Goal: Task Accomplishment & Management: Manage account settings

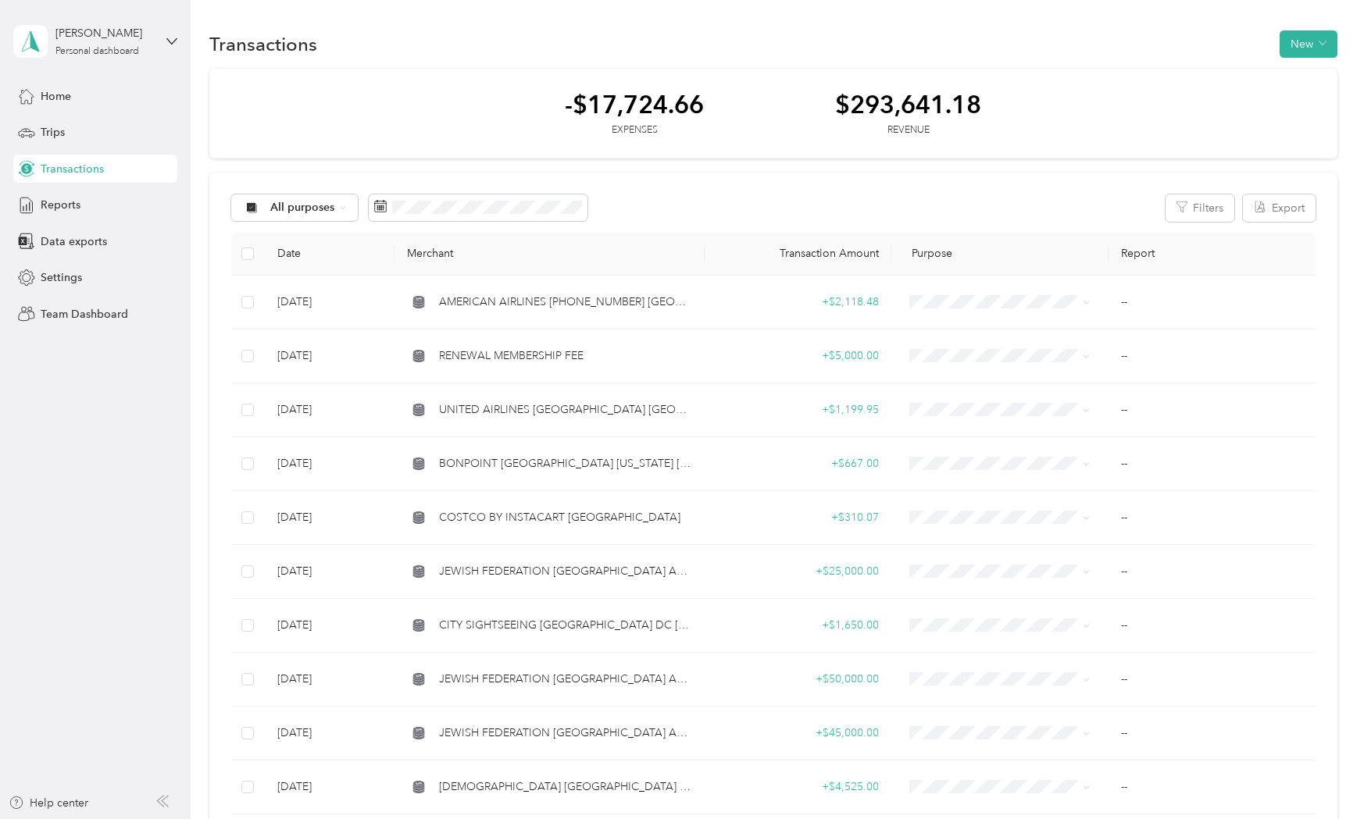
scroll to position [1932, 0]
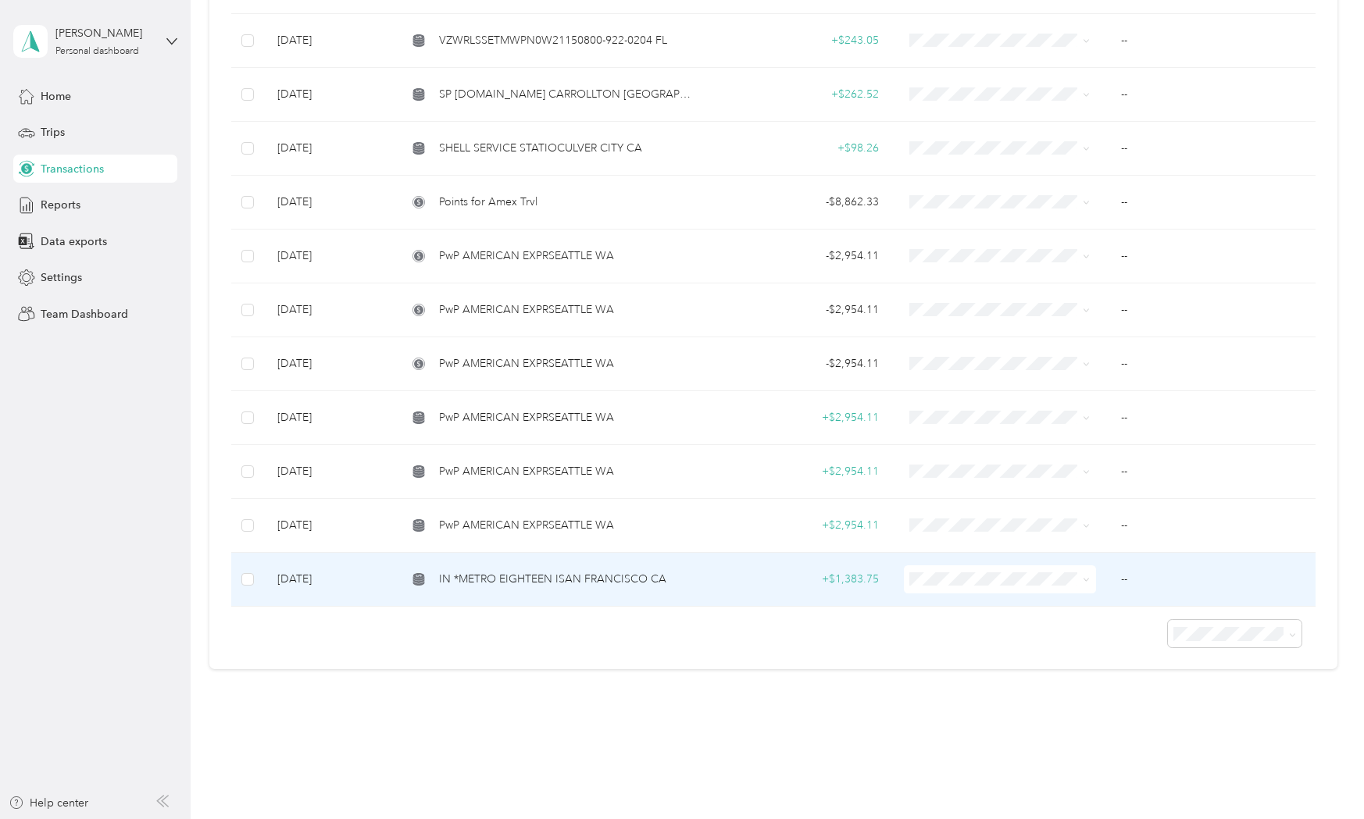
click at [482, 577] on td "IN *METRO EIGHTEEN ISAN FRANCISCO CA" at bounding box center [549, 580] width 310 height 54
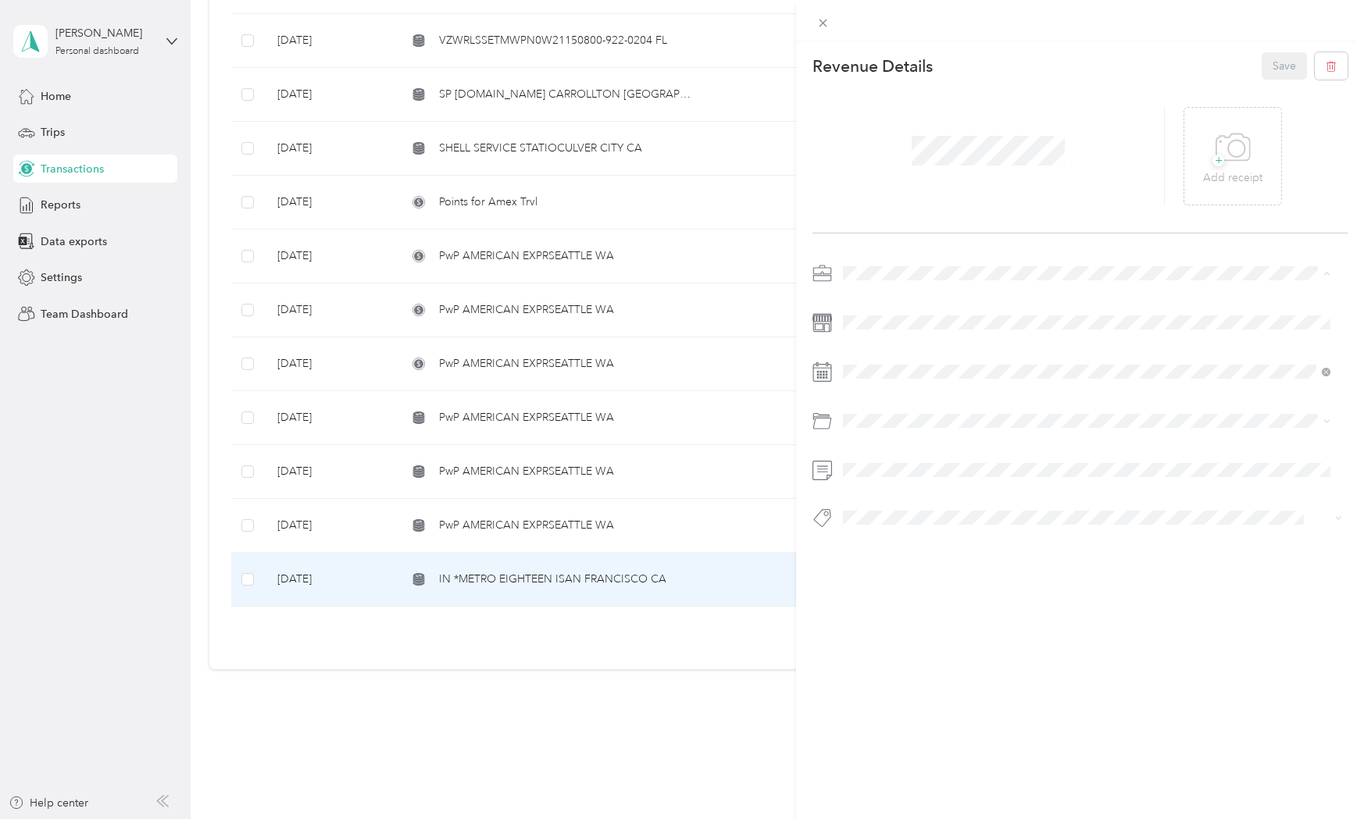
click at [879, 321] on span "Personal" at bounding box center [868, 327] width 41 height 13
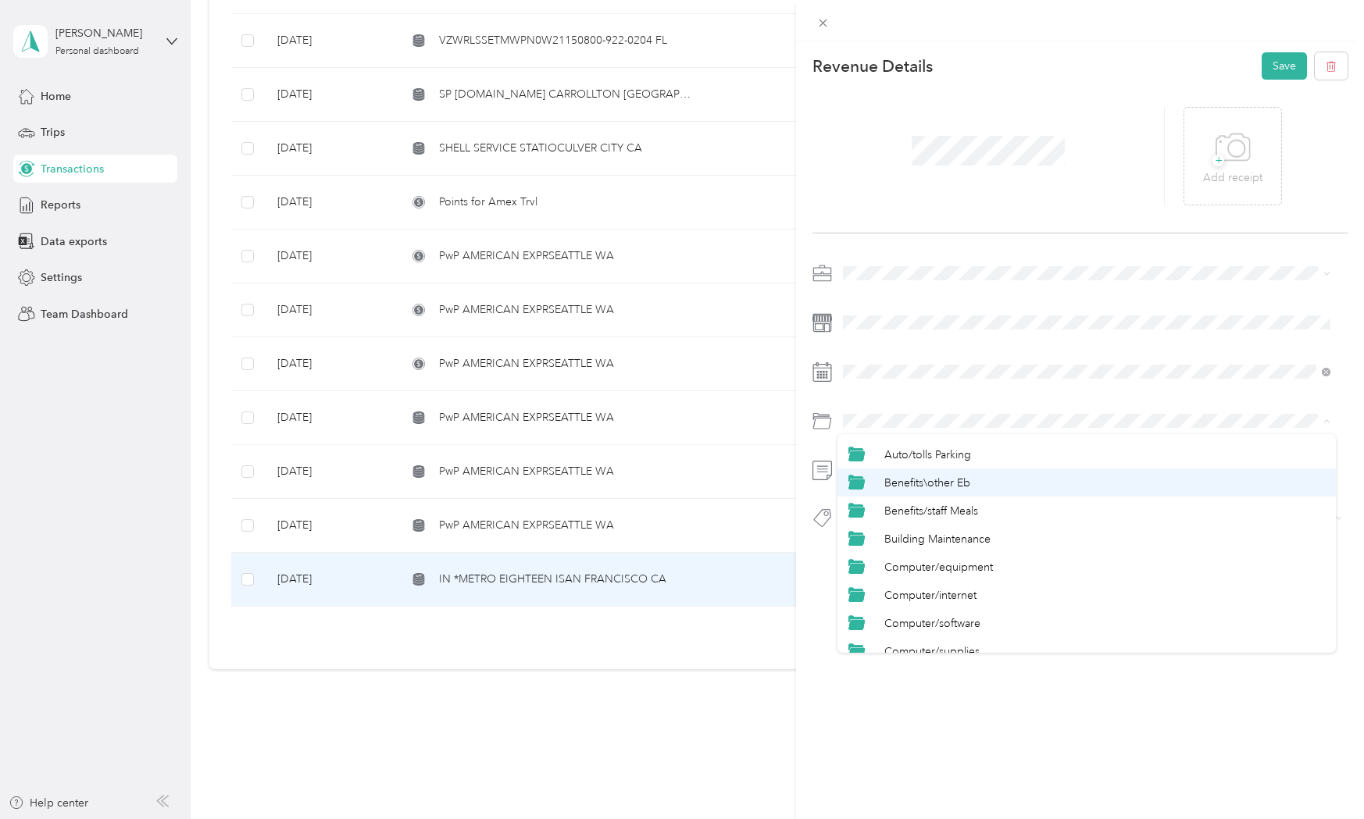
scroll to position [208, 0]
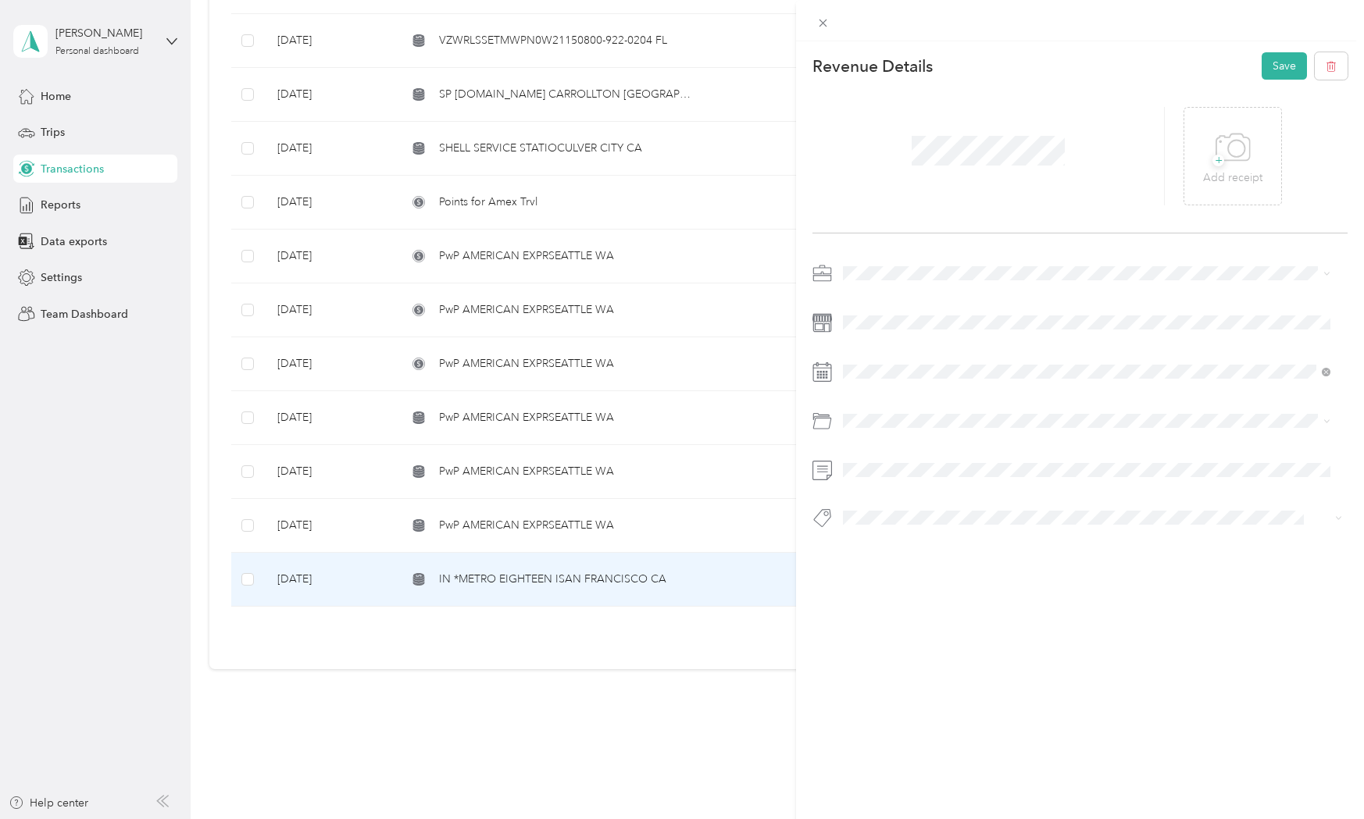
click at [978, 449] on li "Computer/equipment" at bounding box center [1086, 442] width 498 height 28
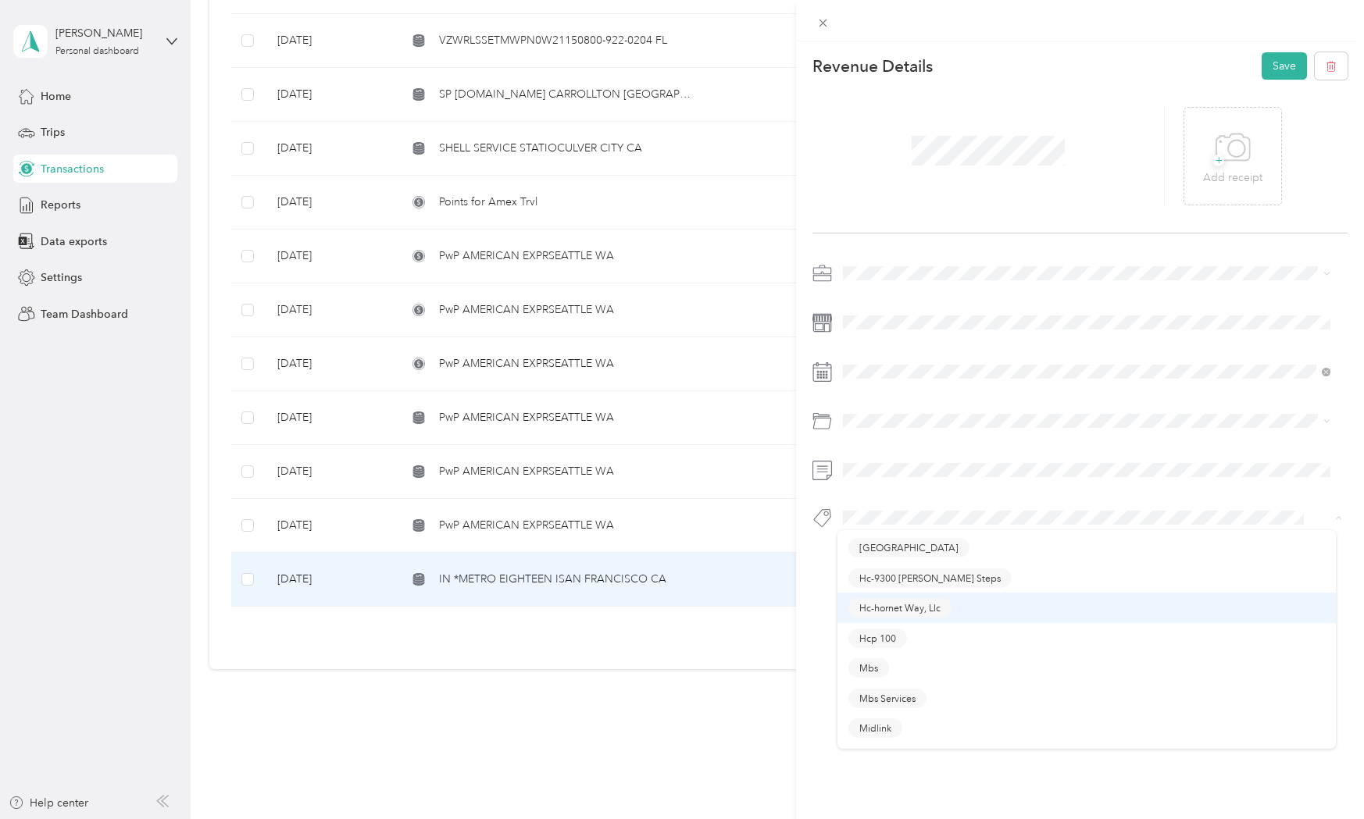
scroll to position [312, 0]
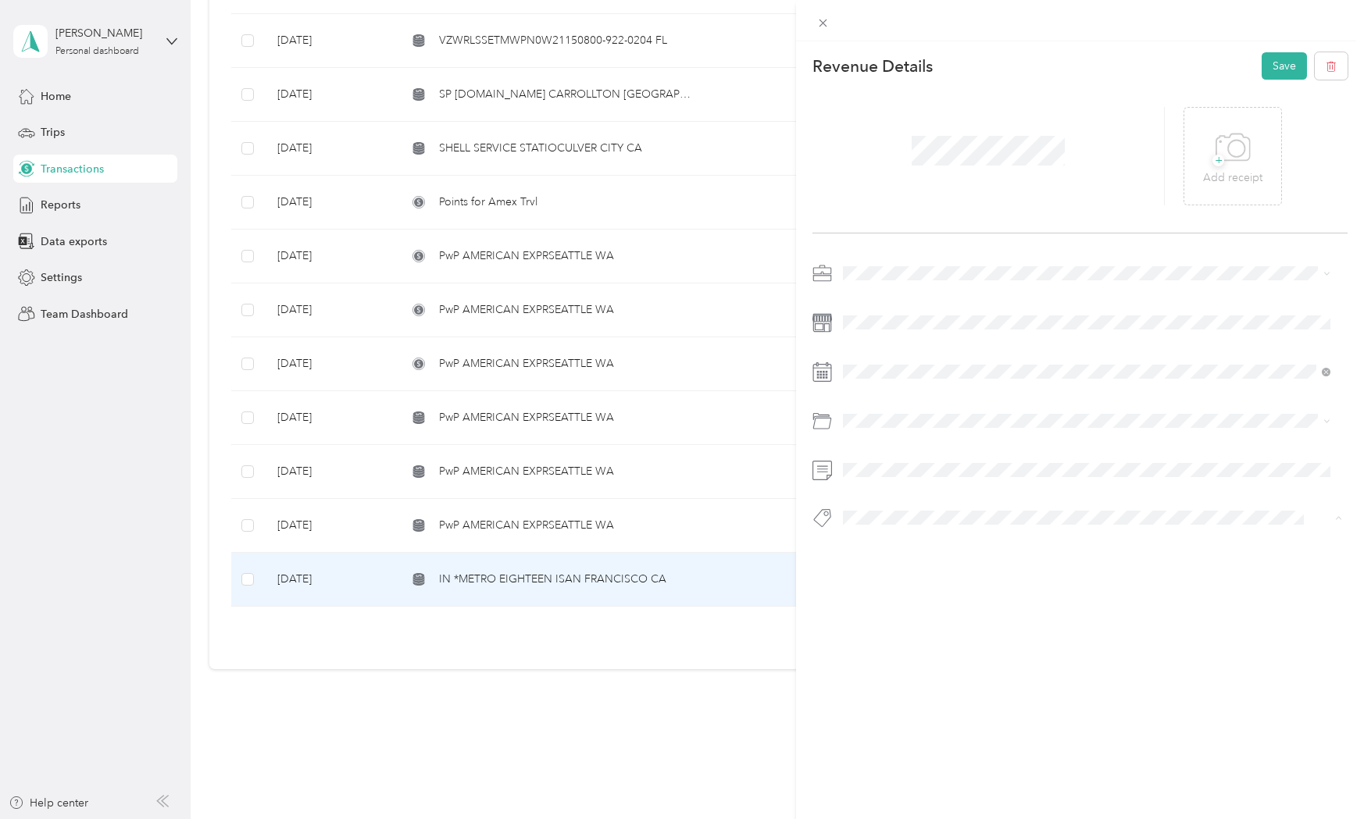
click at [885, 647] on span "Personal - Mdh" at bounding box center [891, 654] width 64 height 14
click at [1263, 70] on button "Save" at bounding box center [1283, 65] width 45 height 27
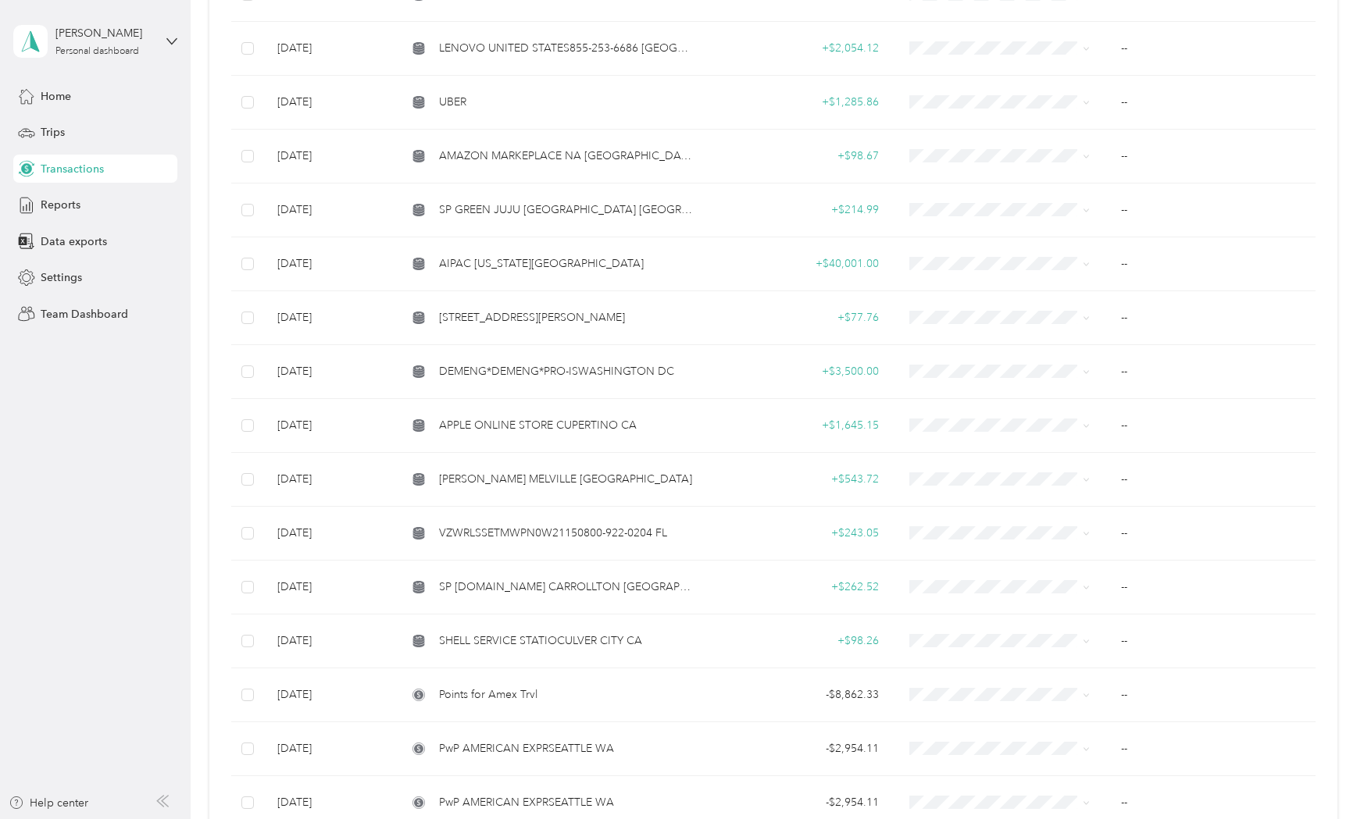
scroll to position [1874, 0]
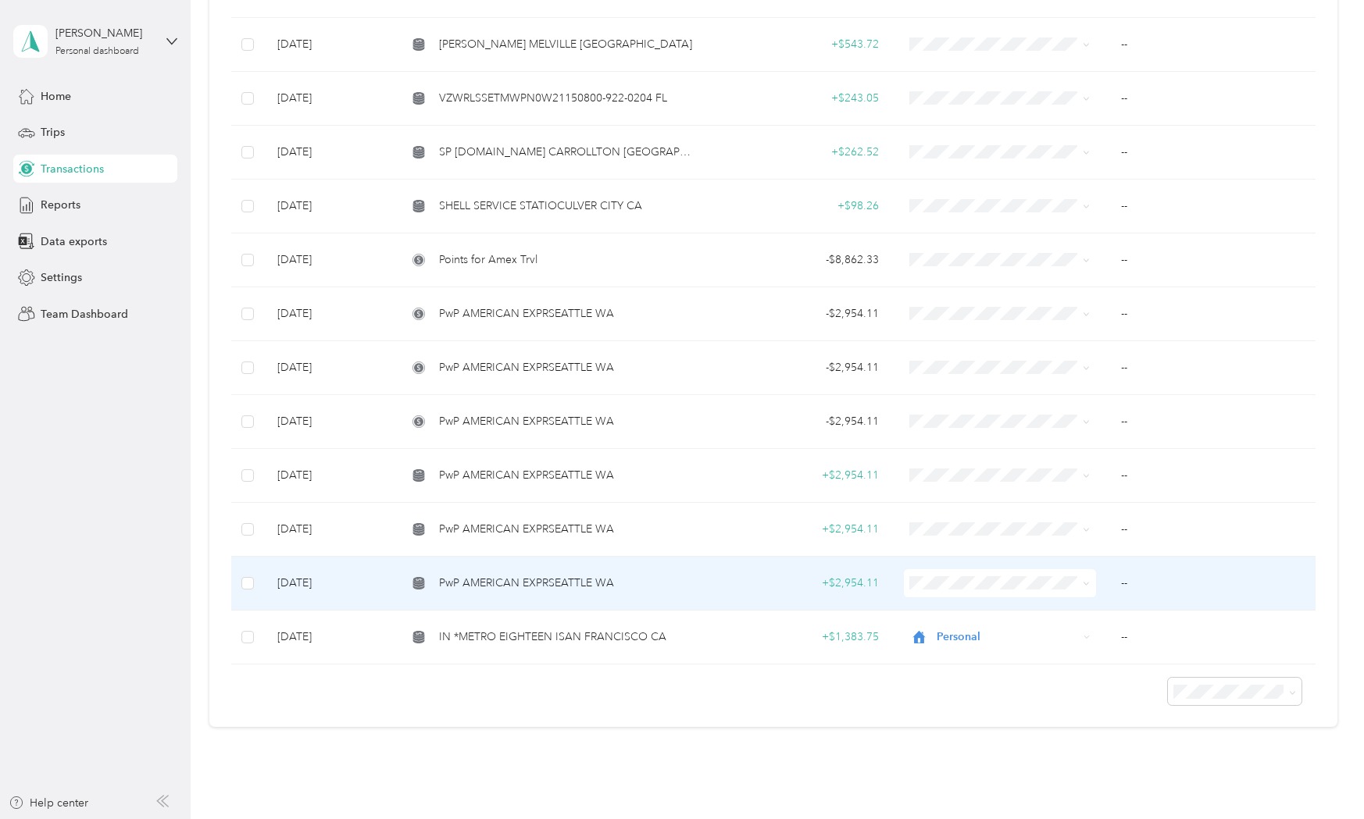
click at [564, 575] on span "PwP AMERICAN EXPRSEATTLE WA" at bounding box center [526, 583] width 175 height 17
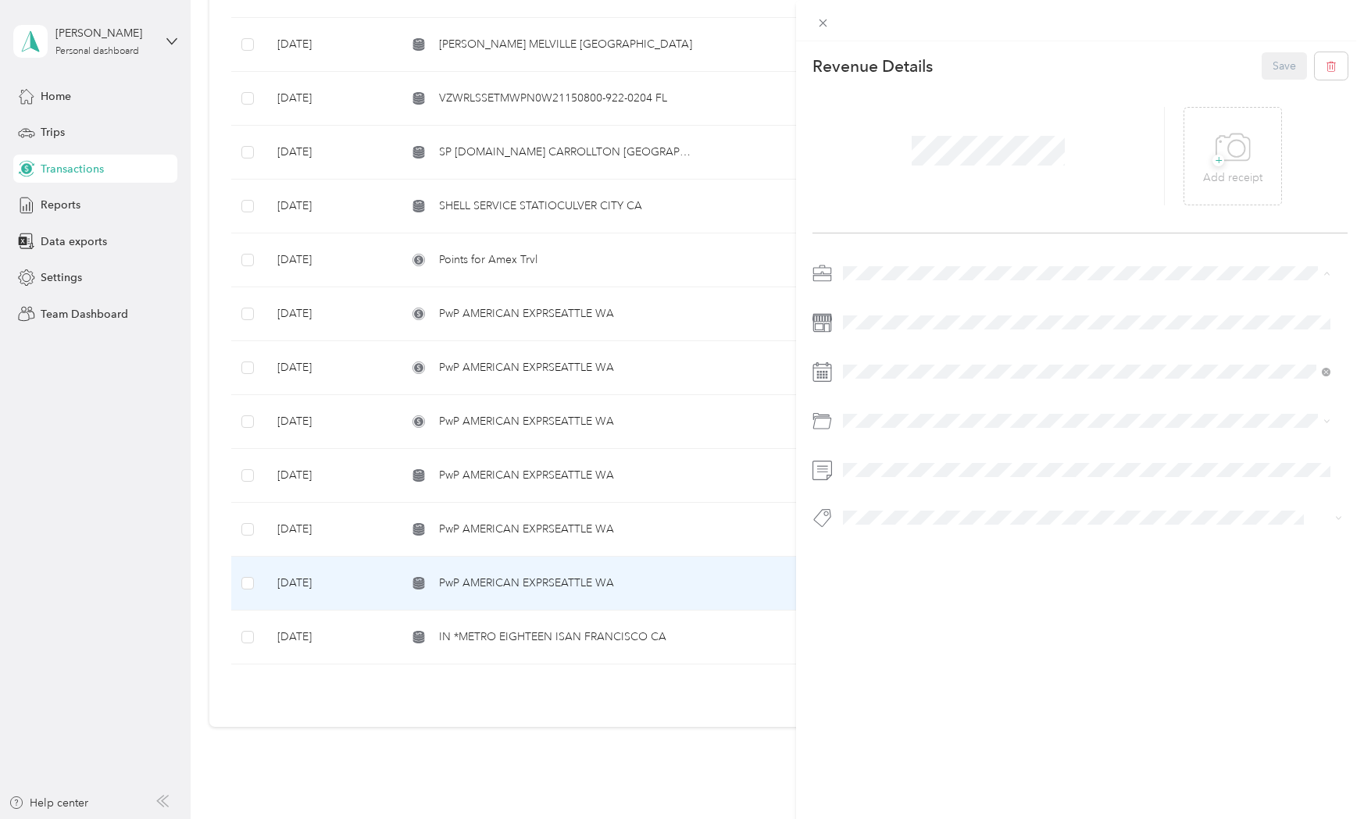
click at [856, 330] on li "Personal" at bounding box center [1086, 327] width 498 height 27
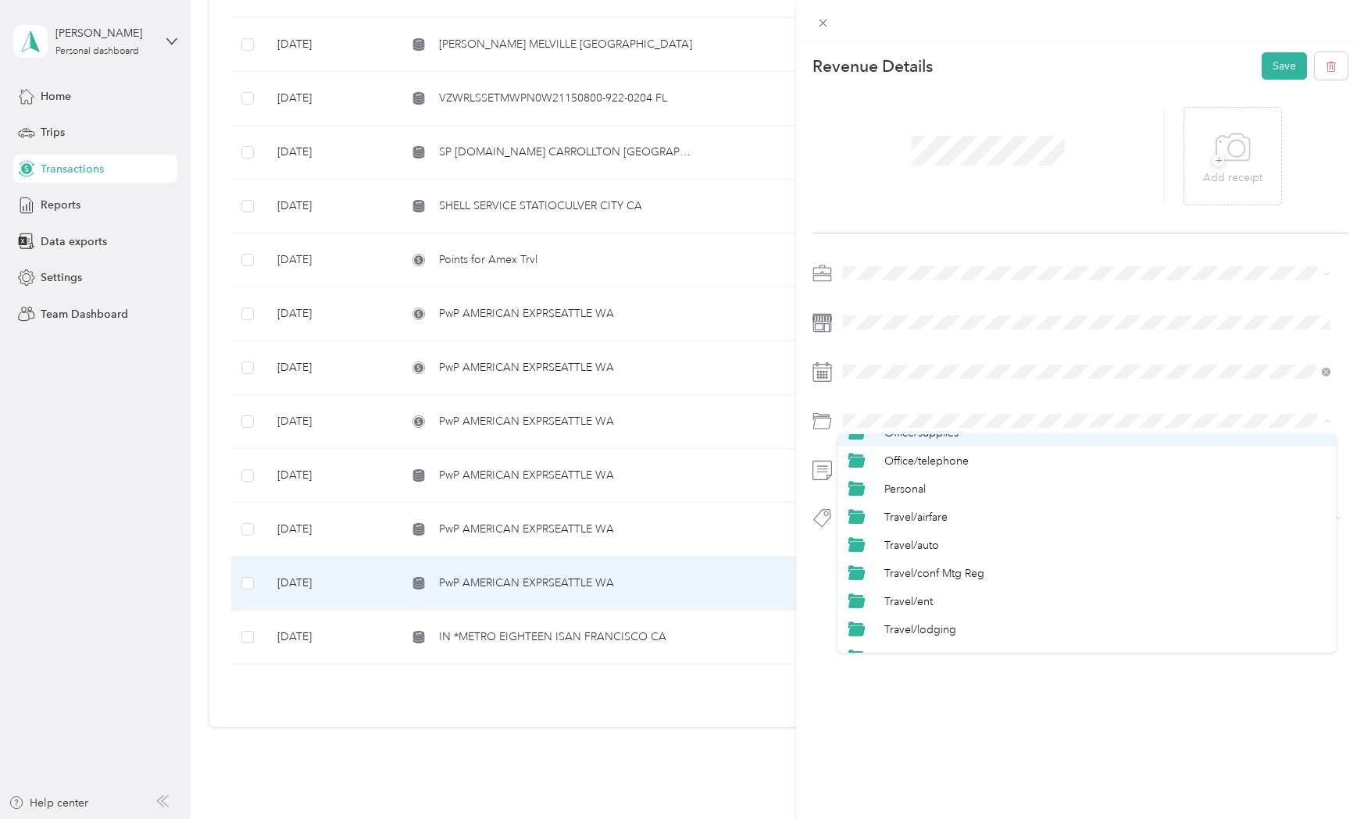
scroll to position [665, 0]
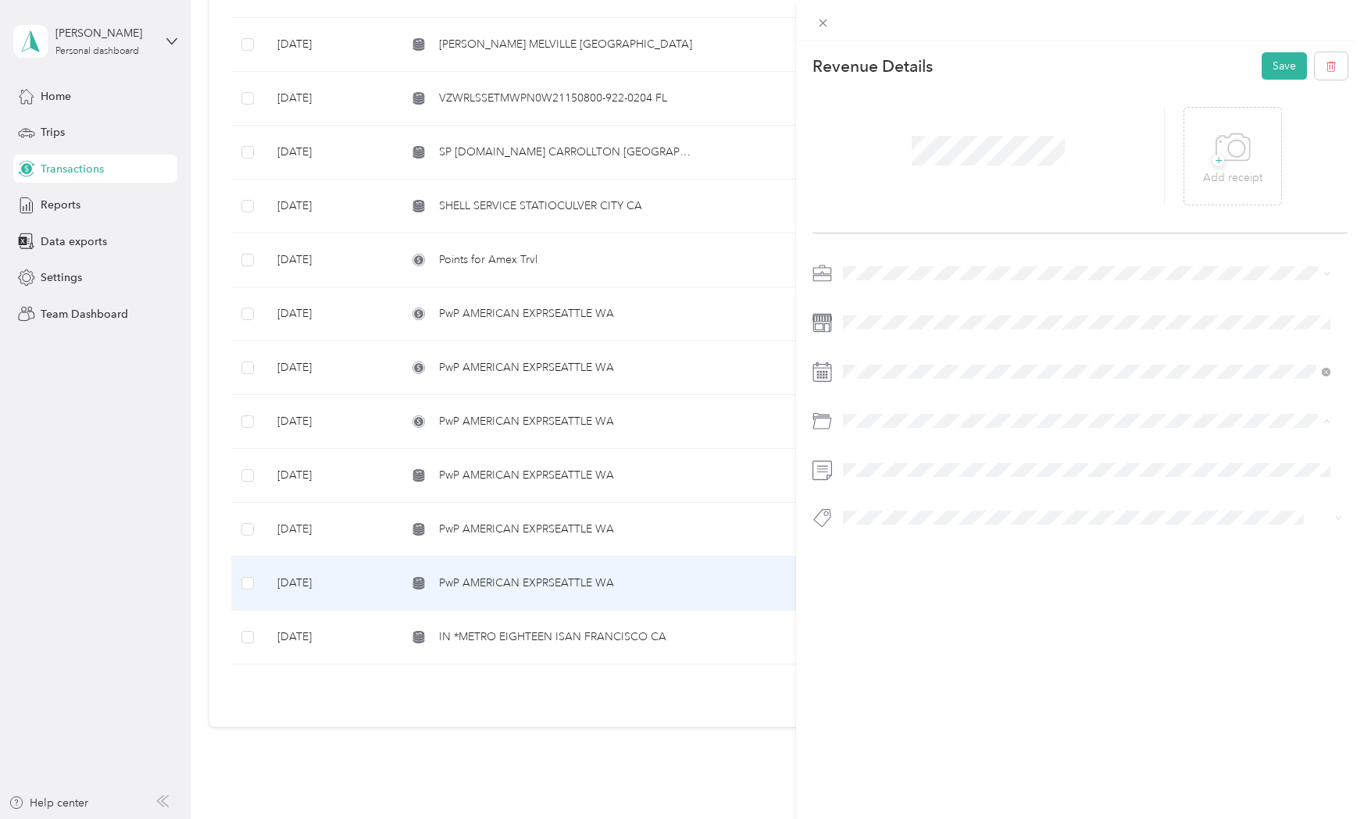
click at [898, 547] on span "Personal" at bounding box center [904, 546] width 41 height 13
click at [886, 547] on span "Personal - Mdh" at bounding box center [891, 543] width 64 height 14
click at [1278, 71] on button "Save" at bounding box center [1283, 65] width 45 height 27
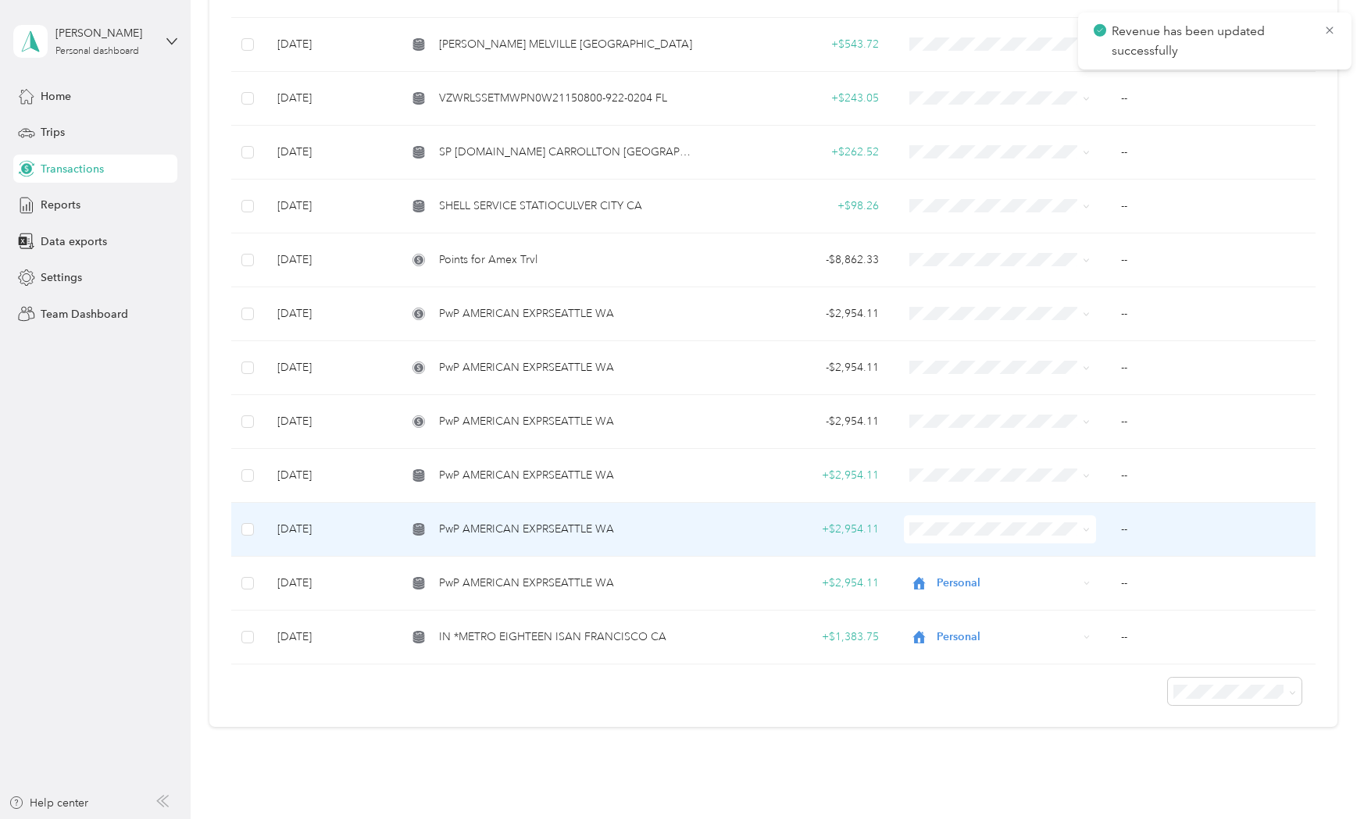
click at [549, 521] on span "PwP AMERICAN EXPRSEATTLE WA" at bounding box center [526, 529] width 175 height 17
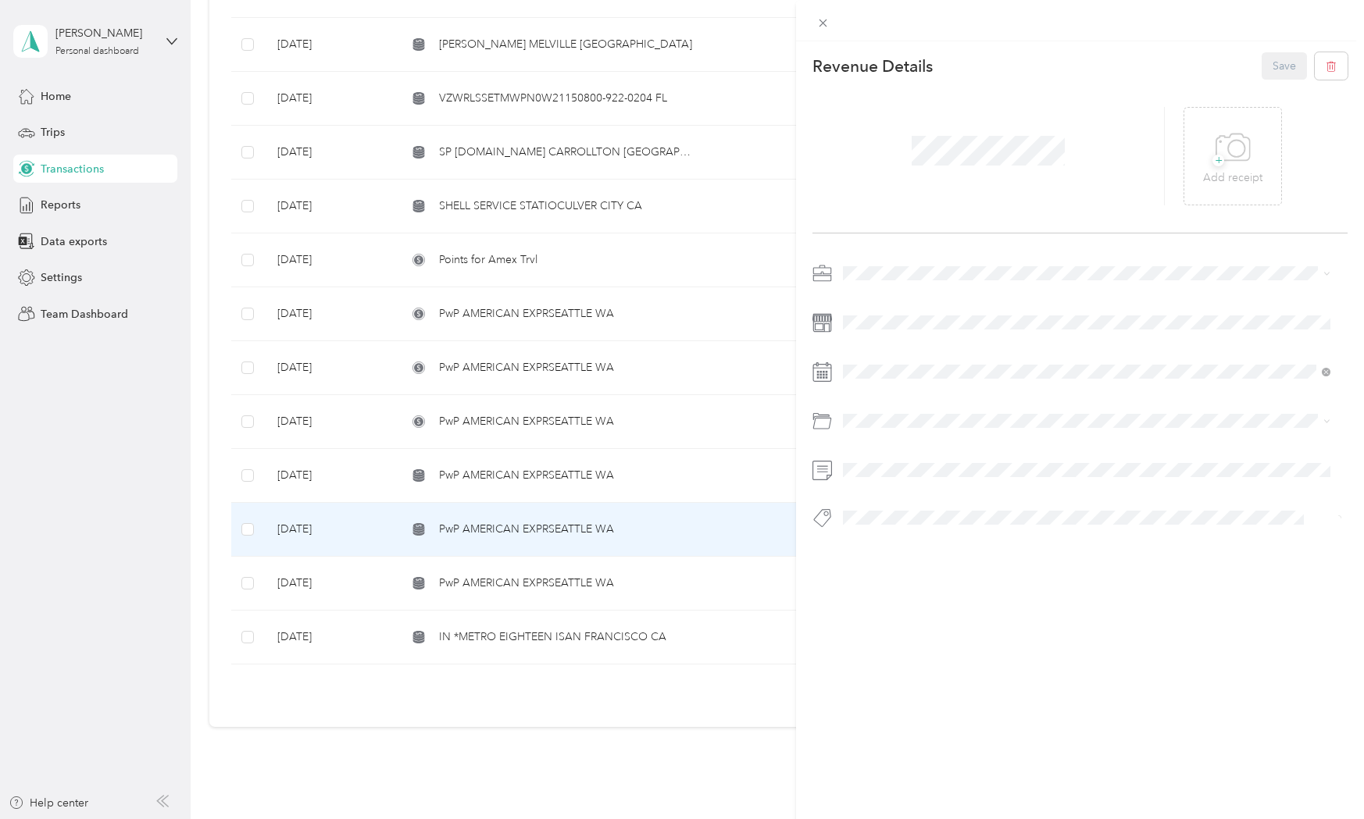
click at [879, 319] on div "Personal" at bounding box center [1086, 327] width 476 height 16
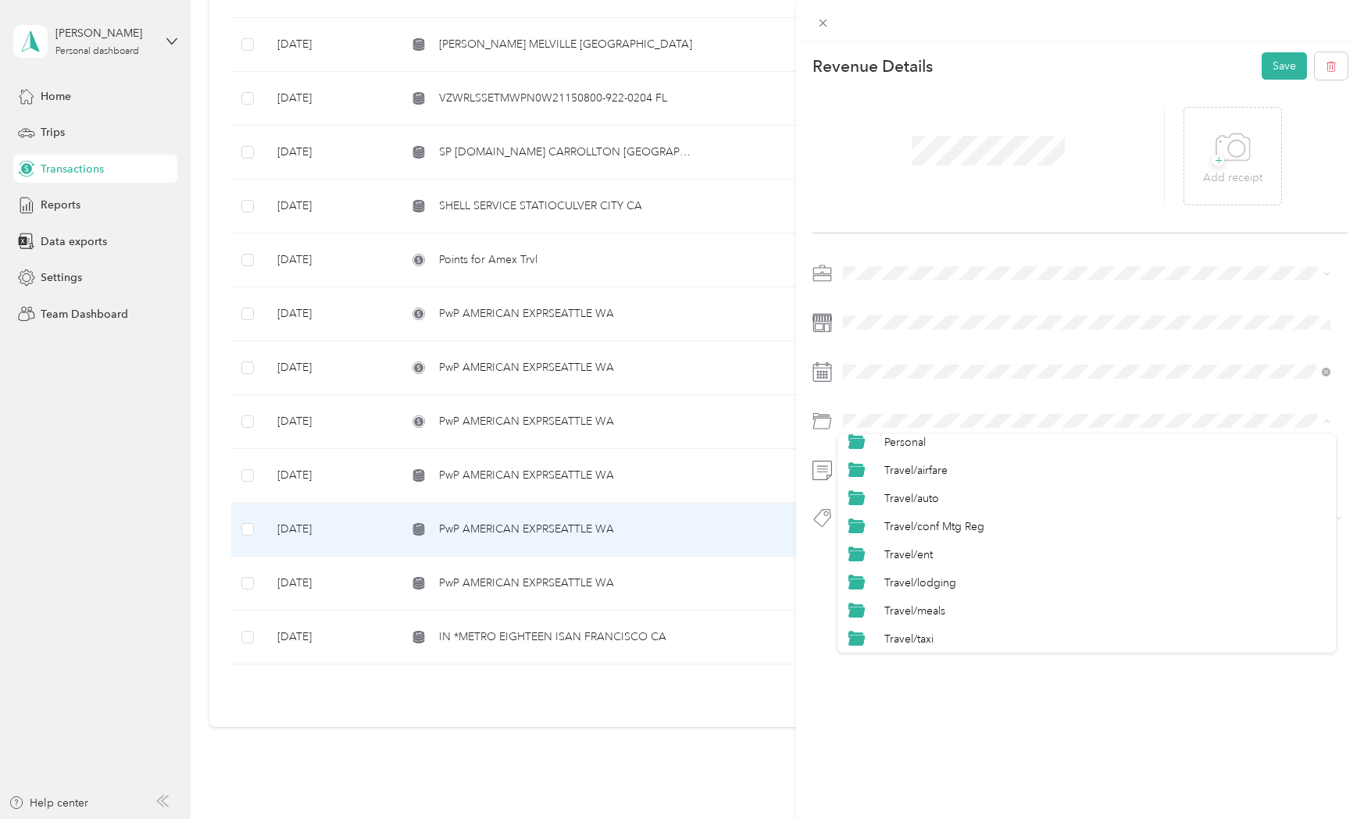
scroll to position [665, 0]
click at [926, 543] on div "Personal" at bounding box center [1104, 547] width 440 height 16
click at [931, 551] on li "Personal - Mdh" at bounding box center [1086, 545] width 498 height 30
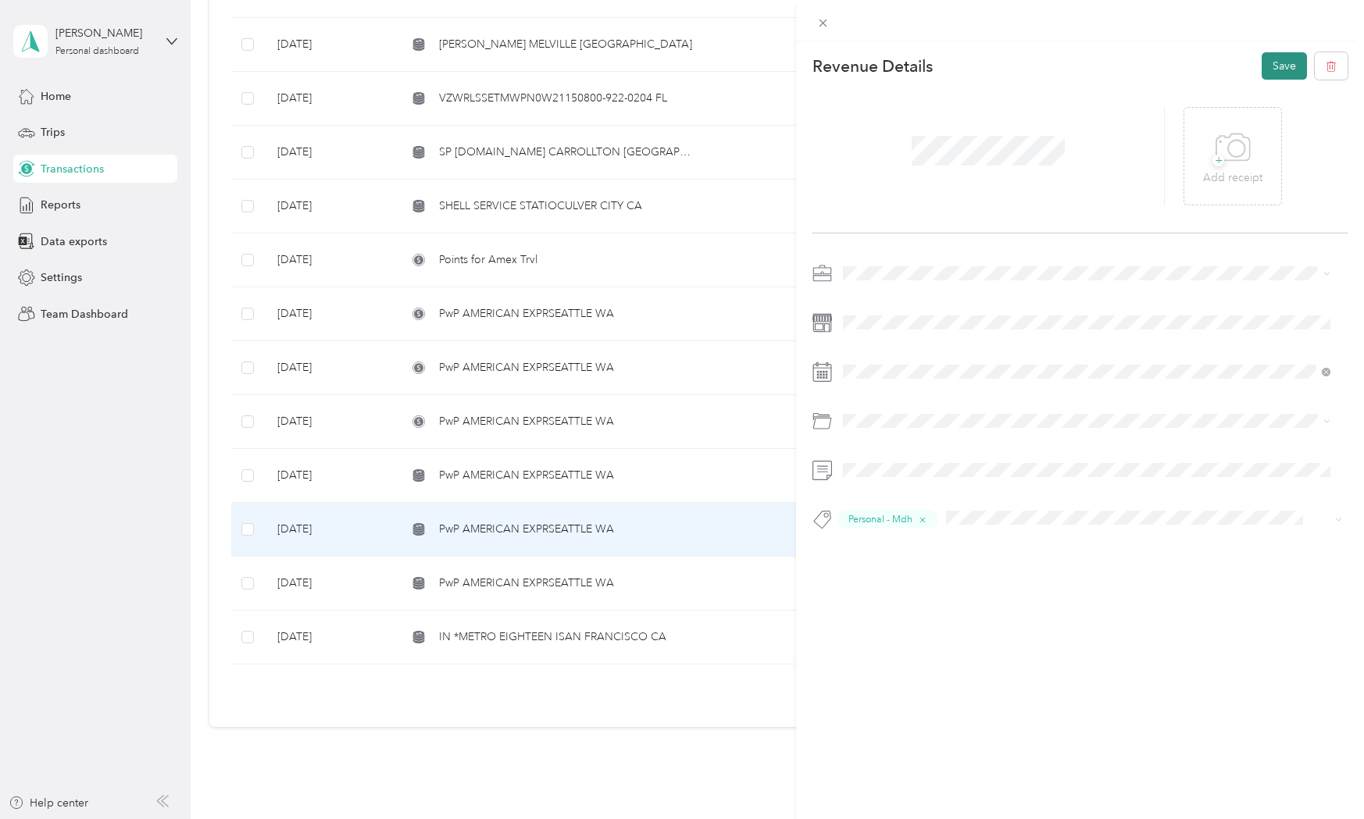
click at [1289, 66] on button "Save" at bounding box center [1283, 65] width 45 height 27
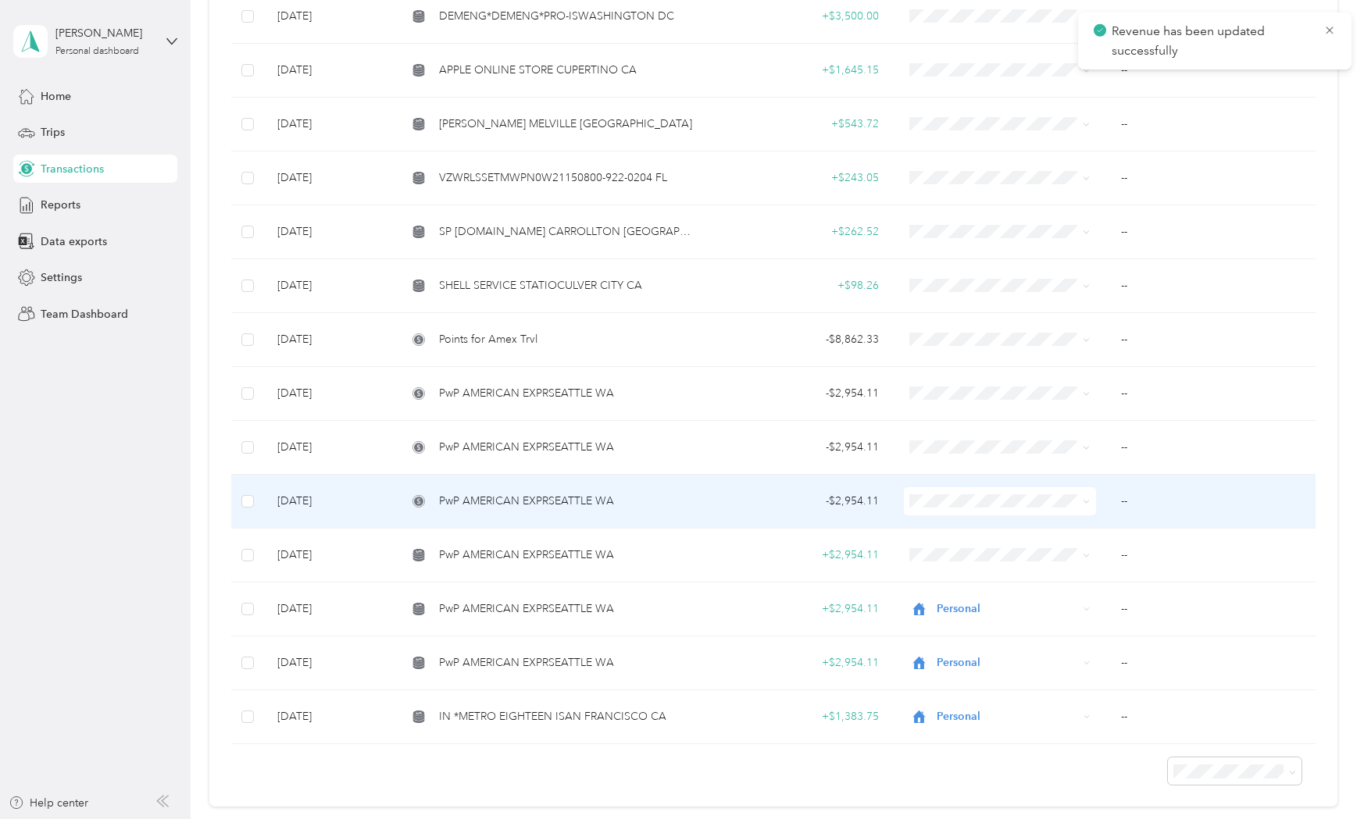
scroll to position [1770, 0]
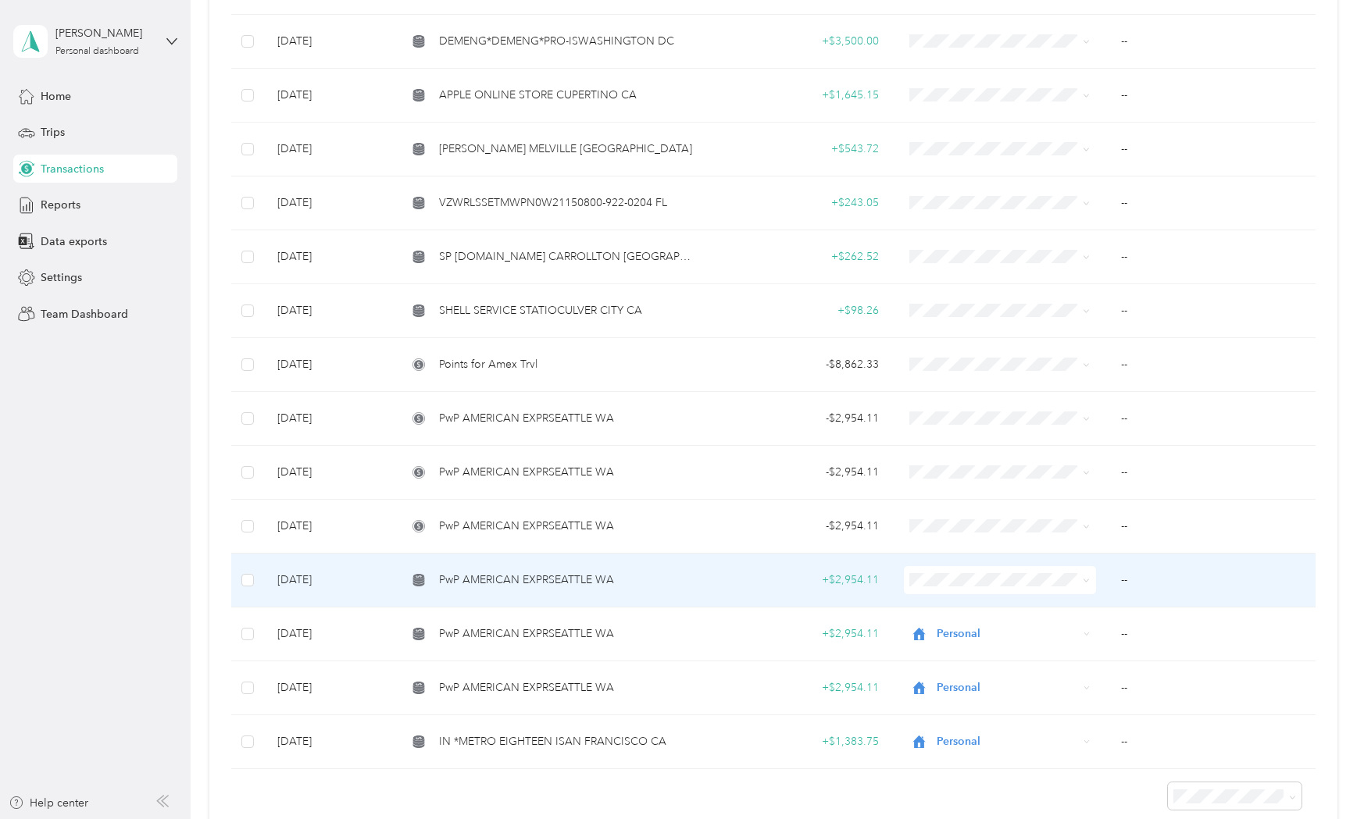
click at [501, 572] on span "PwP AMERICAN EXPRSEATTLE WA" at bounding box center [526, 580] width 175 height 17
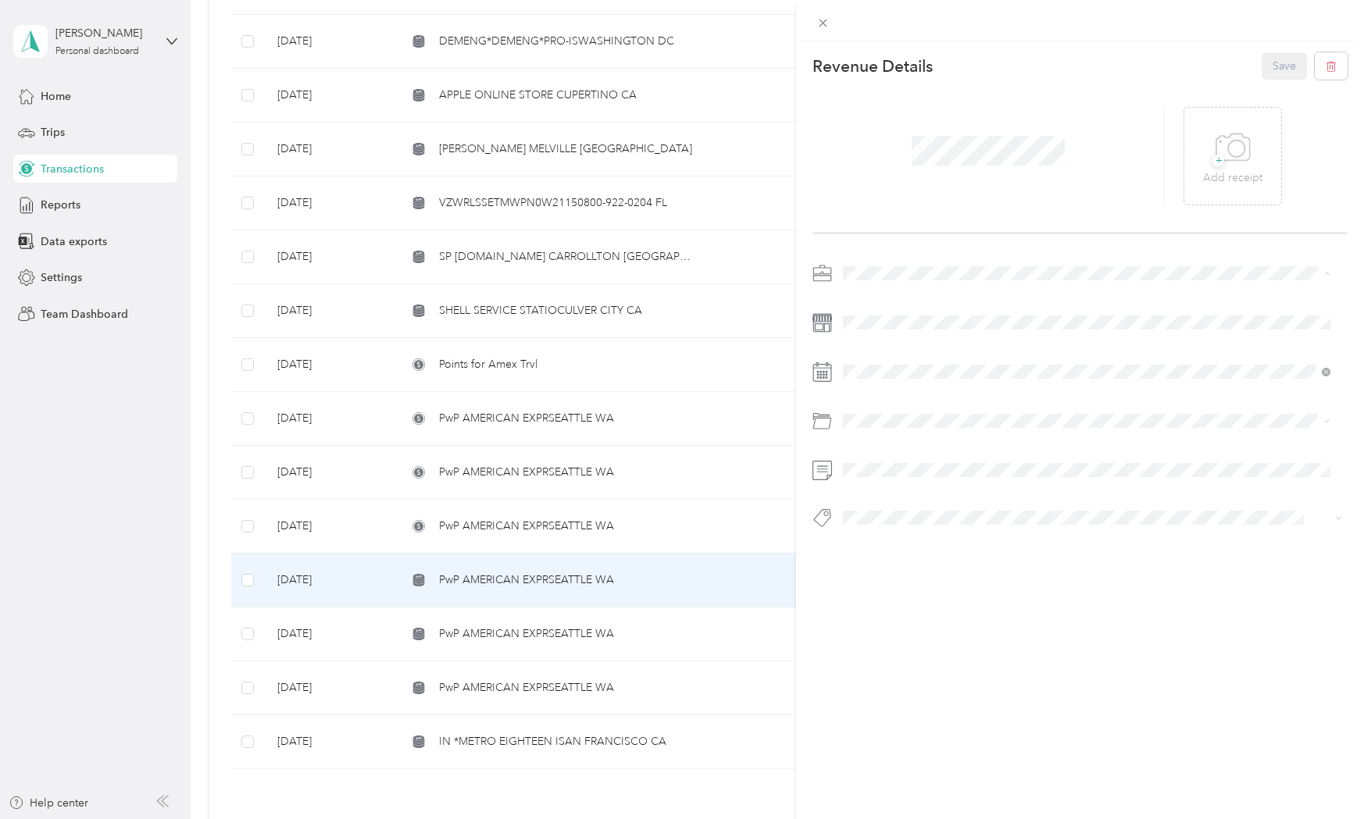
click at [886, 320] on div "Personal" at bounding box center [1086, 327] width 476 height 16
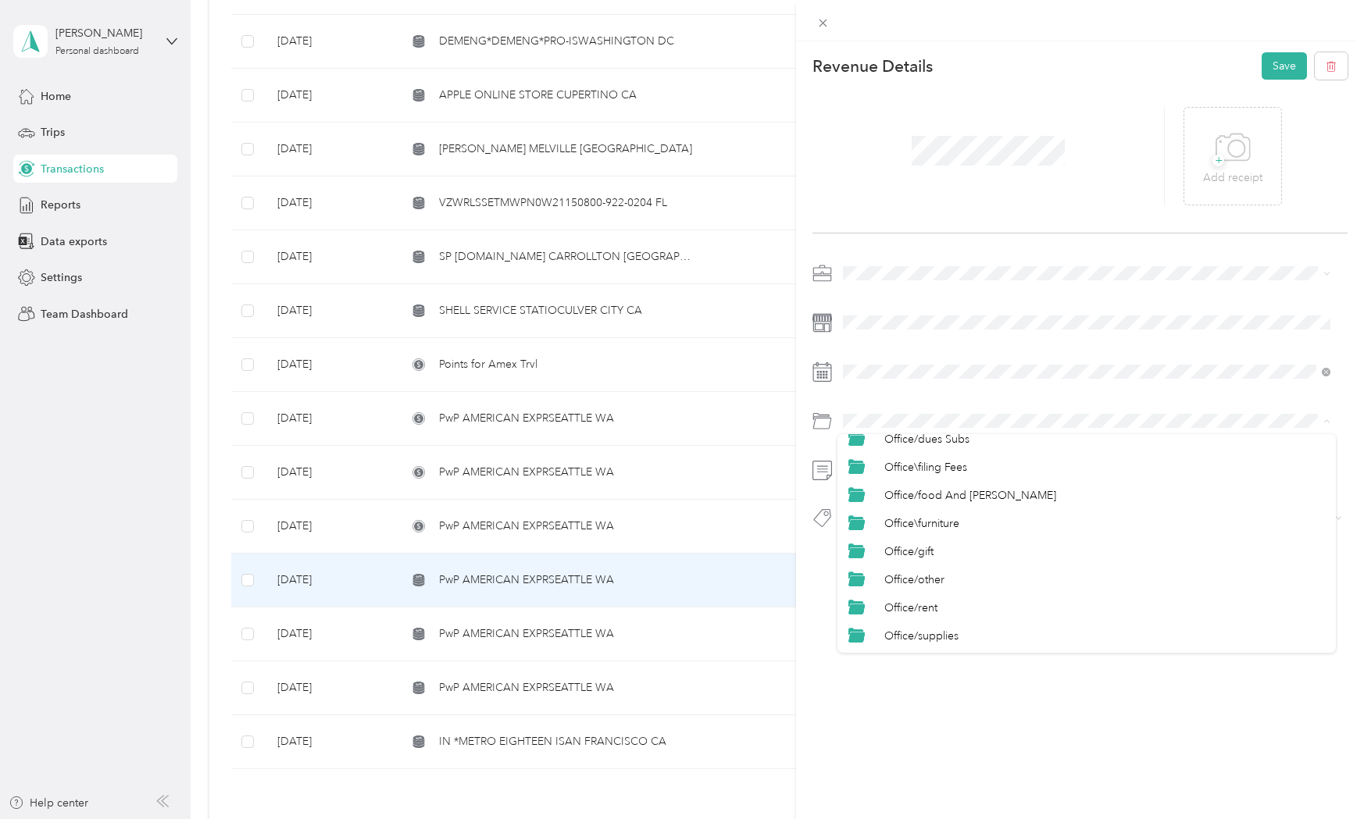
scroll to position [625, 0]
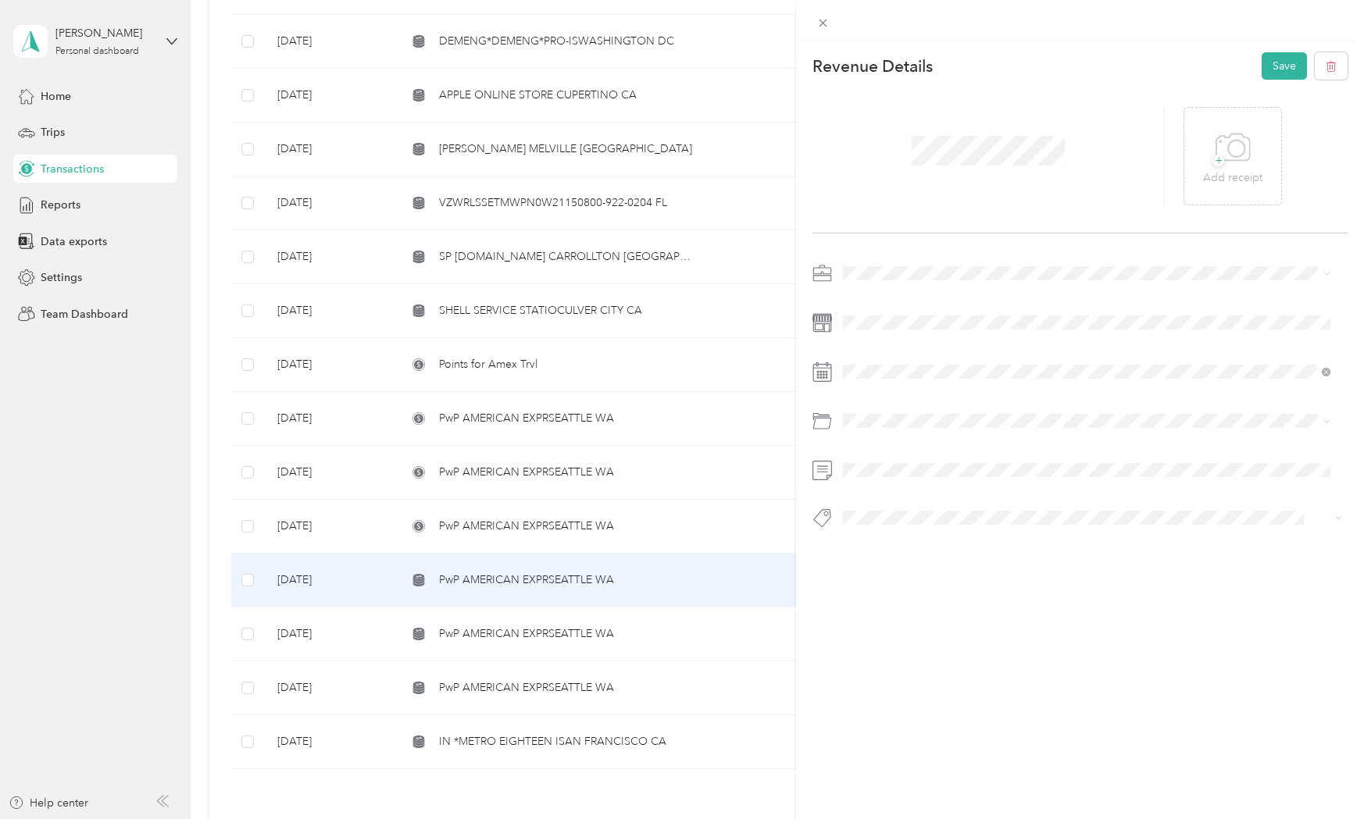
click at [916, 580] on span "Personal" at bounding box center [904, 586] width 41 height 13
click at [909, 540] on span "Personal - Mdh" at bounding box center [891, 545] width 64 height 14
click at [1278, 73] on button "Save" at bounding box center [1283, 65] width 45 height 27
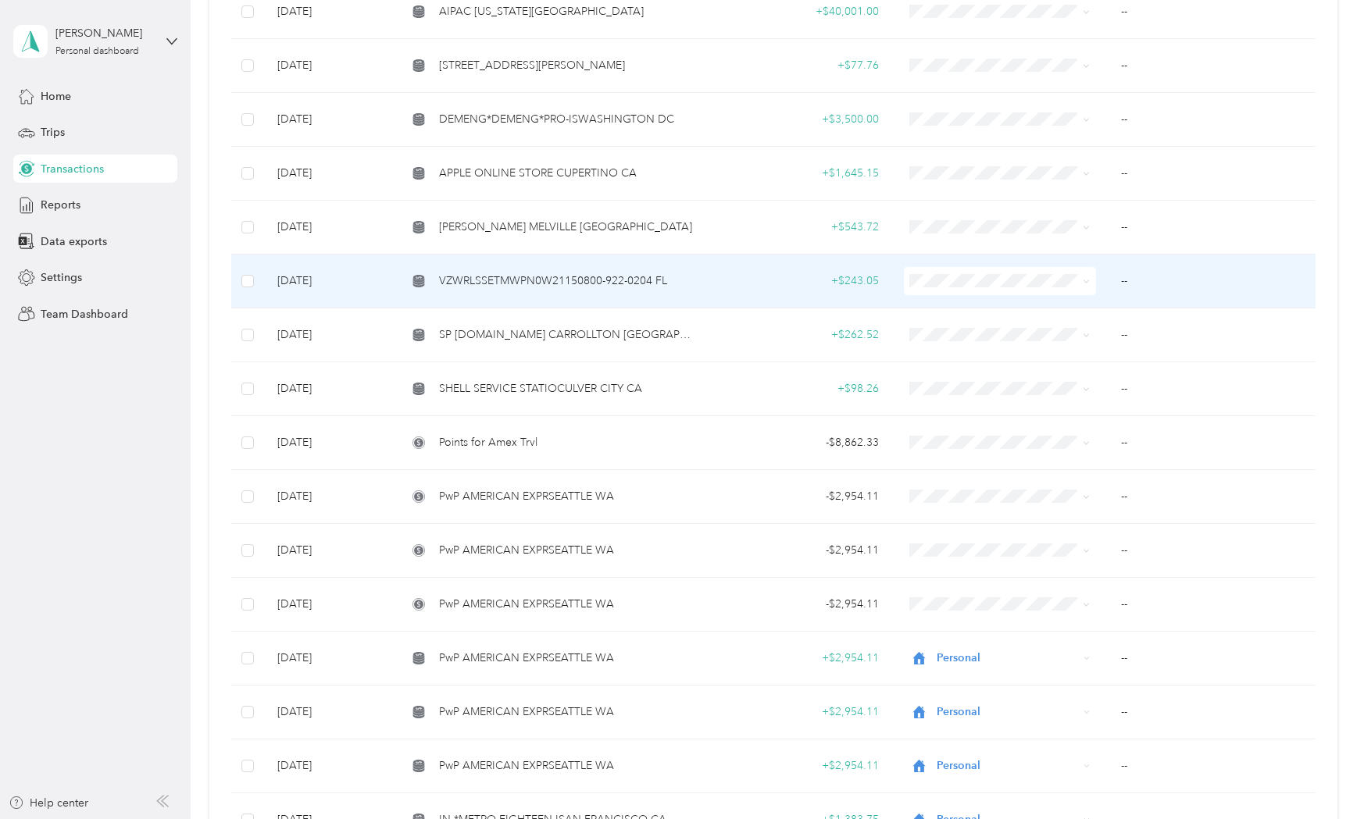
scroll to position [1770, 0]
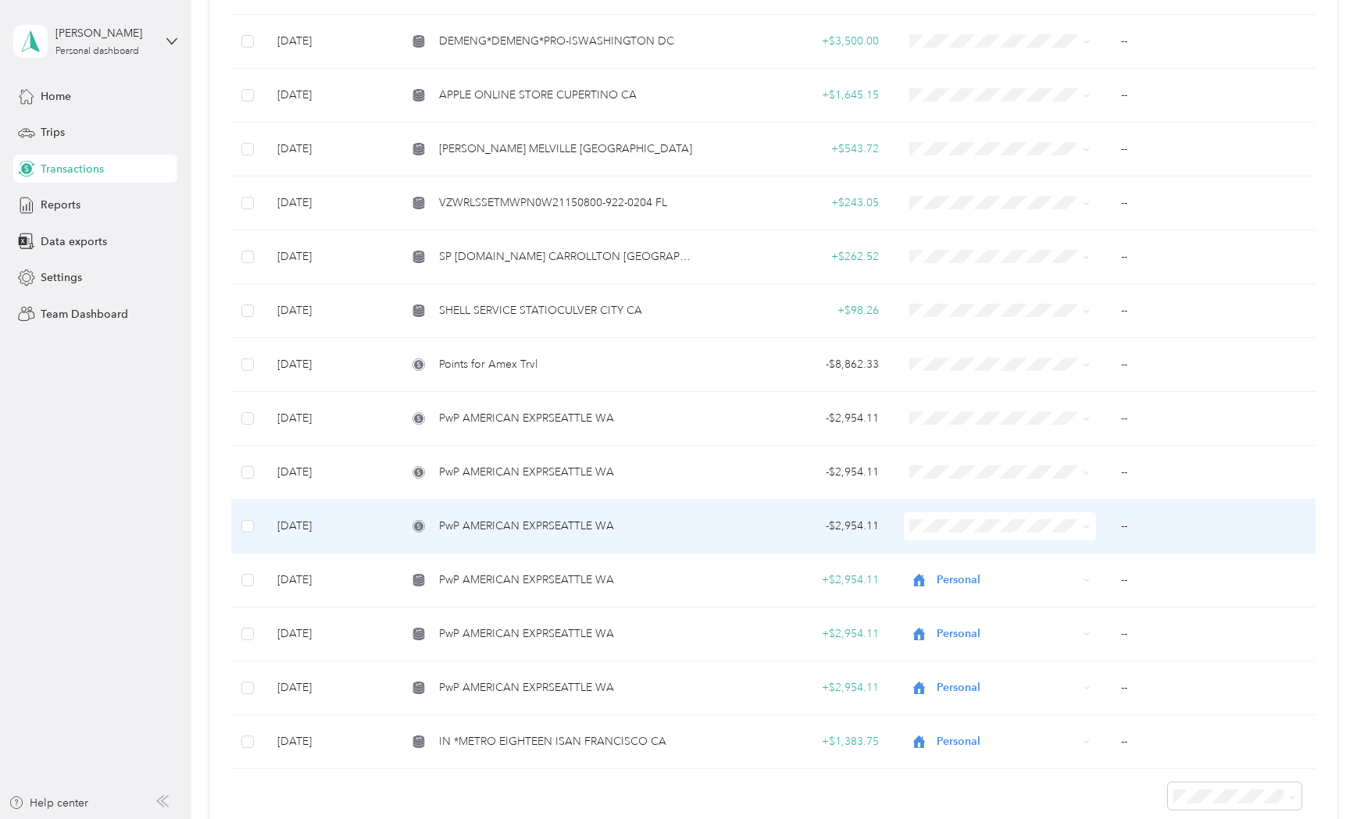
click at [535, 518] on span "PwP AMERICAN EXPRSEATTLE WA" at bounding box center [526, 526] width 175 height 17
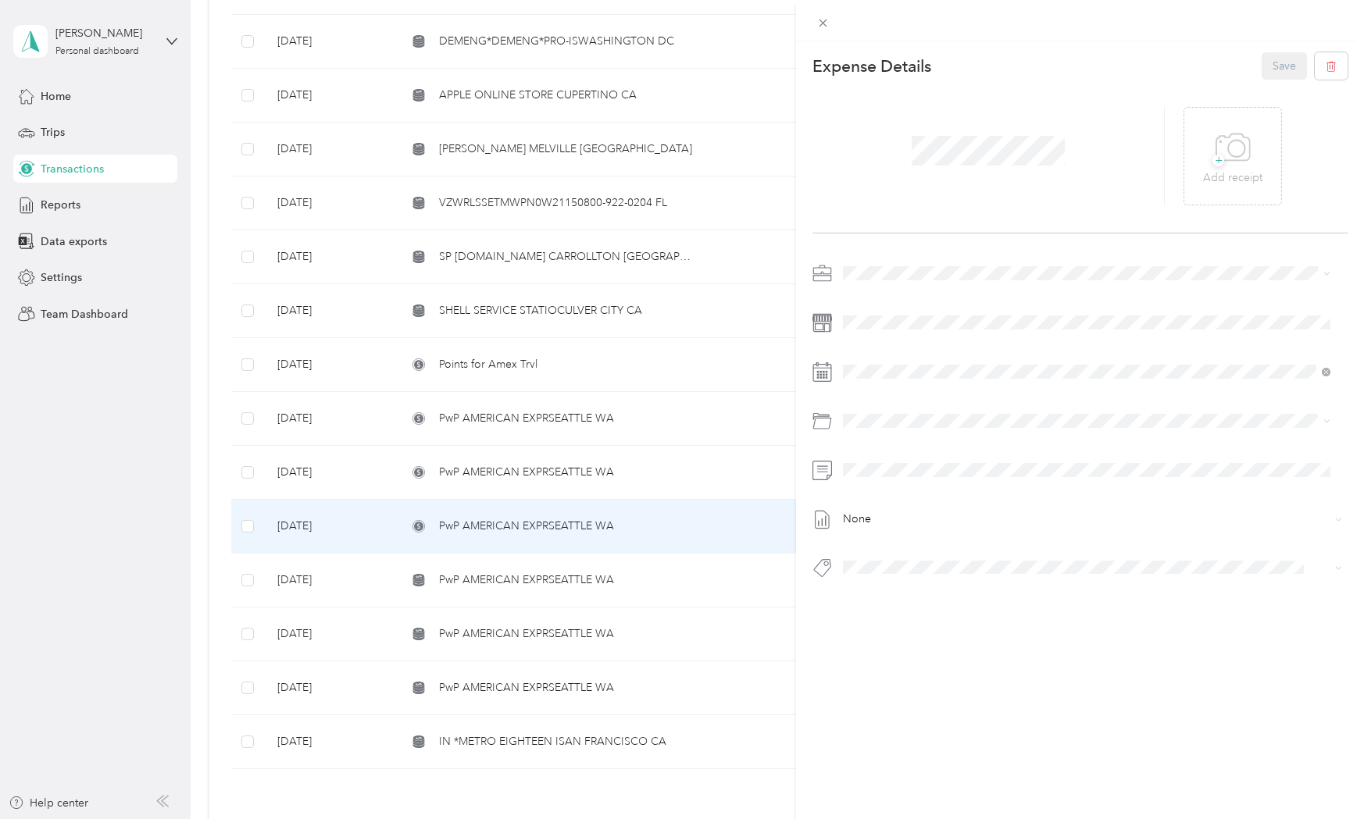
click at [875, 331] on li "Personal" at bounding box center [1086, 323] width 498 height 27
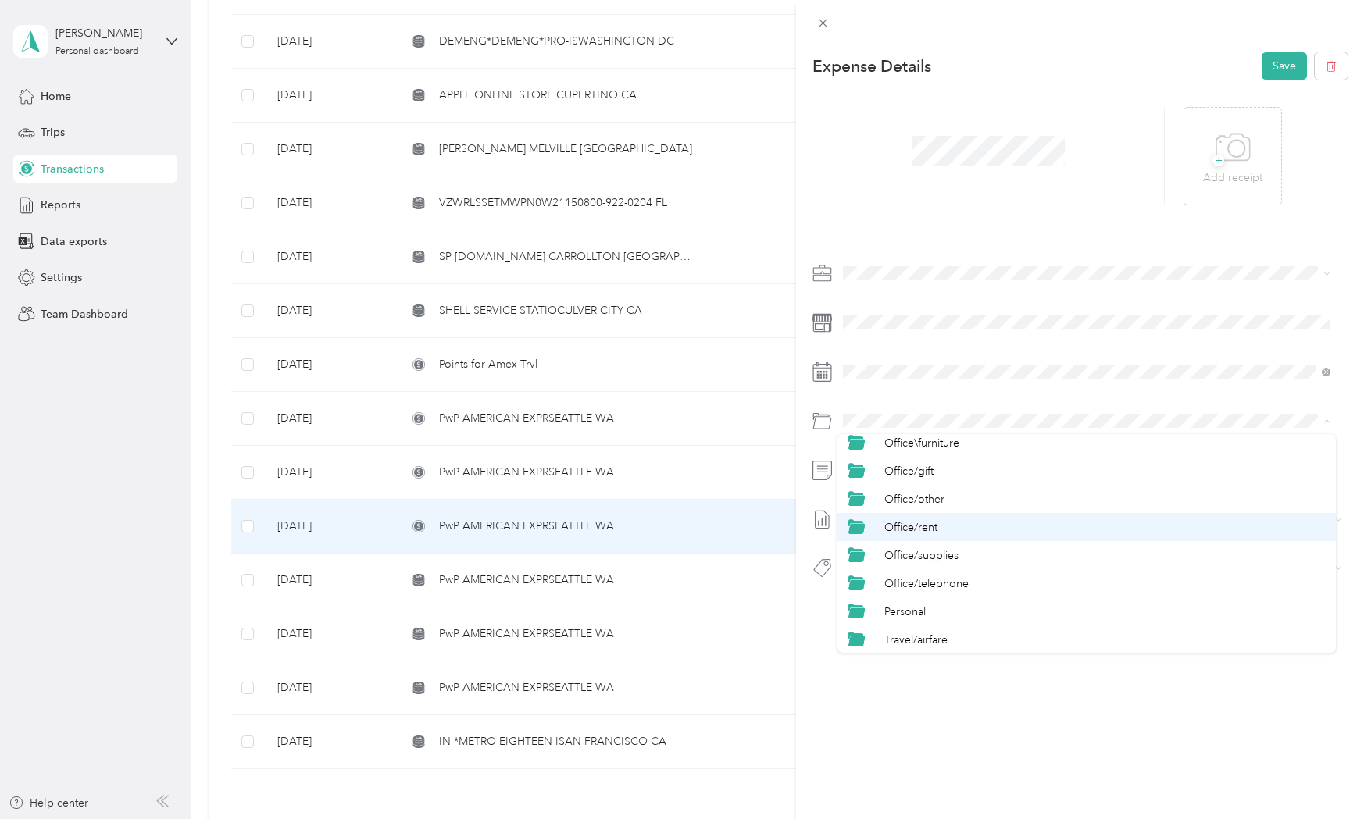
scroll to position [625, 0]
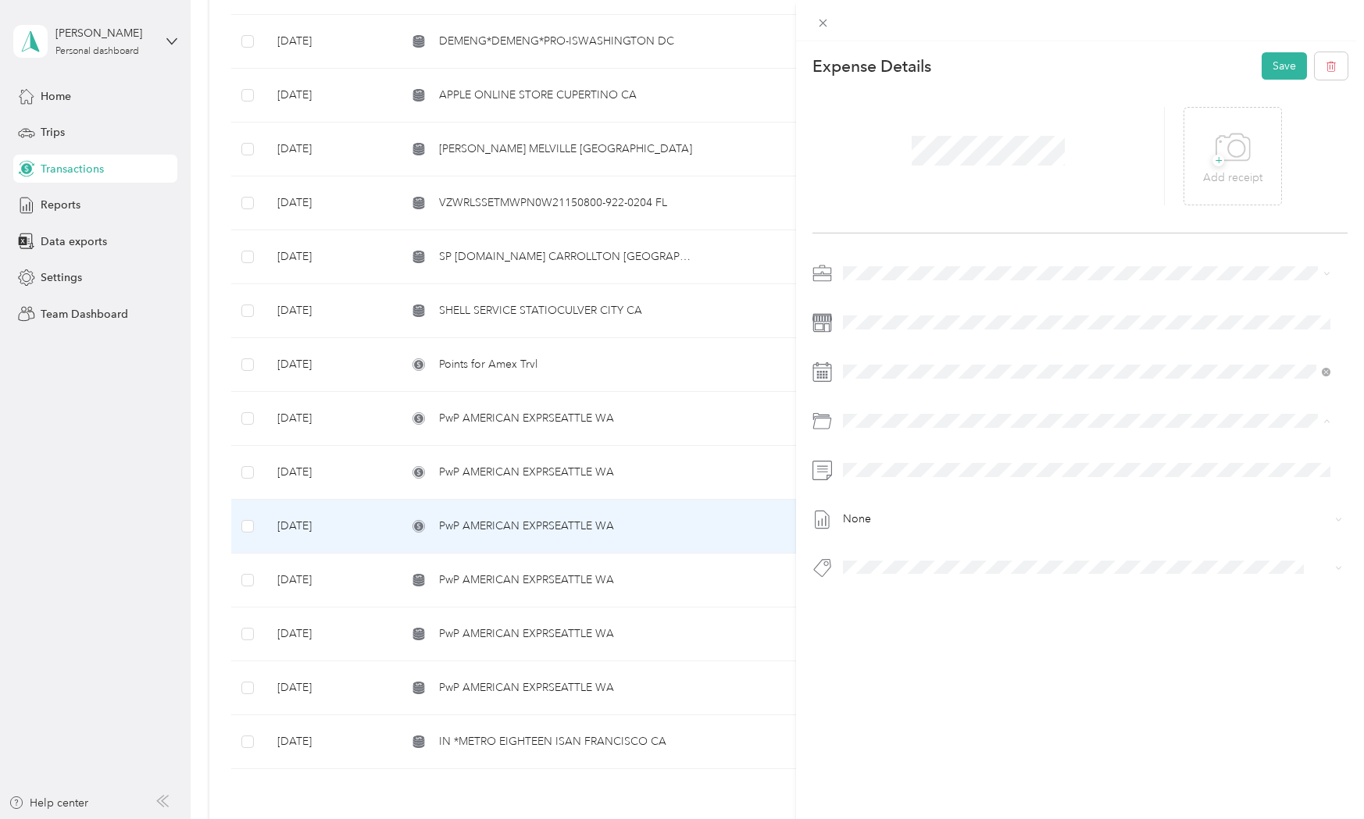
click at [908, 592] on li "Personal" at bounding box center [1086, 587] width 498 height 28
click at [457, 413] on div "This expense cannot be edited because it is either under review, approved, or p…" at bounding box center [682, 409] width 1364 height 819
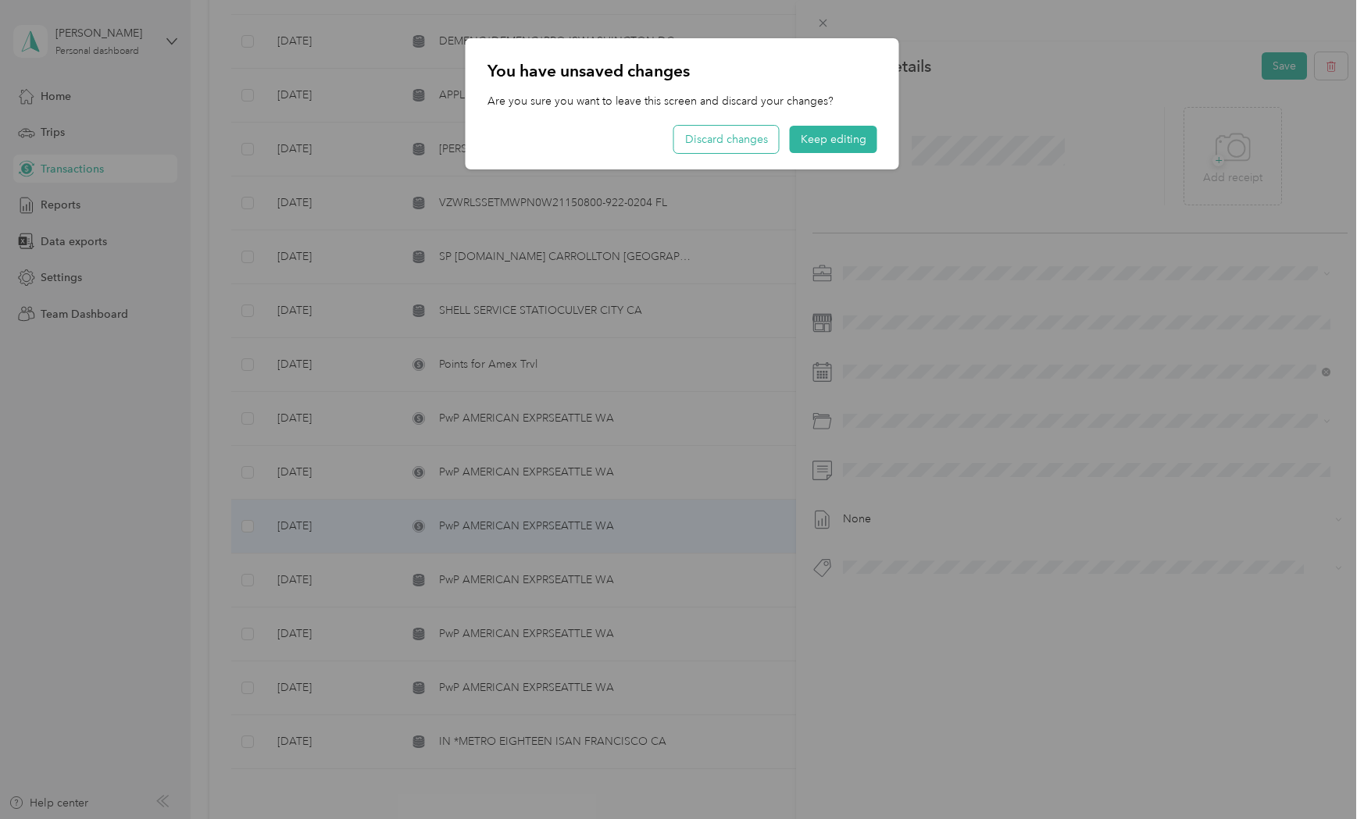
click at [737, 145] on button "Discard changes" at bounding box center [726, 139] width 105 height 27
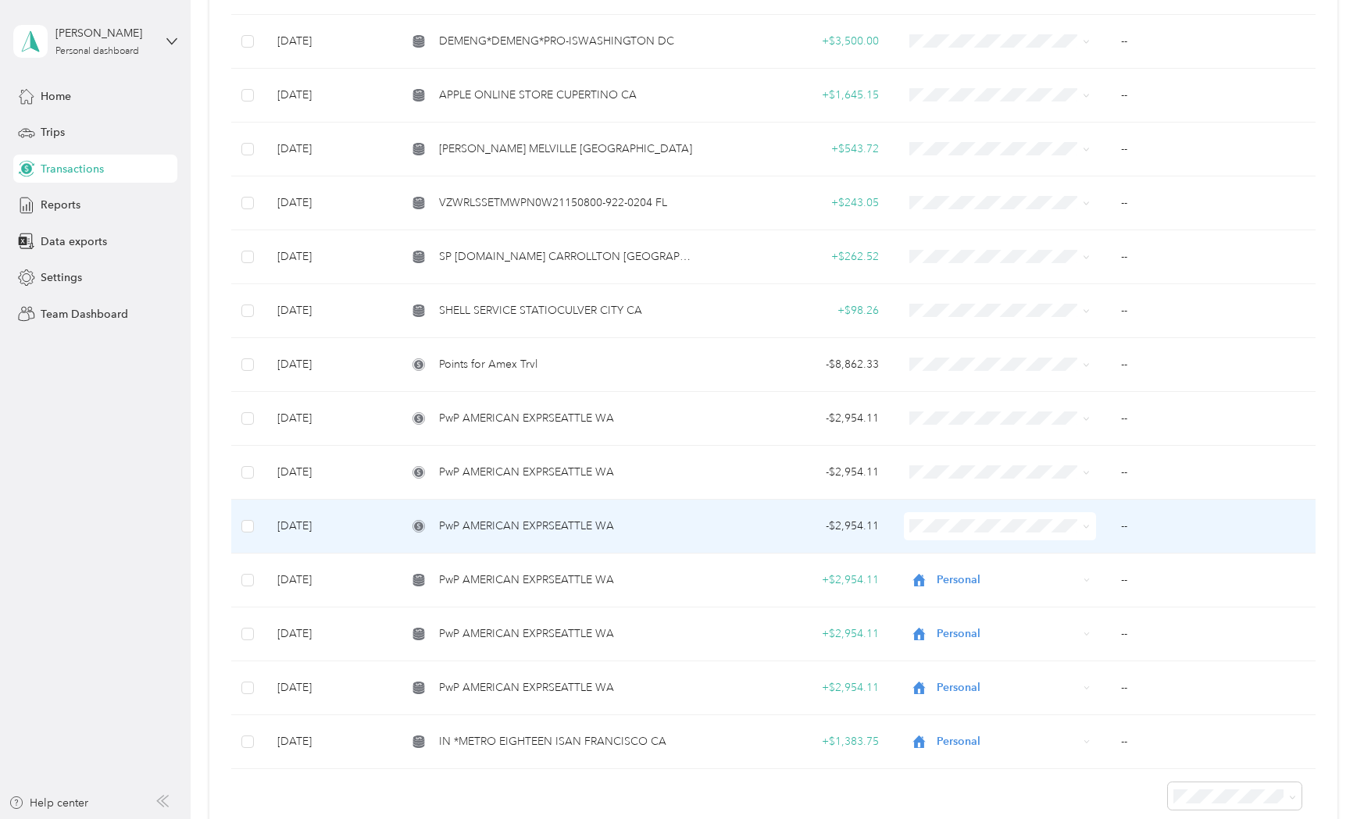
click at [579, 519] on span "PwP AMERICAN EXPRSEATTLE WA" at bounding box center [526, 526] width 175 height 17
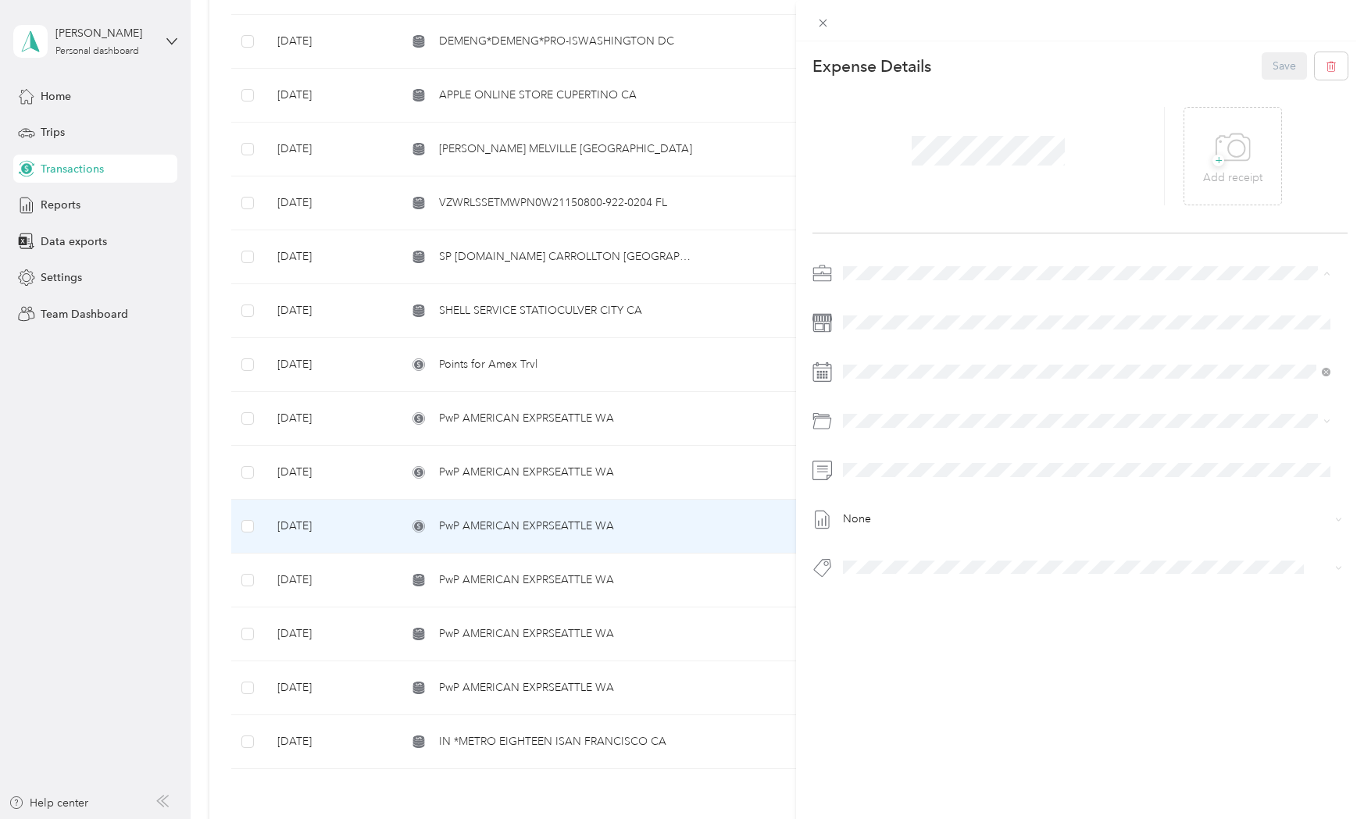
click at [878, 326] on span "Personal" at bounding box center [868, 327] width 41 height 13
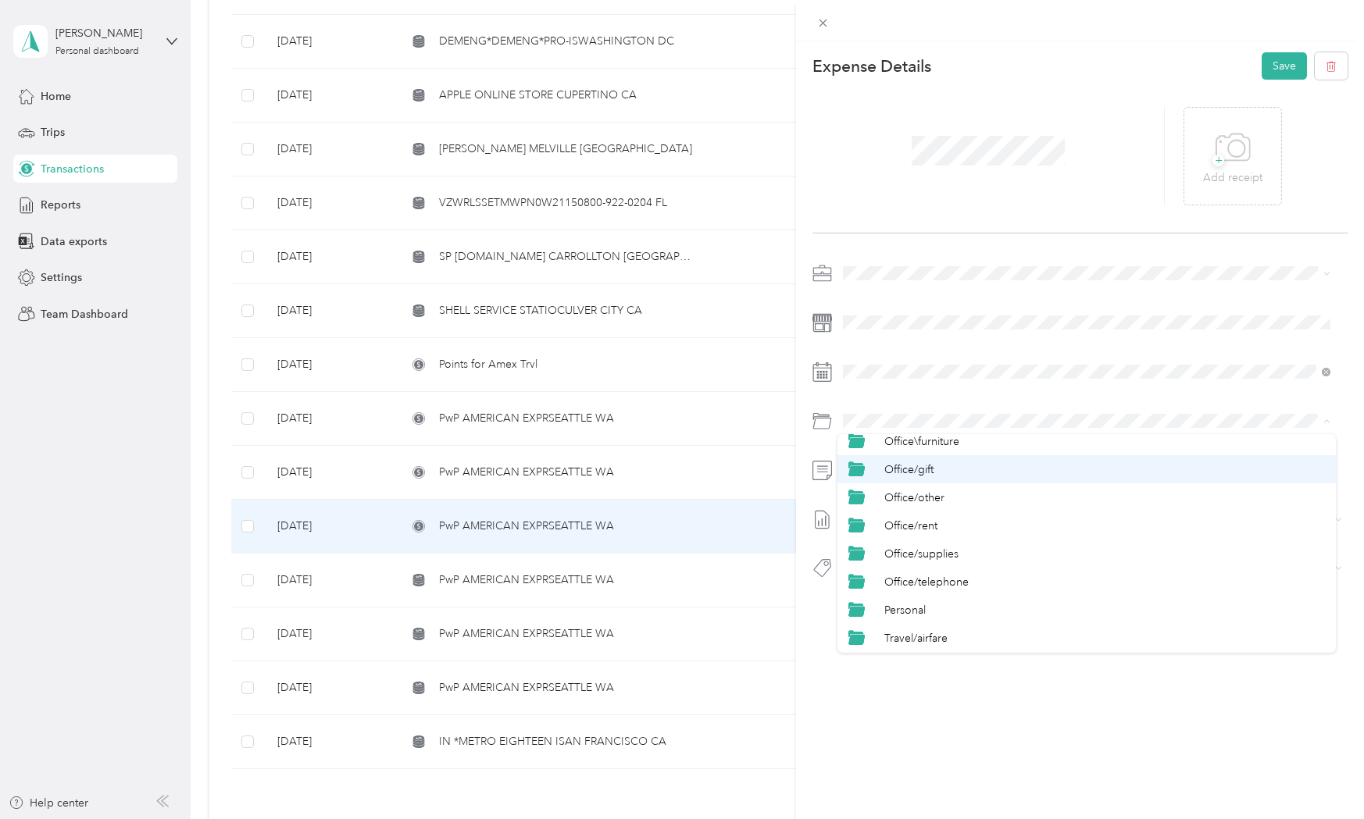
scroll to position [625, 0]
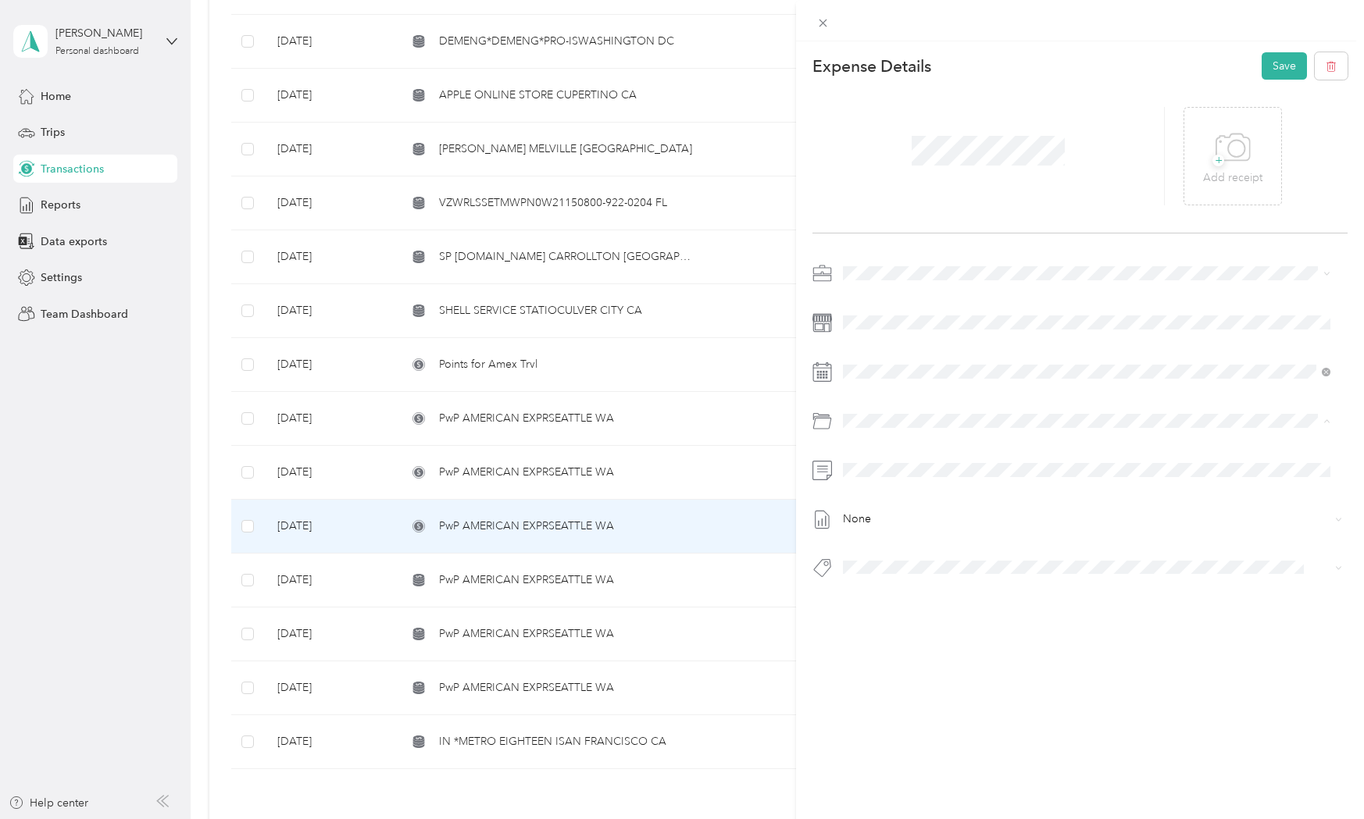
click at [893, 578] on li "Personal" at bounding box center [1086, 587] width 498 height 28
click at [884, 526] on span "None" at bounding box center [1089, 519] width 482 height 14
click at [886, 592] on span "Personal - Mdh" at bounding box center [891, 595] width 64 height 14
click at [1274, 63] on button "Save" at bounding box center [1283, 65] width 45 height 27
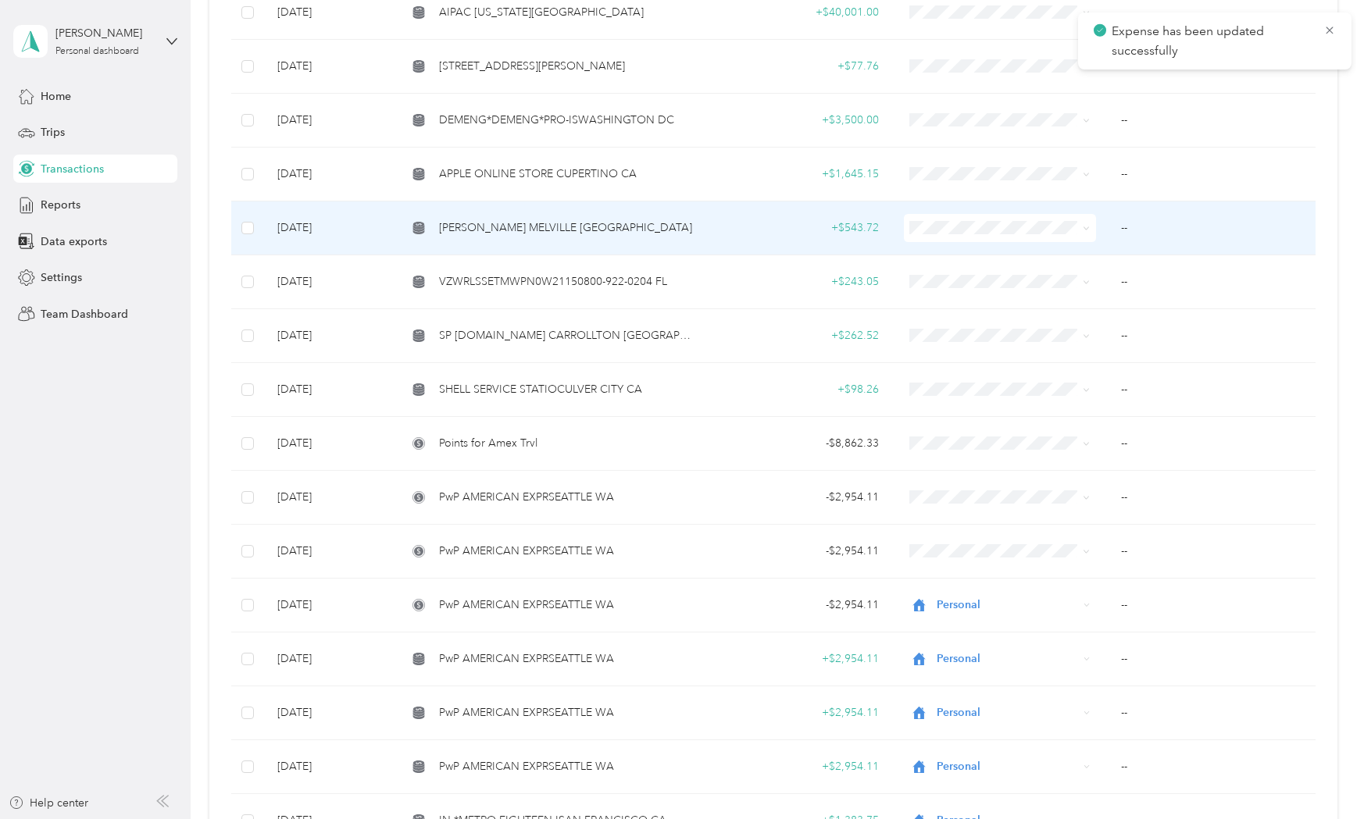
scroll to position [1666, 0]
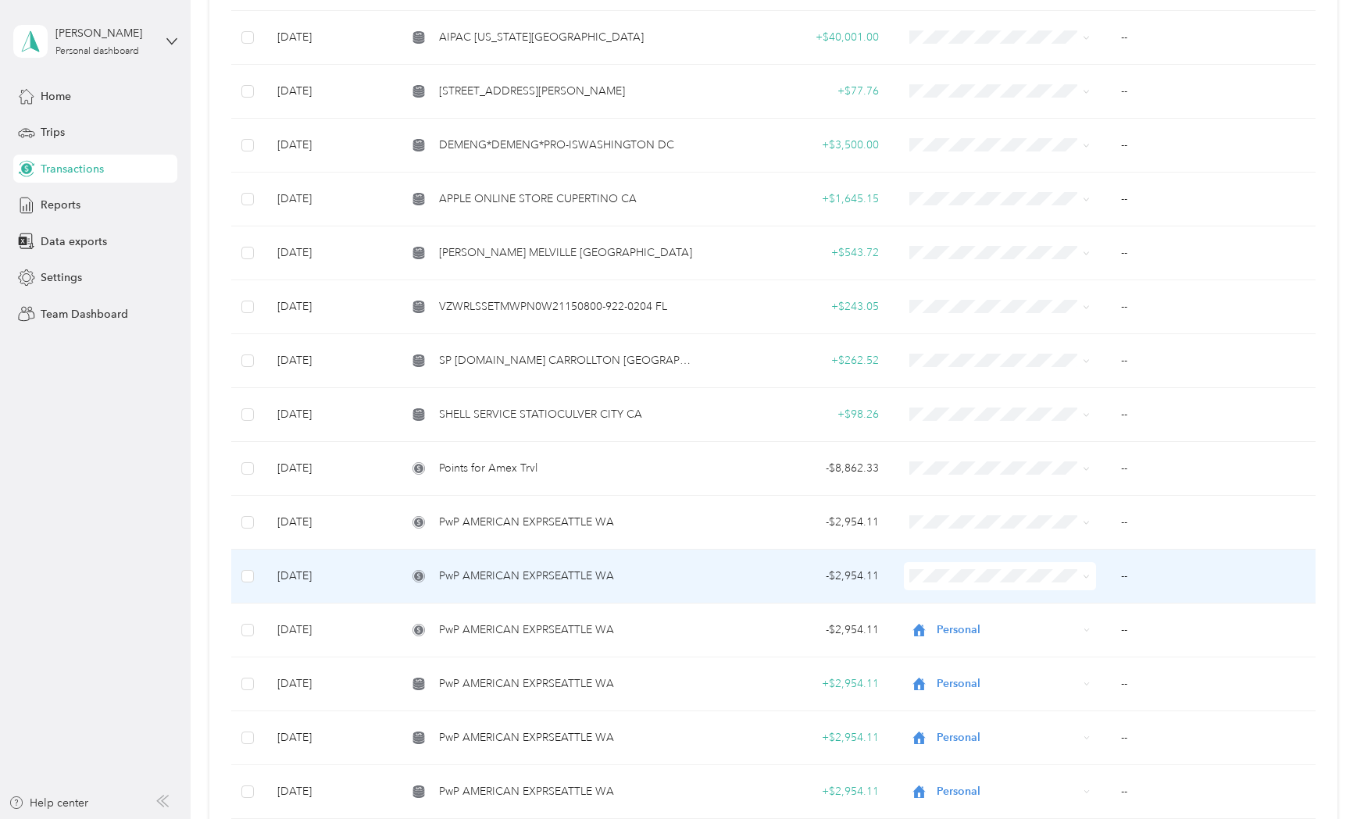
click at [473, 575] on span "PwP AMERICAN EXPRSEATTLE WA" at bounding box center [526, 576] width 175 height 17
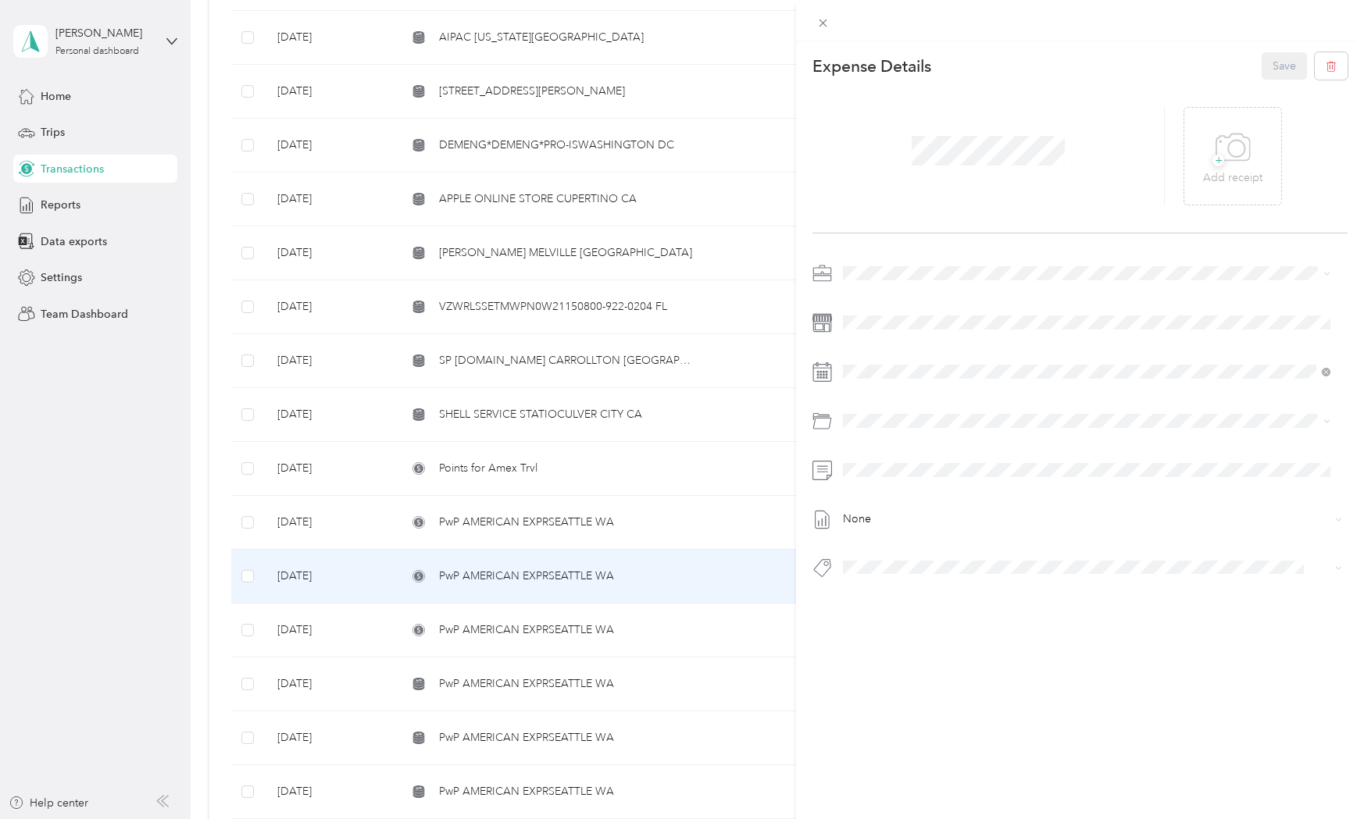
click at [900, 323] on div "Personal" at bounding box center [1086, 326] width 476 height 16
click at [939, 476] on div "Personal" at bounding box center [1104, 484] width 440 height 16
click at [889, 602] on li "Personal - Mdh" at bounding box center [1086, 595] width 498 height 30
click at [1268, 68] on button "Save" at bounding box center [1283, 65] width 45 height 27
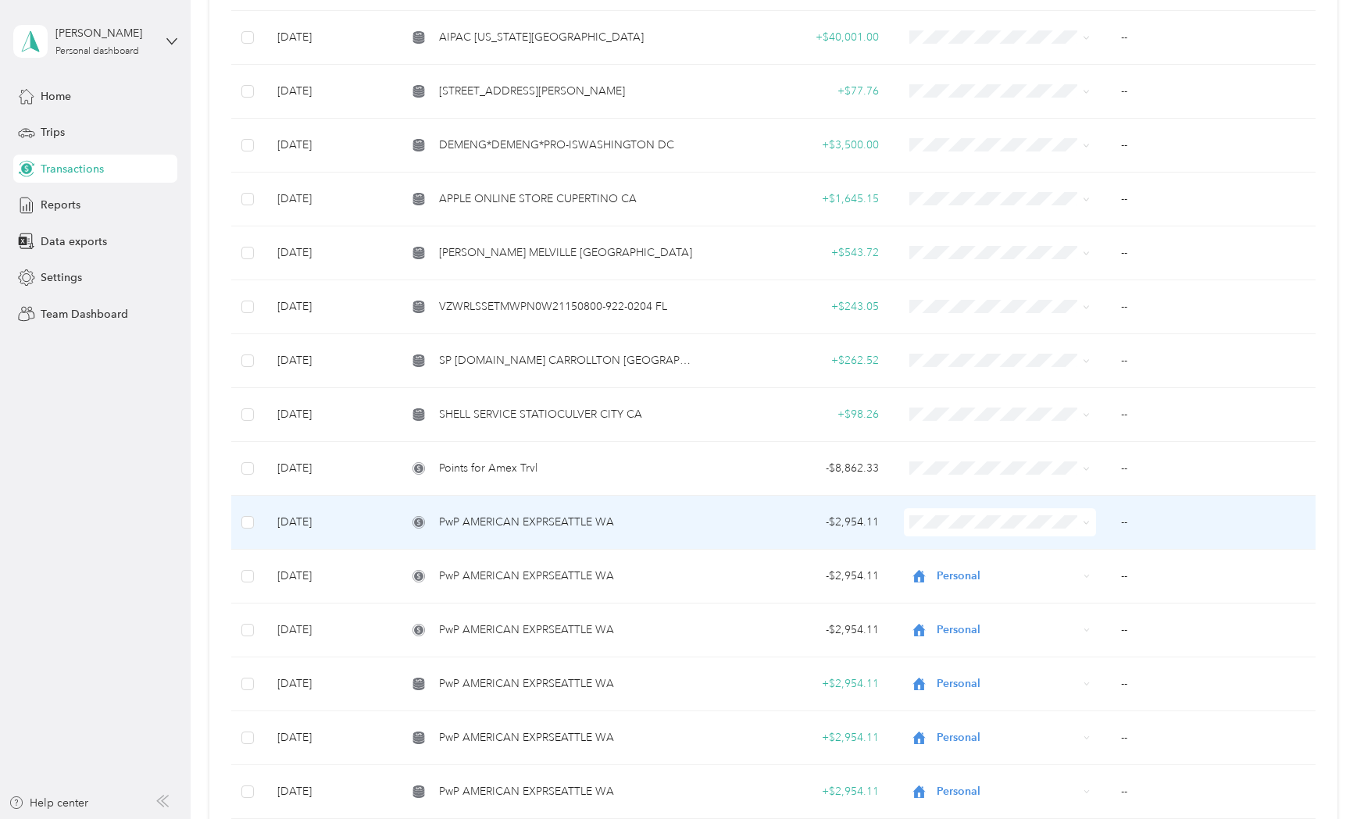
click at [531, 523] on td "PwP AMERICAN EXPRSEATTLE WA" at bounding box center [549, 523] width 310 height 54
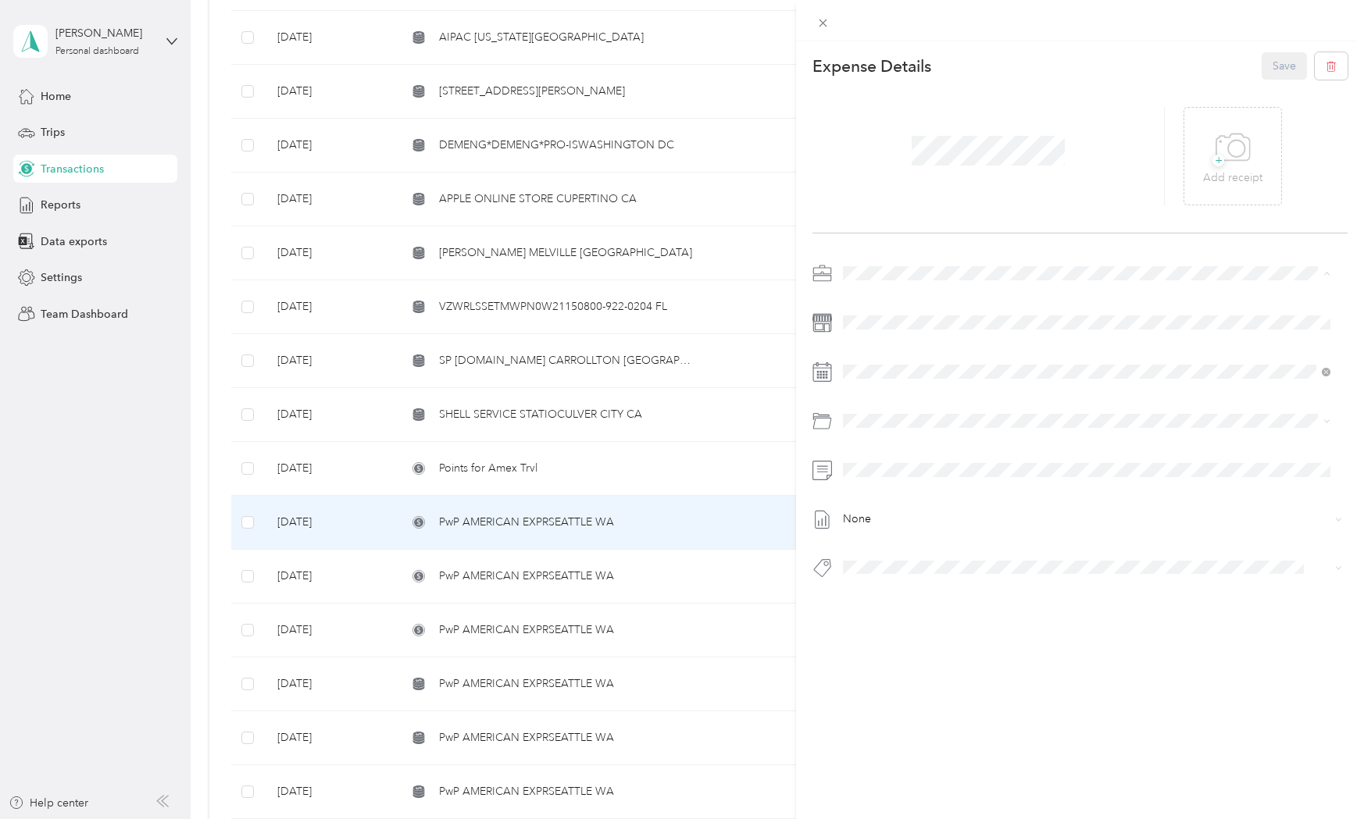
click at [872, 322] on span "Personal" at bounding box center [868, 327] width 41 height 13
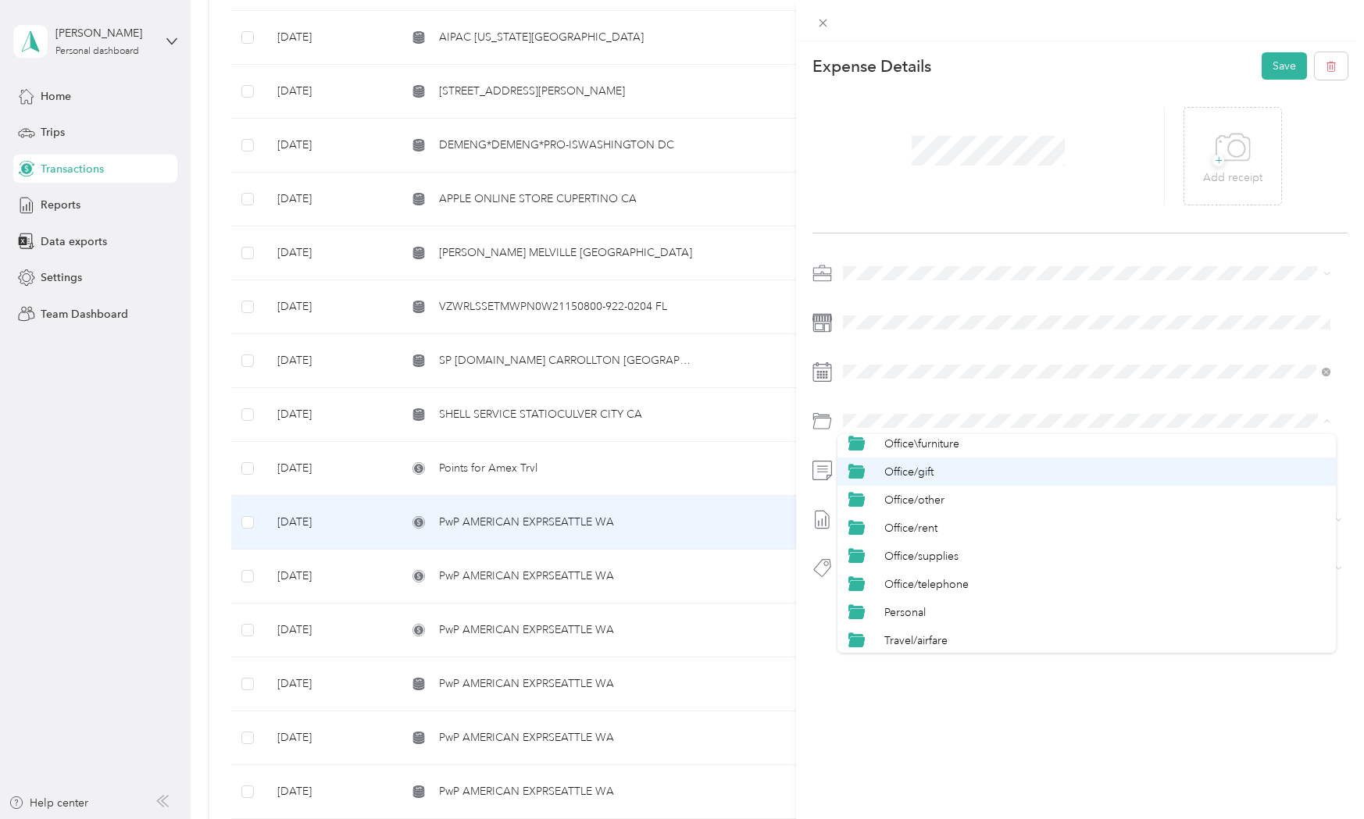
scroll to position [625, 0]
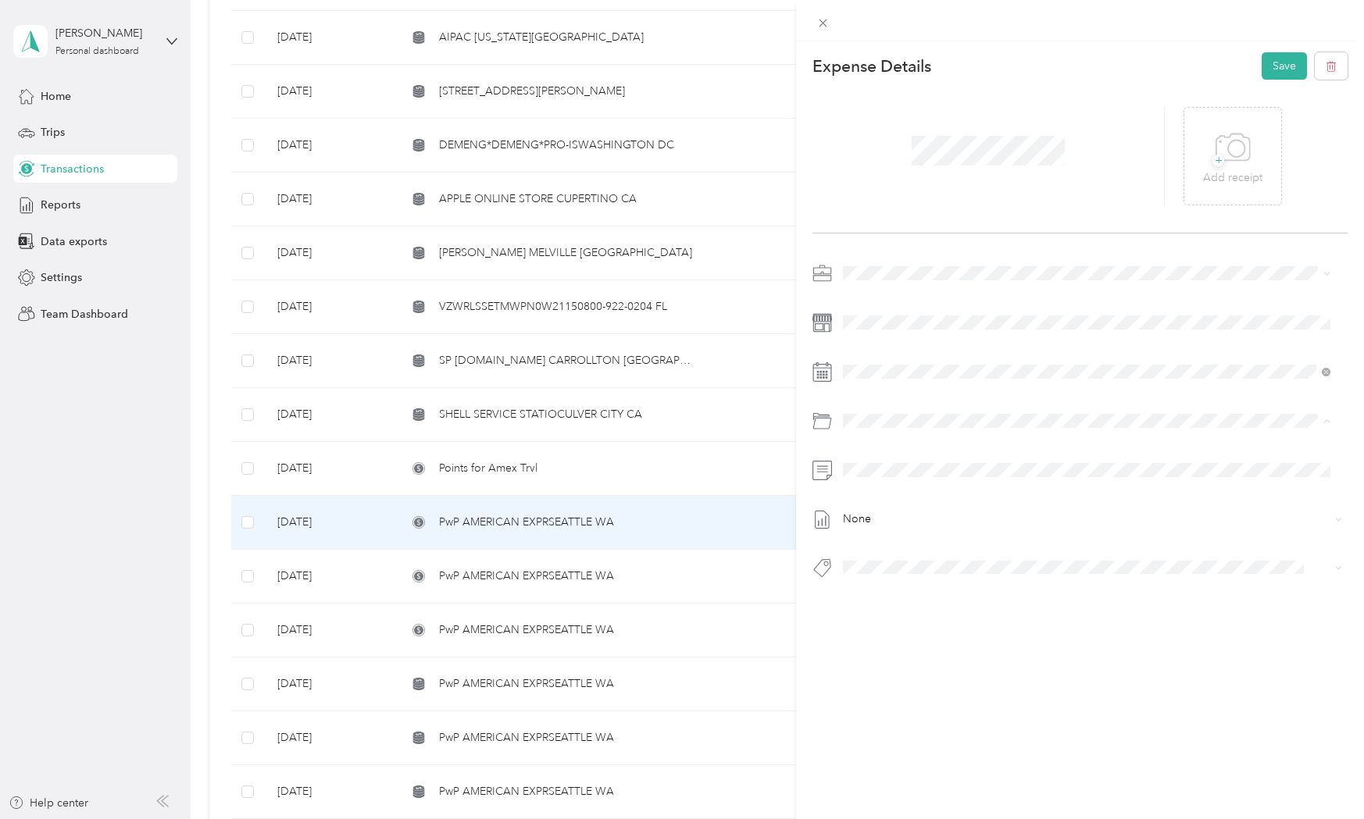
click at [921, 590] on div "Personal" at bounding box center [1104, 587] width 440 height 16
click at [869, 593] on span "Personal - Mdh" at bounding box center [891, 589] width 64 height 14
click at [1261, 65] on button "Save" at bounding box center [1283, 65] width 45 height 27
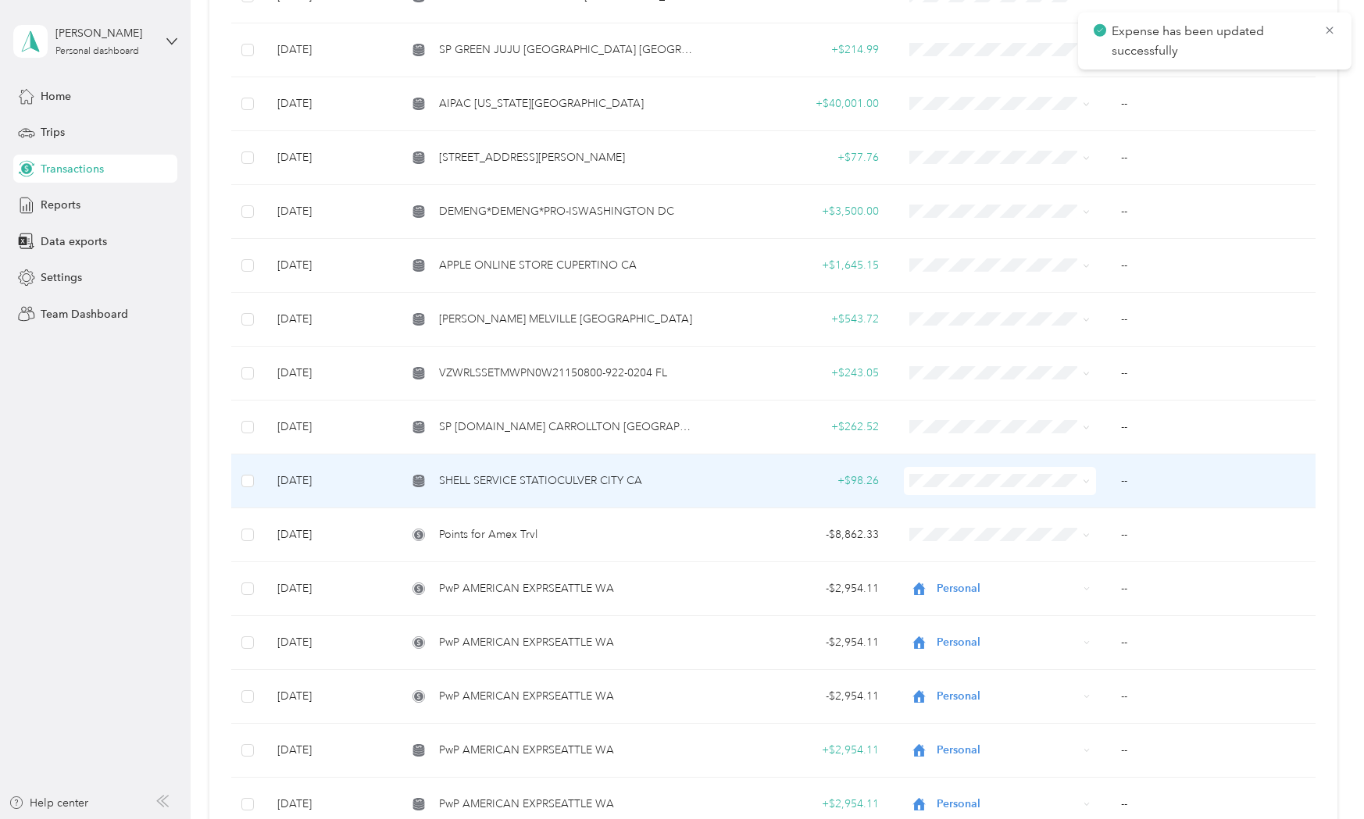
scroll to position [1562, 0]
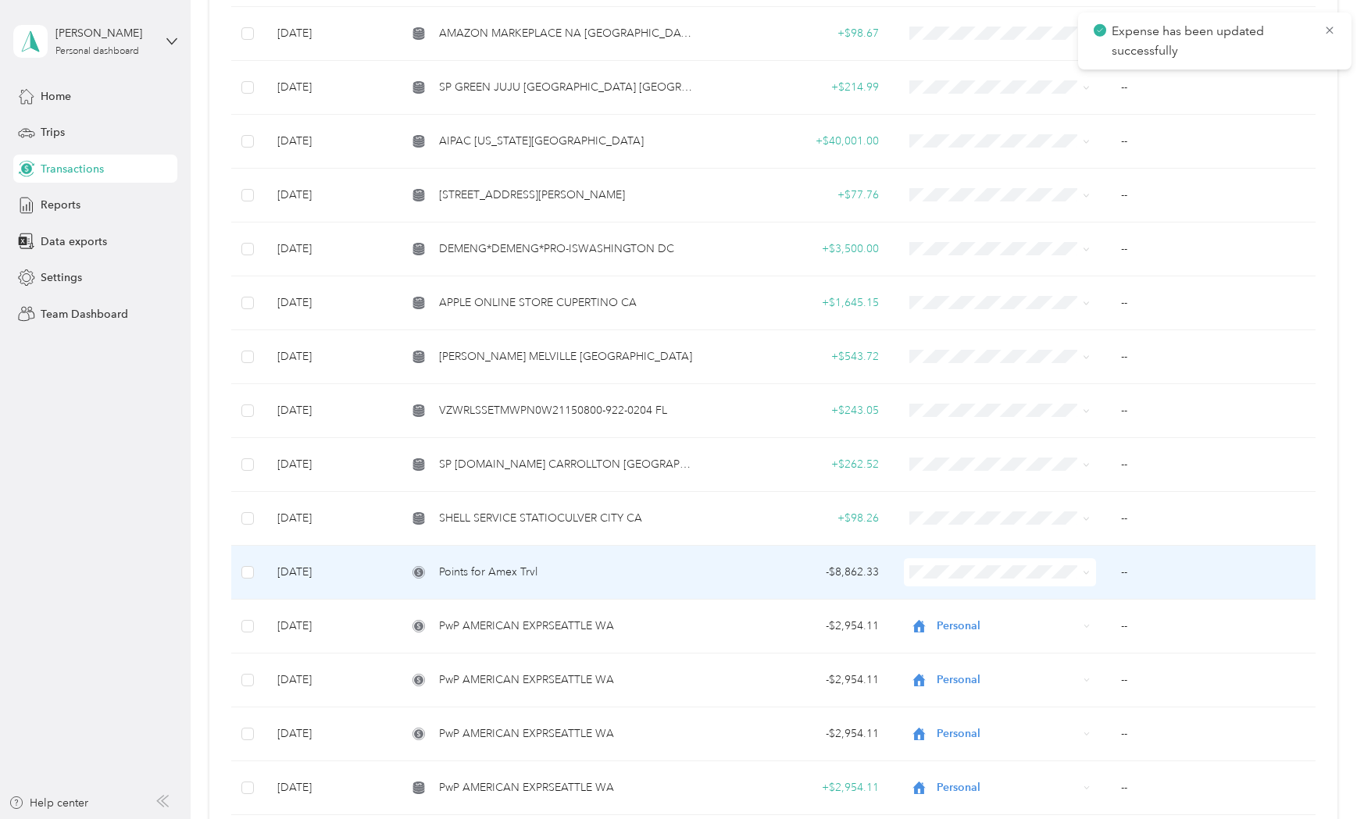
click at [500, 580] on td "Points for Amex Trvl" at bounding box center [549, 573] width 310 height 54
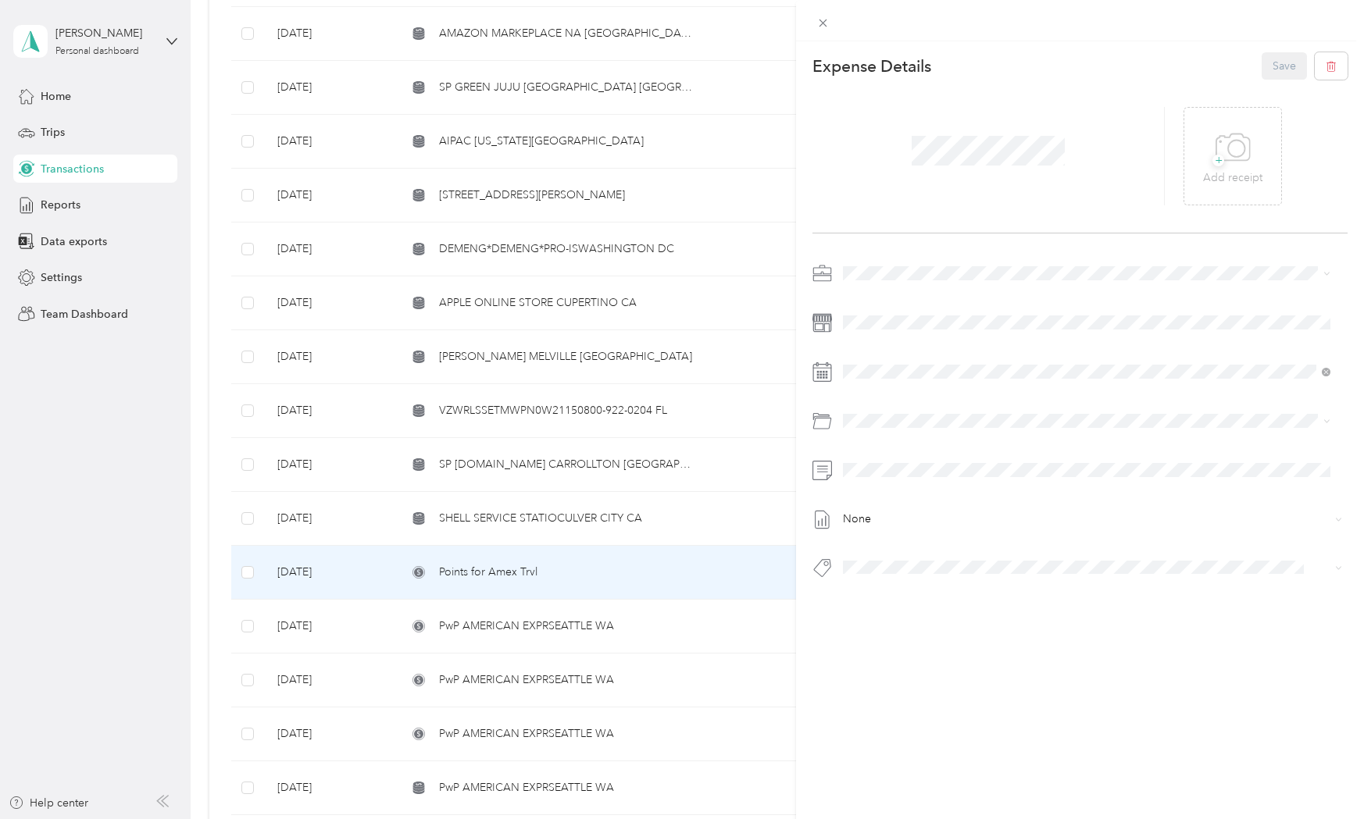
click at [872, 330] on li "Personal" at bounding box center [1086, 323] width 498 height 27
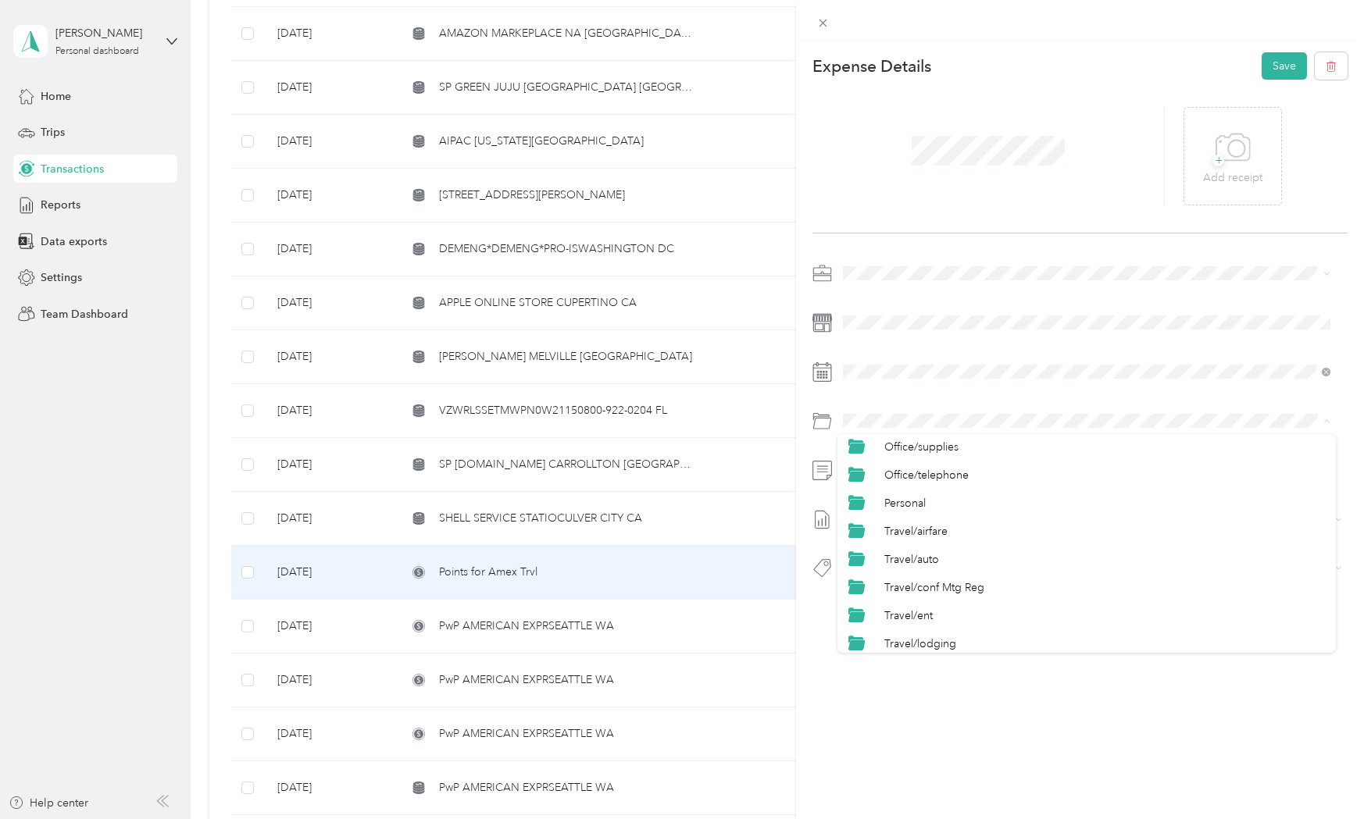
scroll to position [729, 0]
click at [903, 473] on li "Personal" at bounding box center [1086, 483] width 498 height 28
click at [879, 594] on span "Personal - Mdh" at bounding box center [891, 595] width 64 height 14
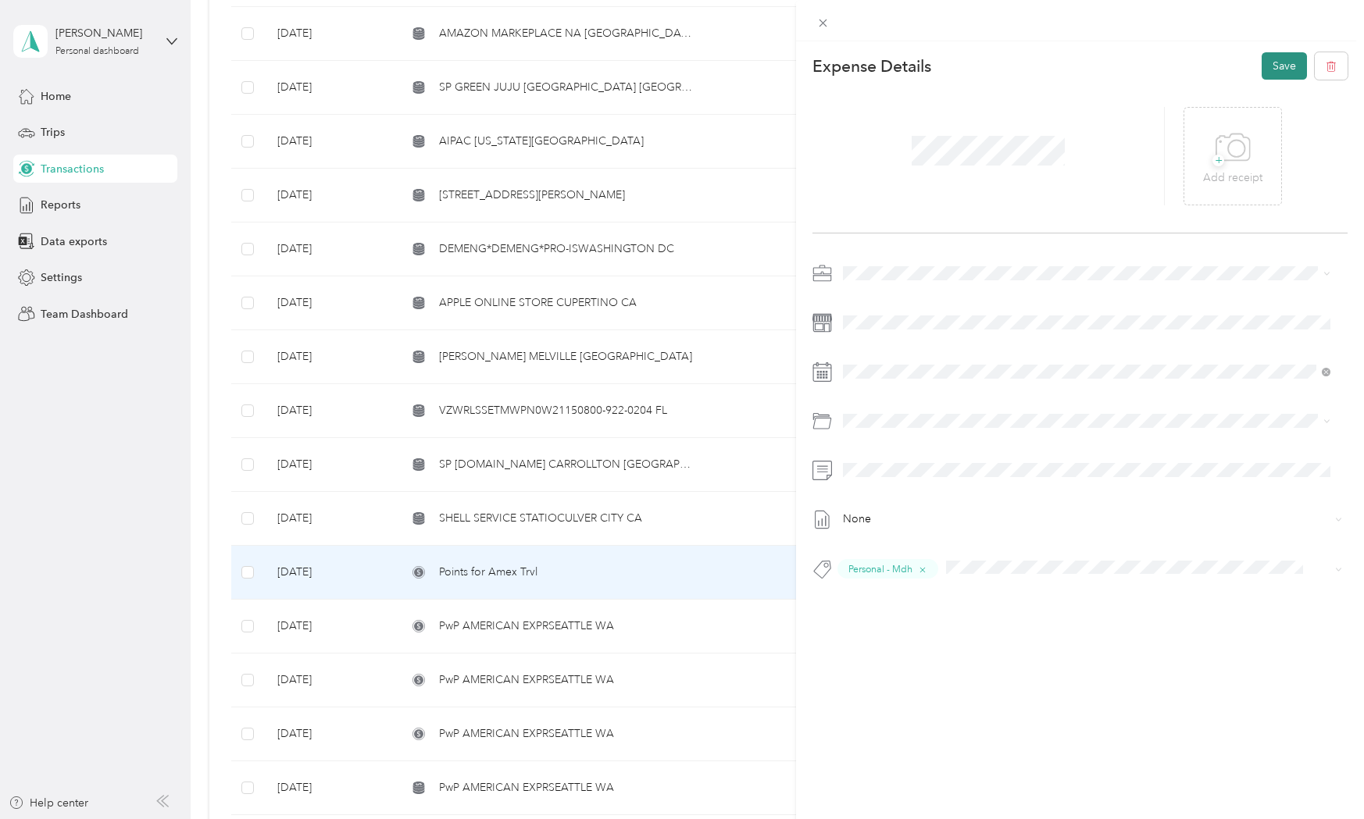
click at [1286, 72] on button "Save" at bounding box center [1283, 65] width 45 height 27
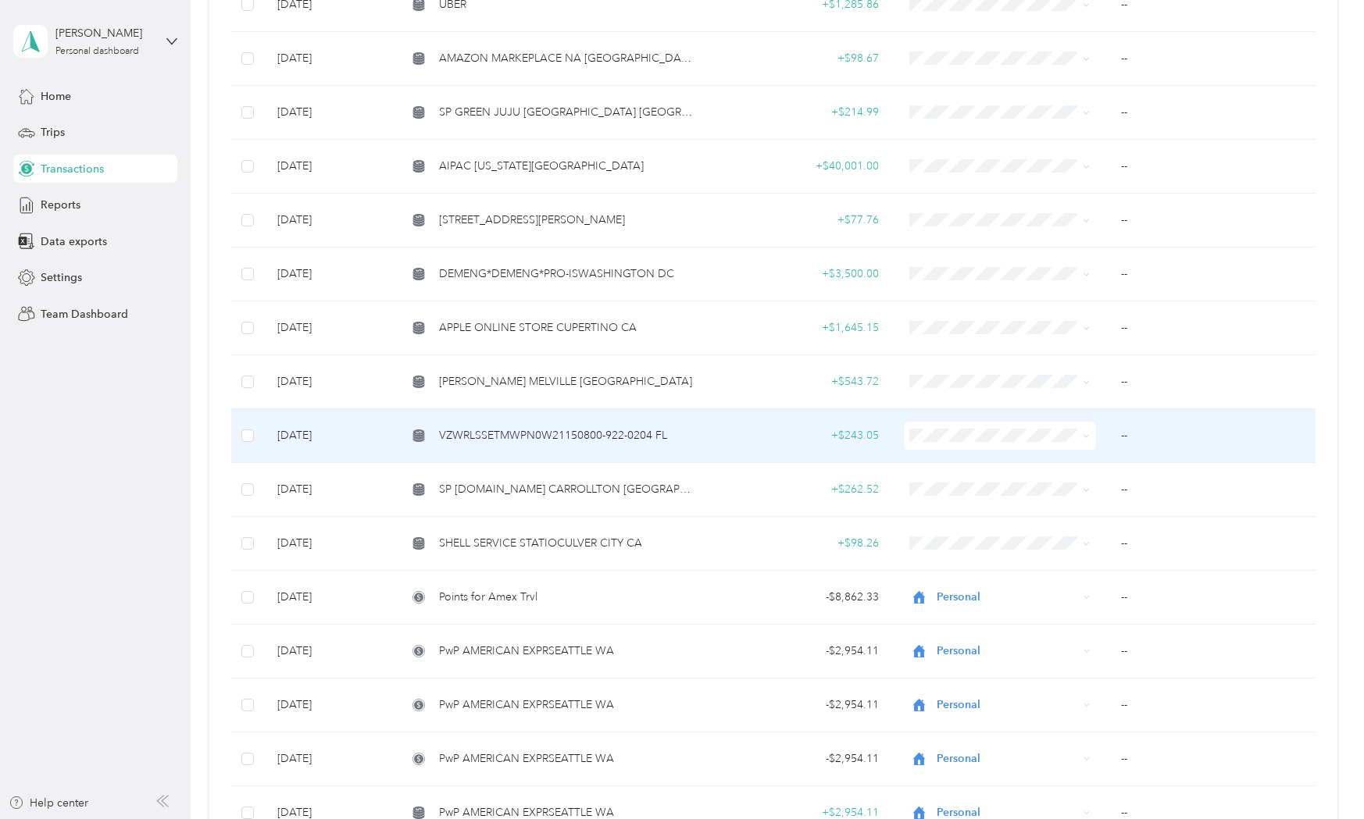
scroll to position [1666, 0]
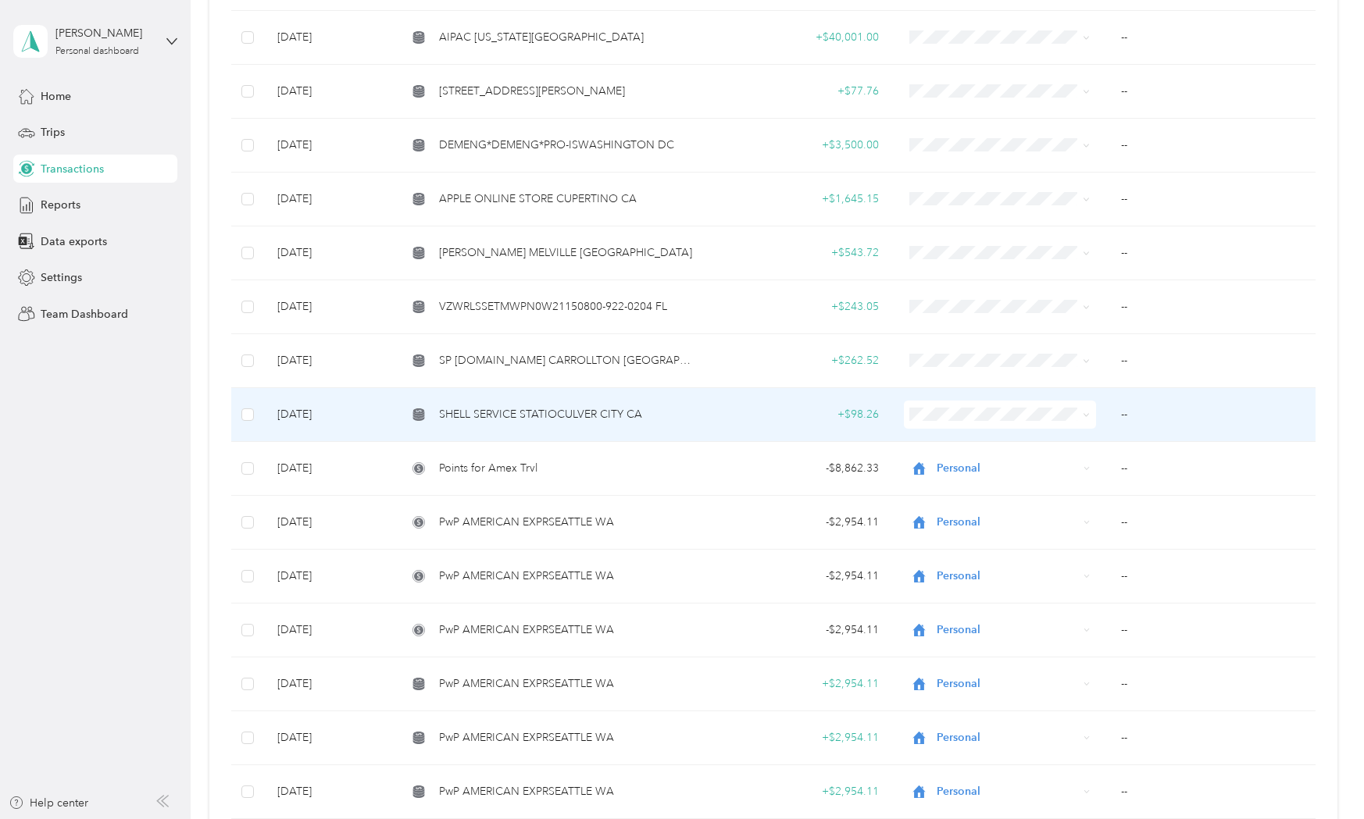
click at [576, 406] on span "SHELL SERVICE STATIOCULVER CITY CA" at bounding box center [540, 414] width 203 height 17
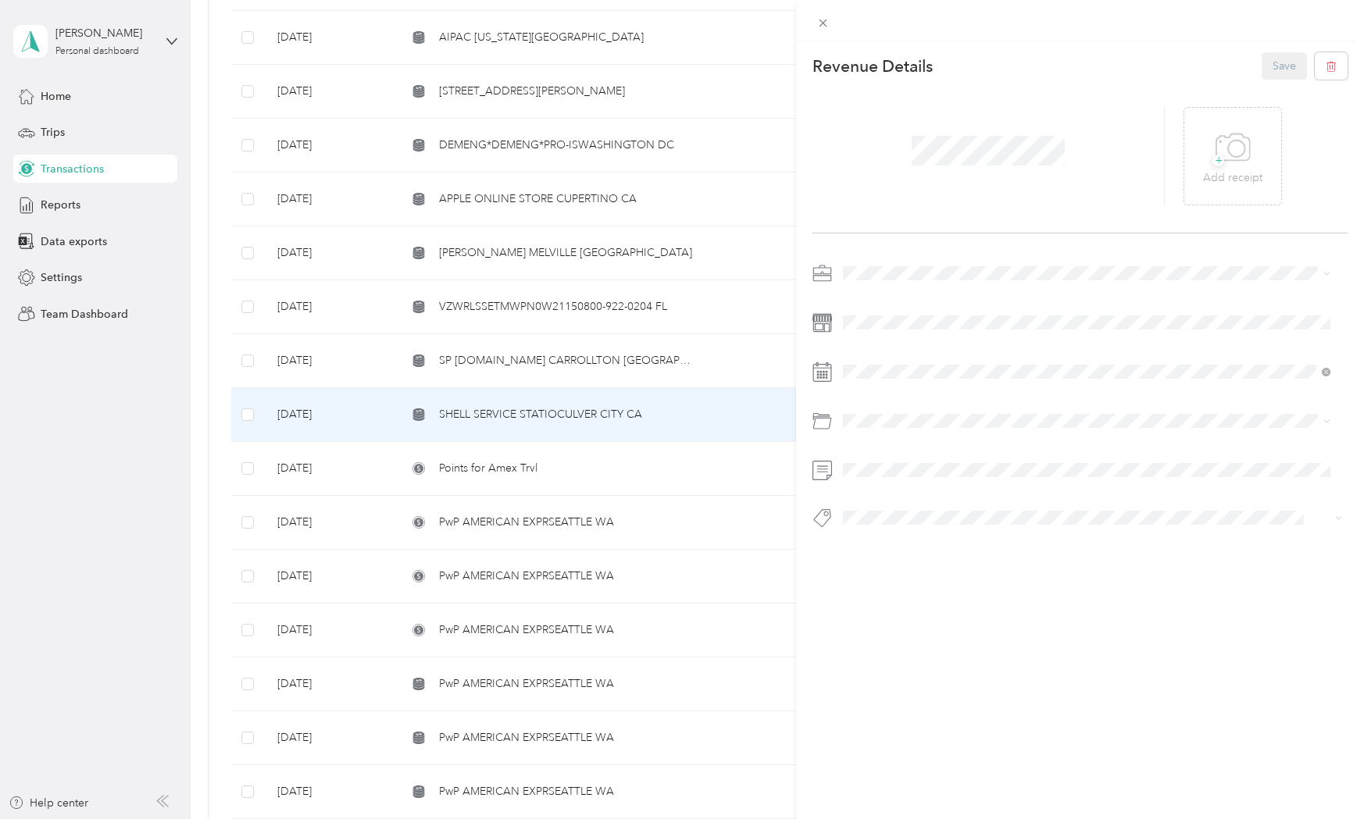
click at [872, 818] on div "This revenue cannot be edited because it is either under review, approved, or p…" at bounding box center [678, 819] width 1356 height 0
click at [947, 482] on span "Auto/operating Expense" at bounding box center [945, 481] width 122 height 13
click at [873, 544] on span "Hcp 100" at bounding box center [877, 545] width 37 height 14
click at [1261, 59] on button "Save" at bounding box center [1283, 65] width 45 height 27
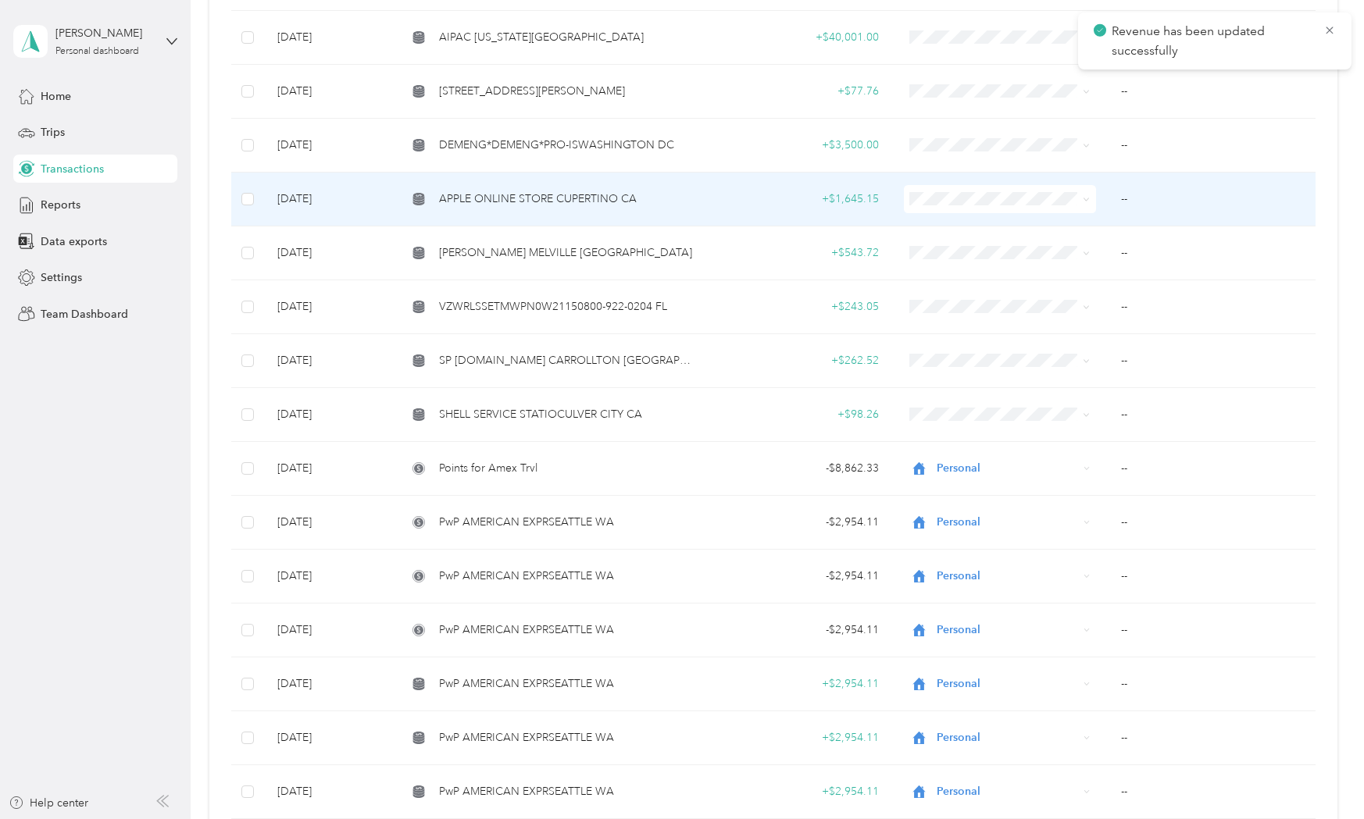
scroll to position [1562, 0]
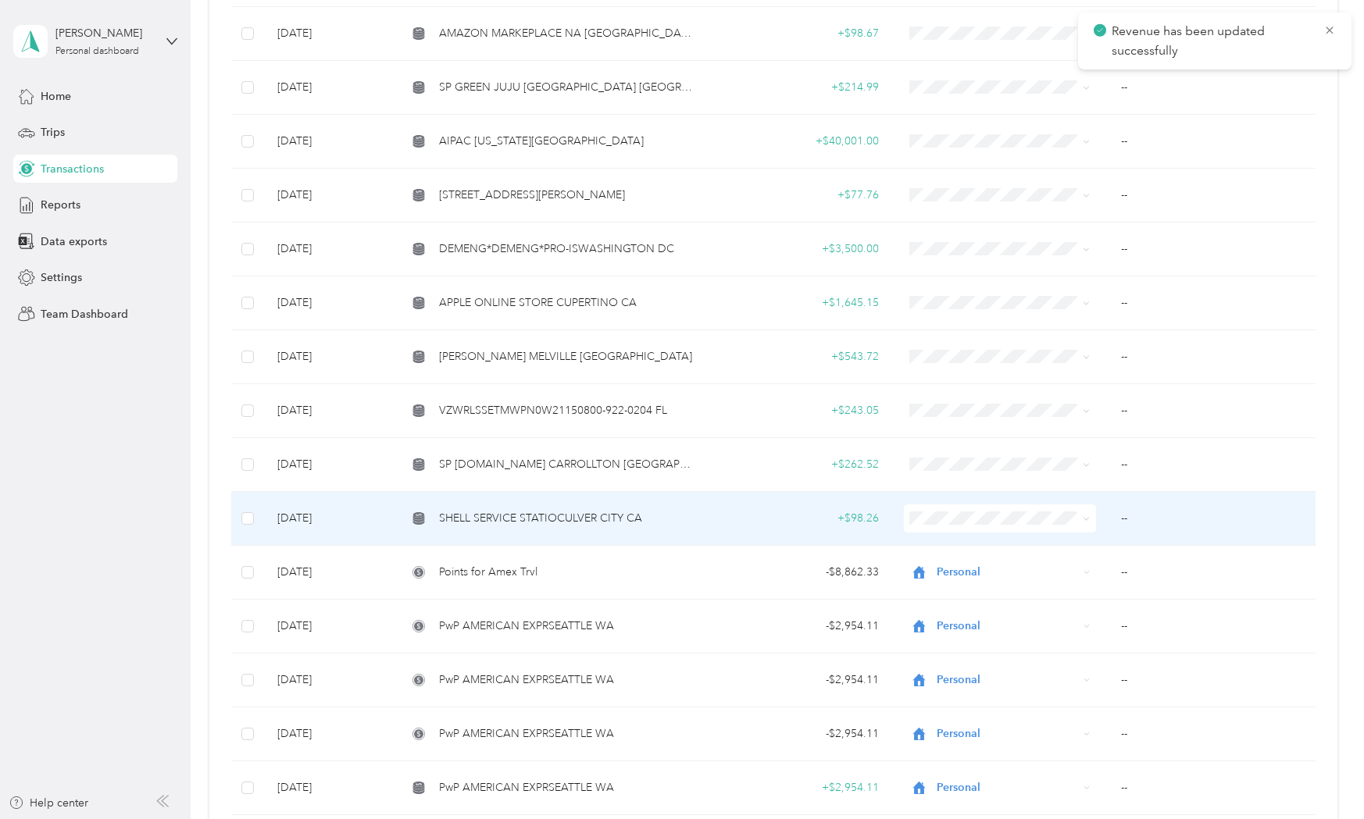
click at [522, 512] on span "SHELL SERVICE STATIOCULVER CITY CA" at bounding box center [540, 518] width 203 height 17
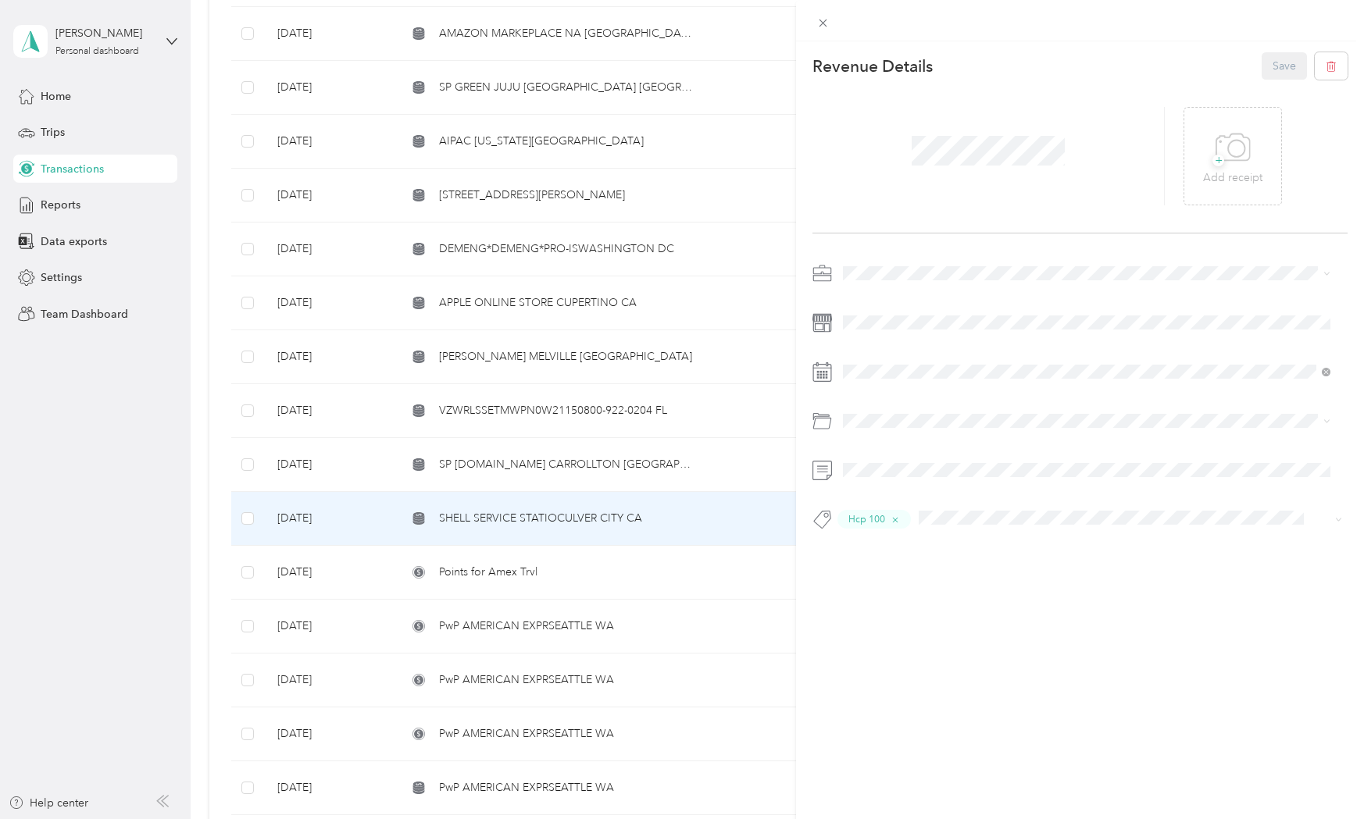
click at [873, 320] on div "Personal" at bounding box center [1086, 323] width 476 height 16
click at [1267, 68] on button "Save" at bounding box center [1283, 65] width 45 height 27
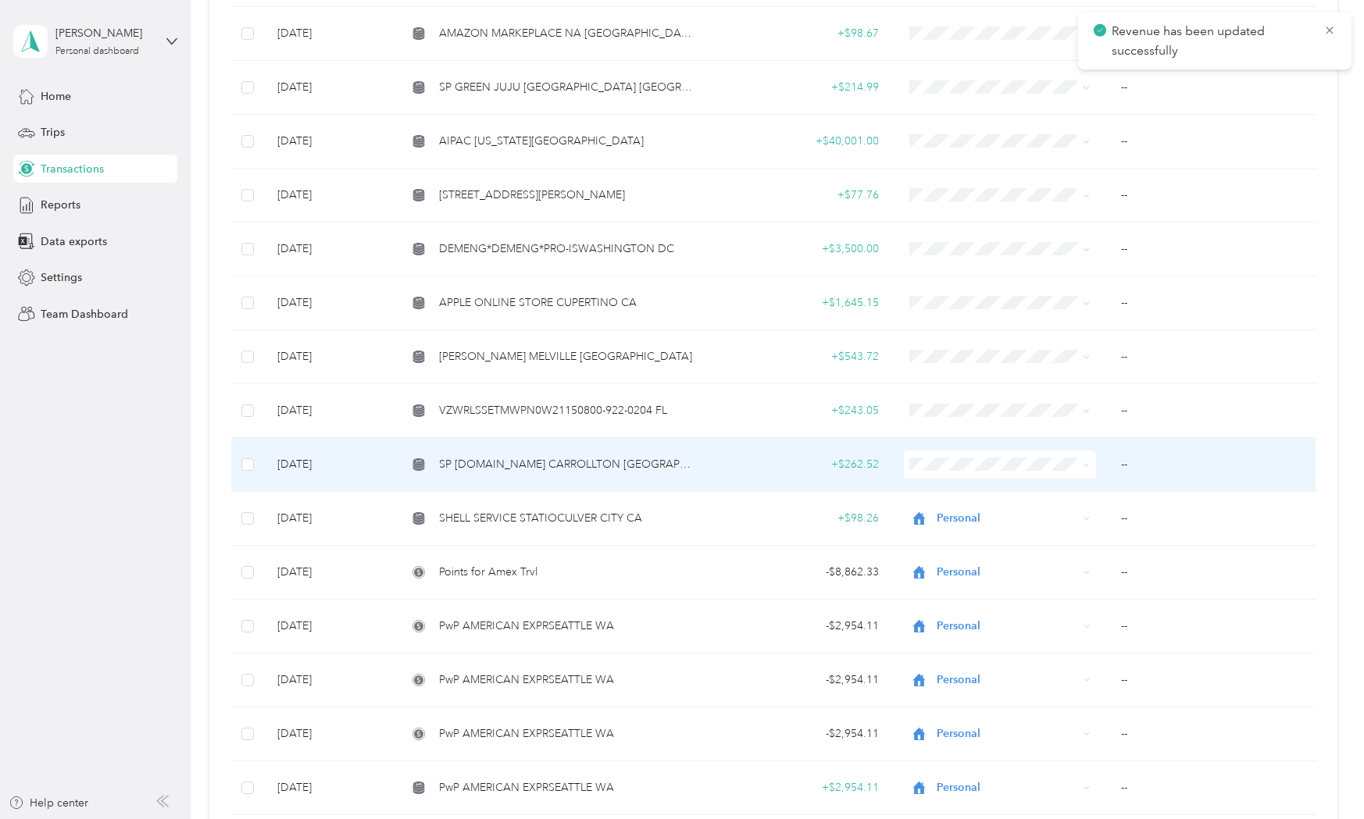
click at [559, 458] on span "SP [DOMAIN_NAME] CARROLLTON [GEOGRAPHIC_DATA]" at bounding box center [566, 464] width 254 height 17
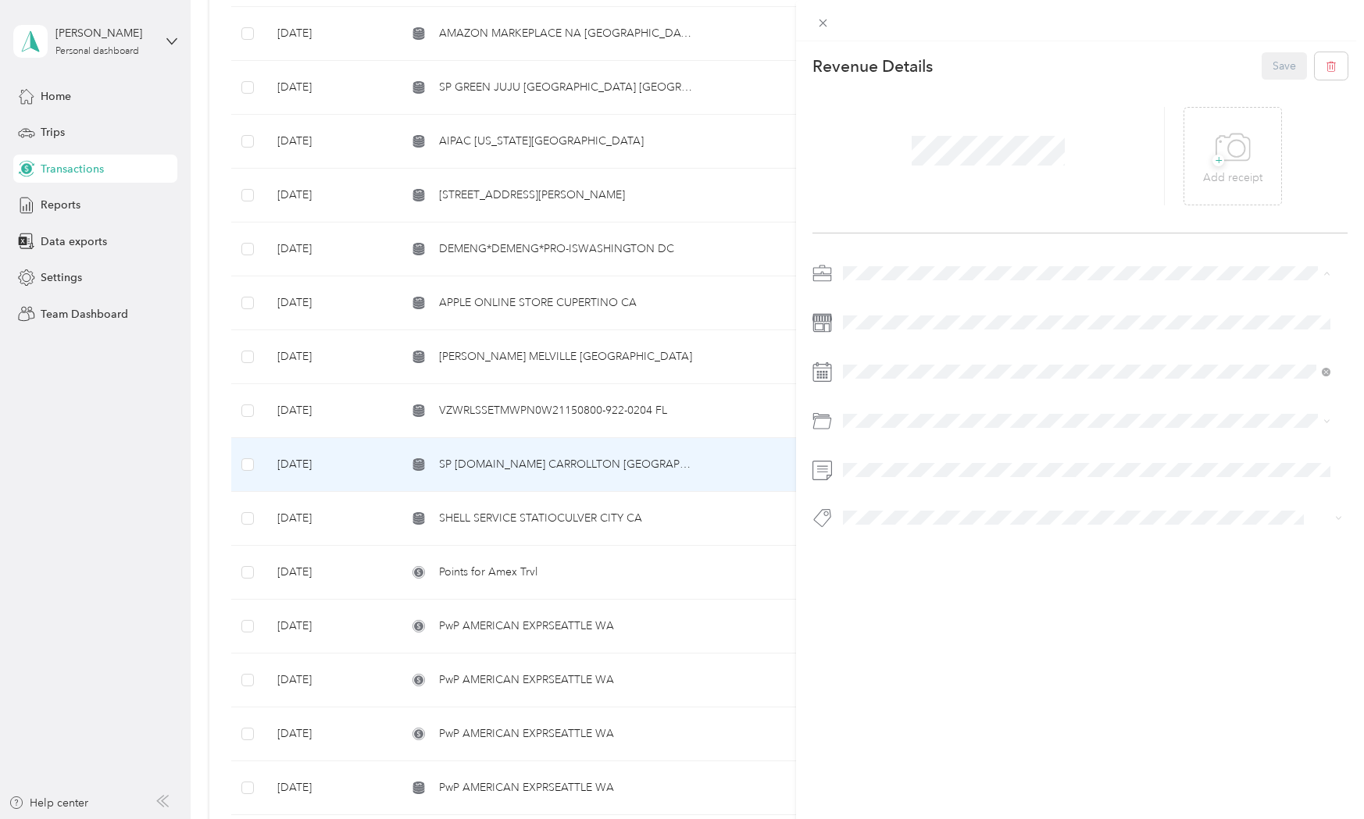
click at [870, 324] on span "Personal" at bounding box center [868, 327] width 41 height 13
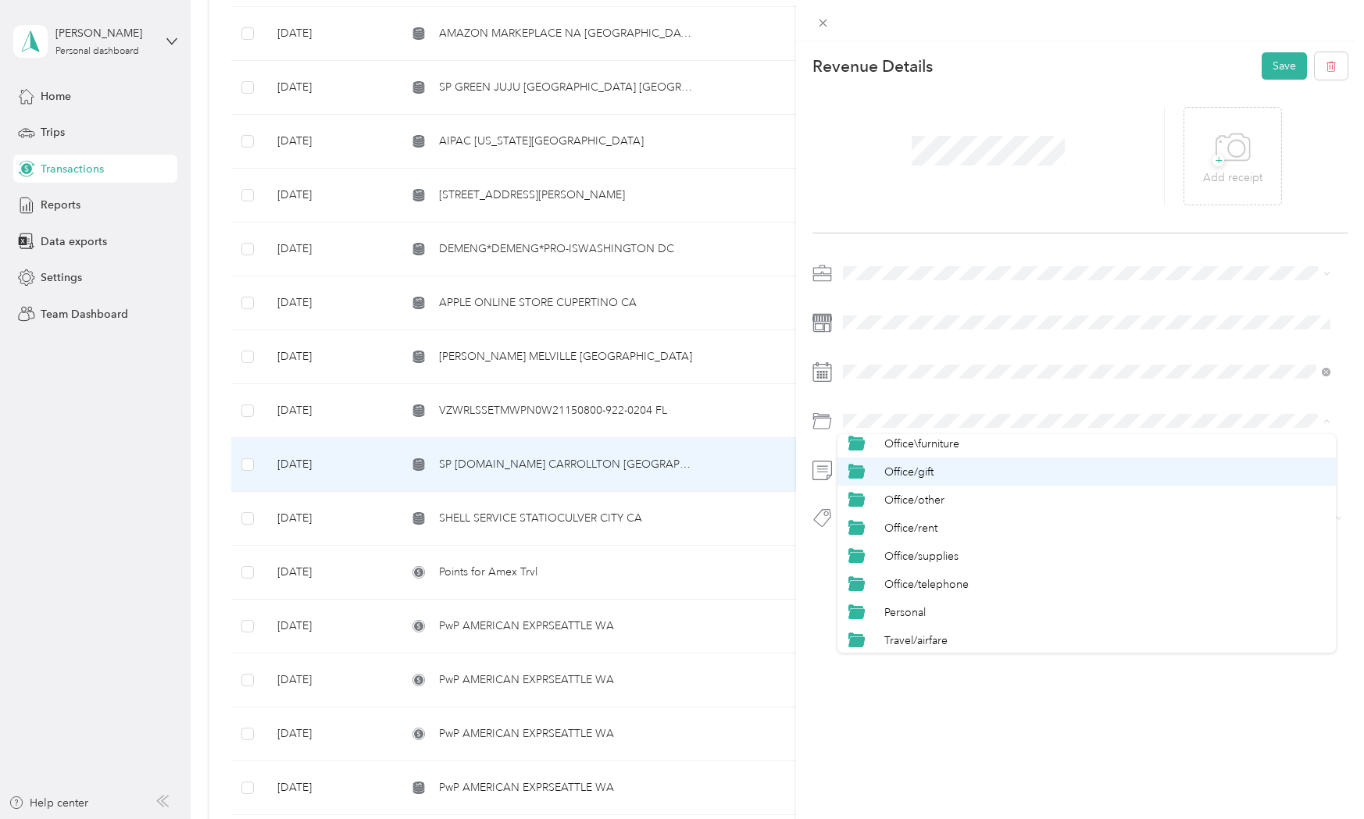
scroll to position [625, 0]
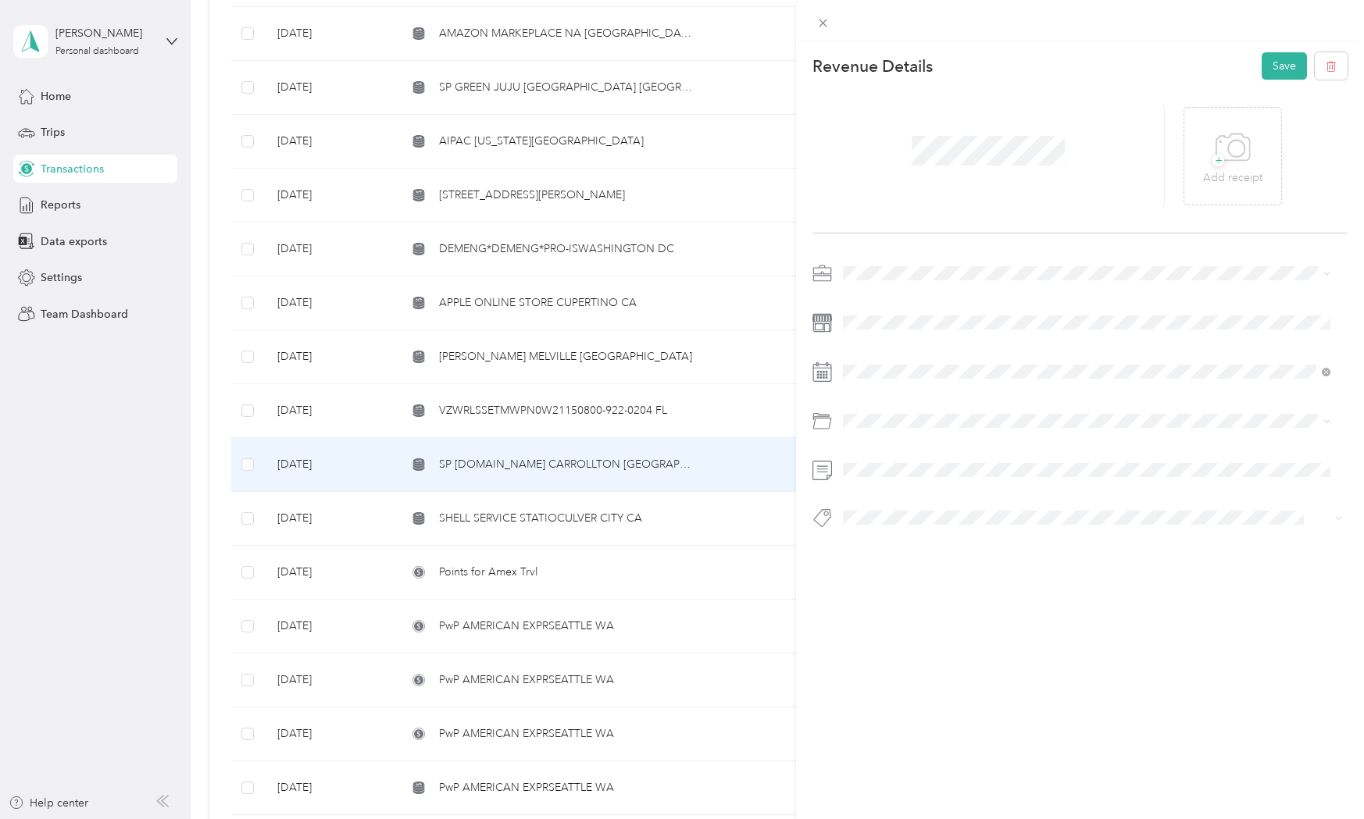
click at [892, 588] on div "Personal" at bounding box center [1104, 587] width 440 height 16
click at [887, 544] on span "Personal - Mdh" at bounding box center [891, 545] width 64 height 14
click at [1267, 70] on button "Save" at bounding box center [1283, 65] width 45 height 27
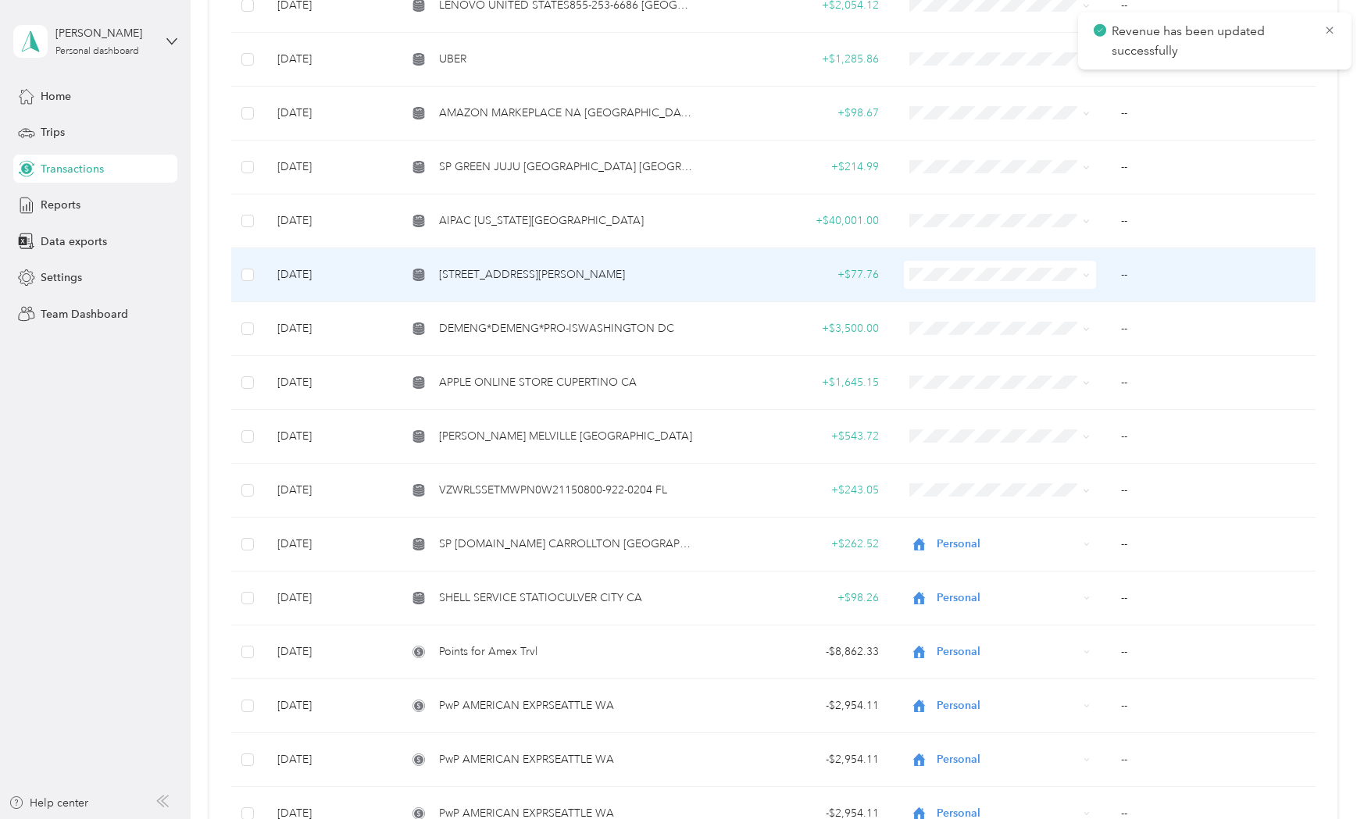
scroll to position [1457, 0]
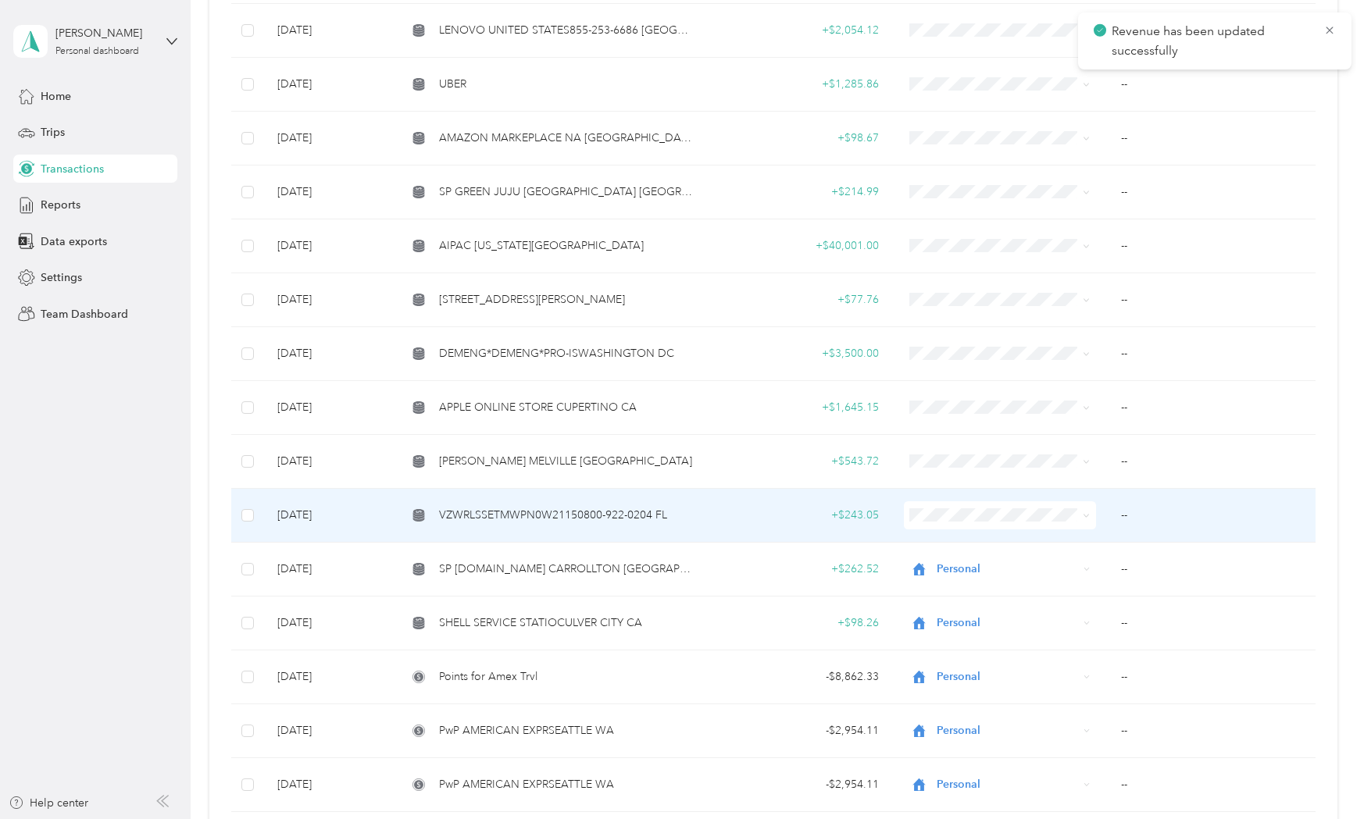
click at [597, 510] on span "VZWRLSSETMWPN0W21150800-922-0204 FL" at bounding box center [553, 515] width 228 height 17
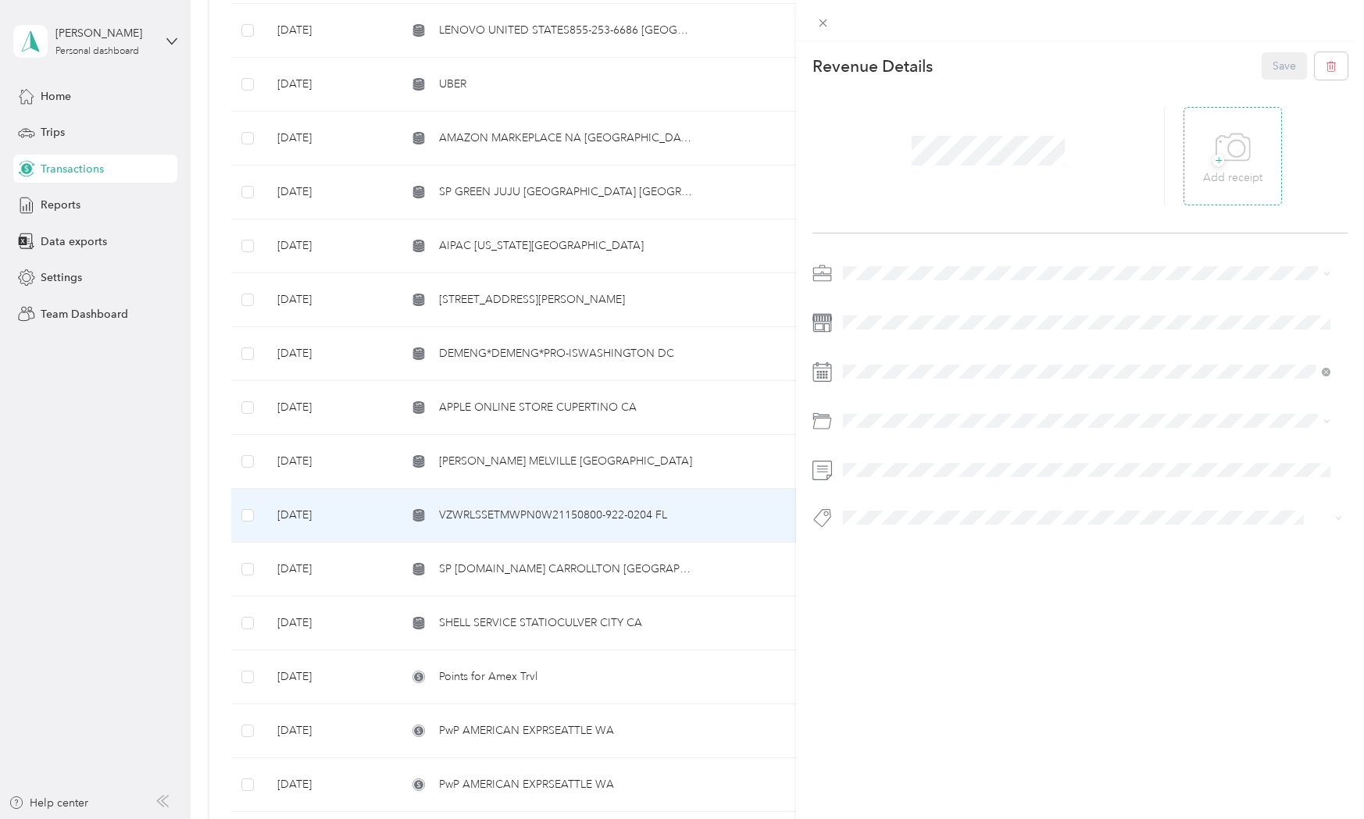
click at [1224, 174] on p "Add receipt" at bounding box center [1232, 177] width 59 height 17
click at [877, 299] on span "[PERSON_NAME] Capital Partners" at bounding box center [931, 300] width 166 height 13
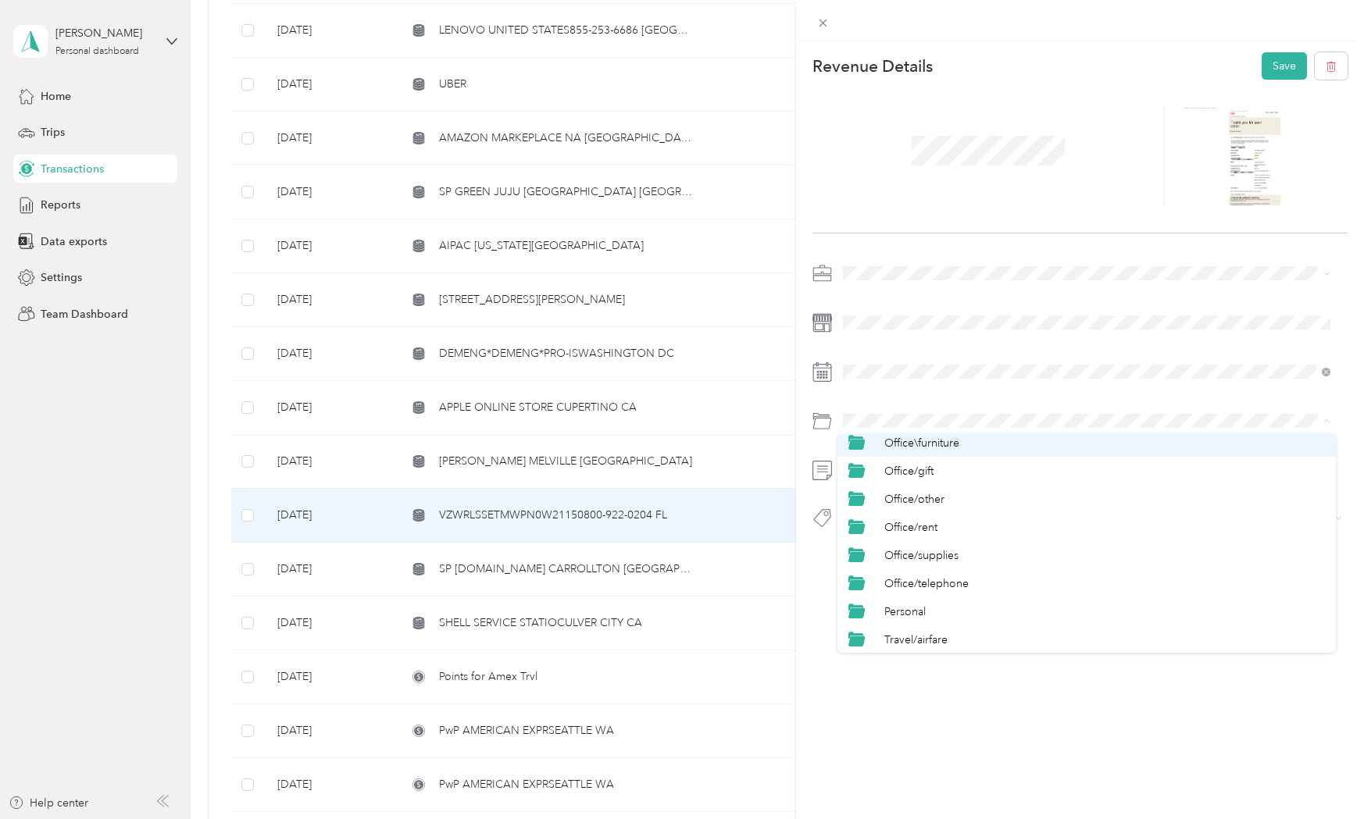
scroll to position [625, 0]
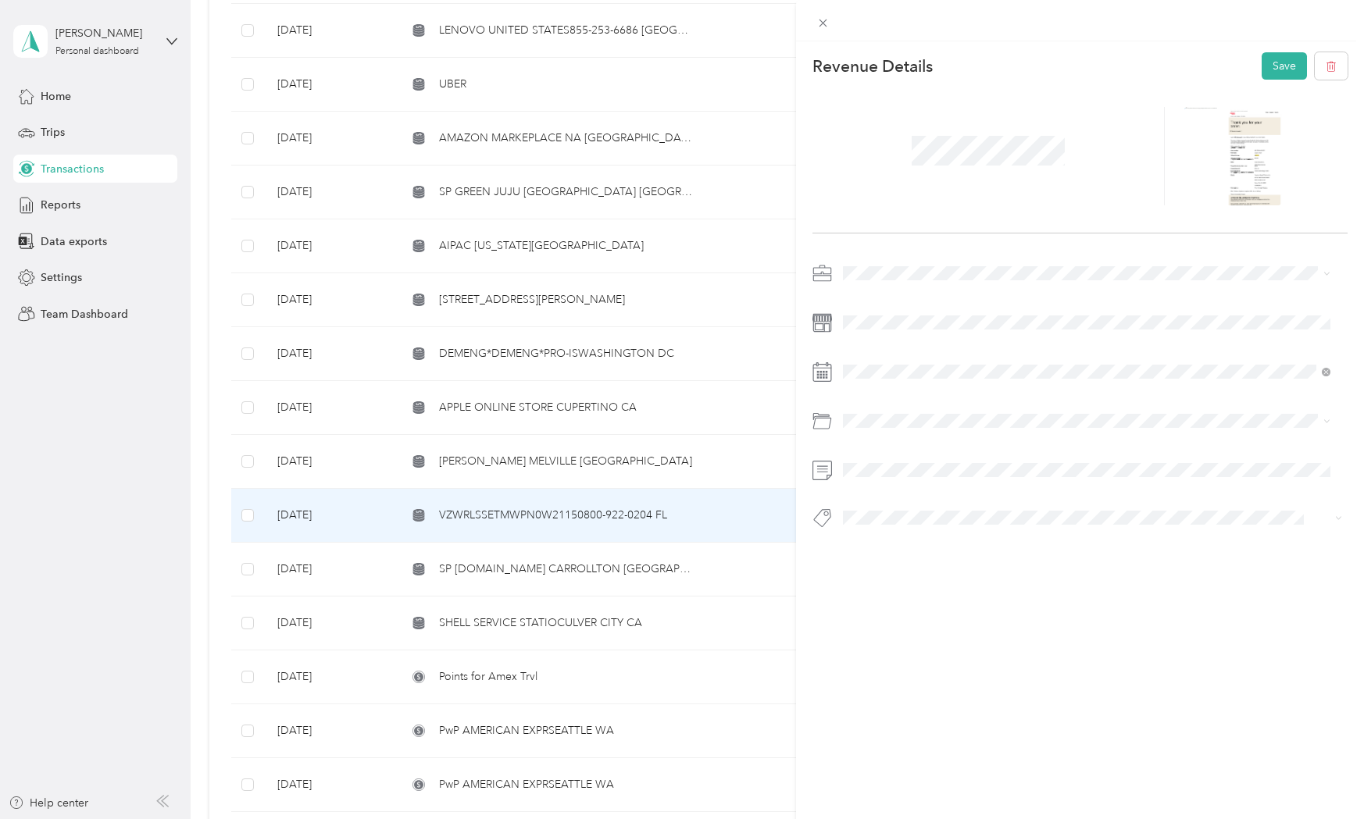
click at [910, 559] on span "Office/telephone" at bounding box center [926, 556] width 84 height 13
click at [890, 540] on span "Hcp 100" at bounding box center [877, 545] width 37 height 14
click at [1277, 66] on button "Save" at bounding box center [1283, 65] width 45 height 27
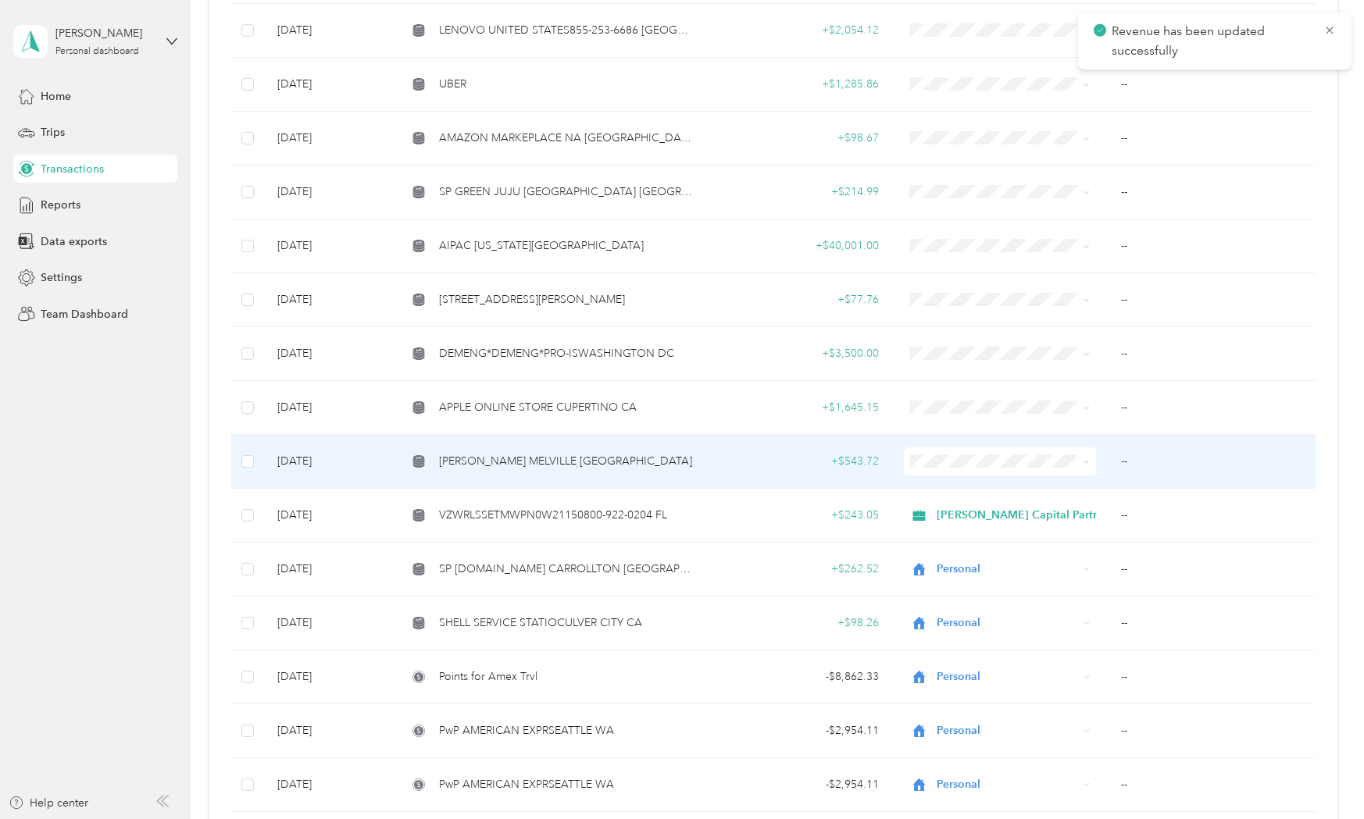
click at [517, 454] on span "[PERSON_NAME] MELVILLE [GEOGRAPHIC_DATA]" at bounding box center [565, 461] width 253 height 17
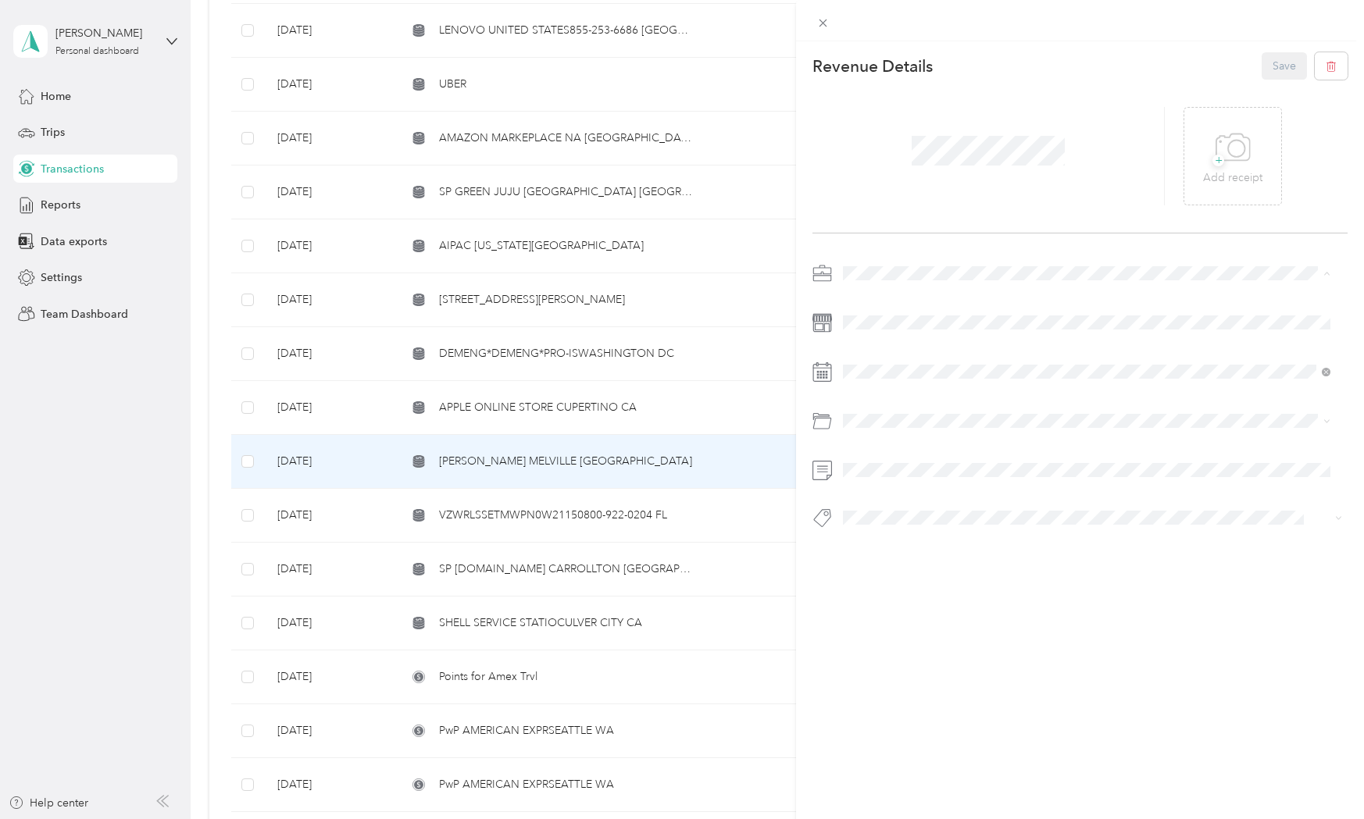
click at [890, 304] on li "[PERSON_NAME] Capital Partners" at bounding box center [1086, 300] width 498 height 27
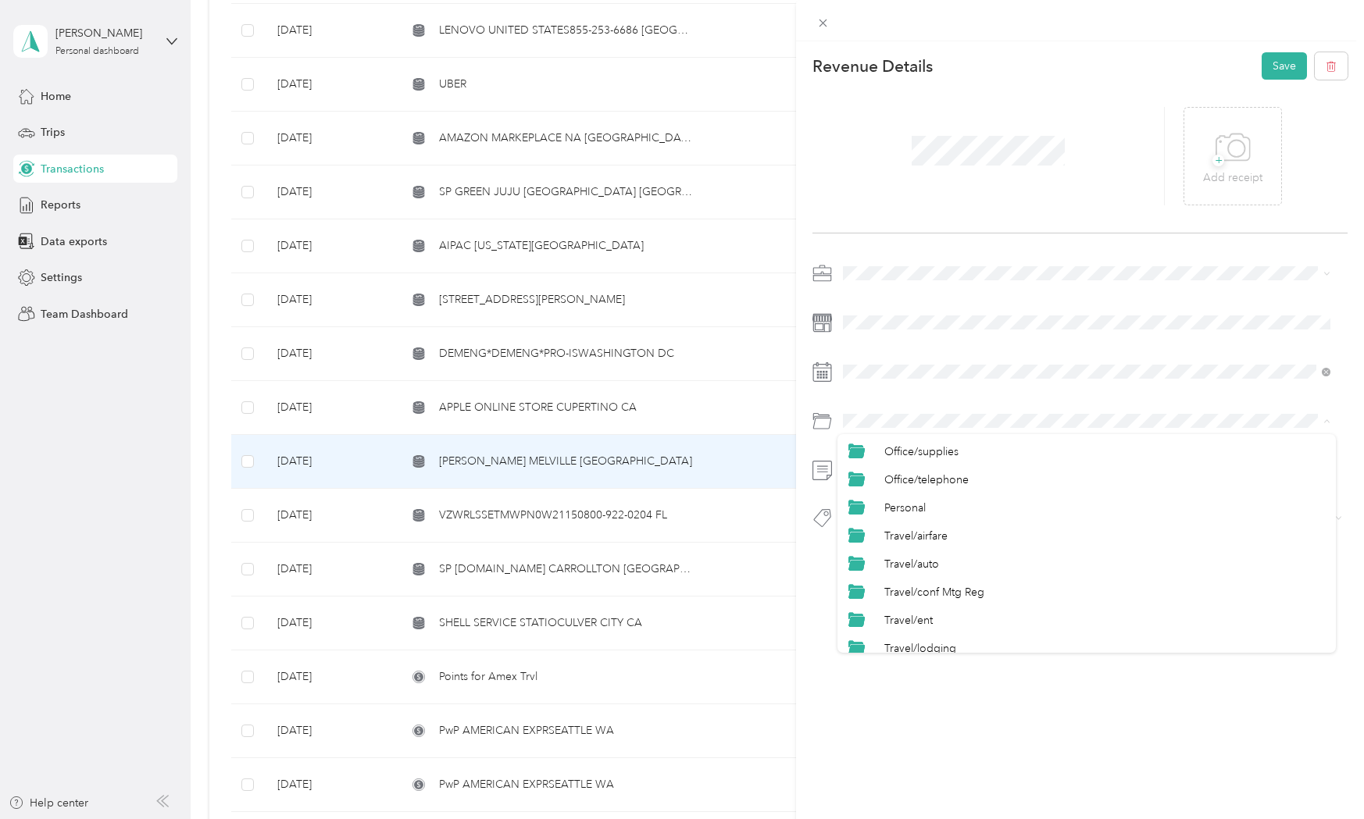
scroll to position [729, 0]
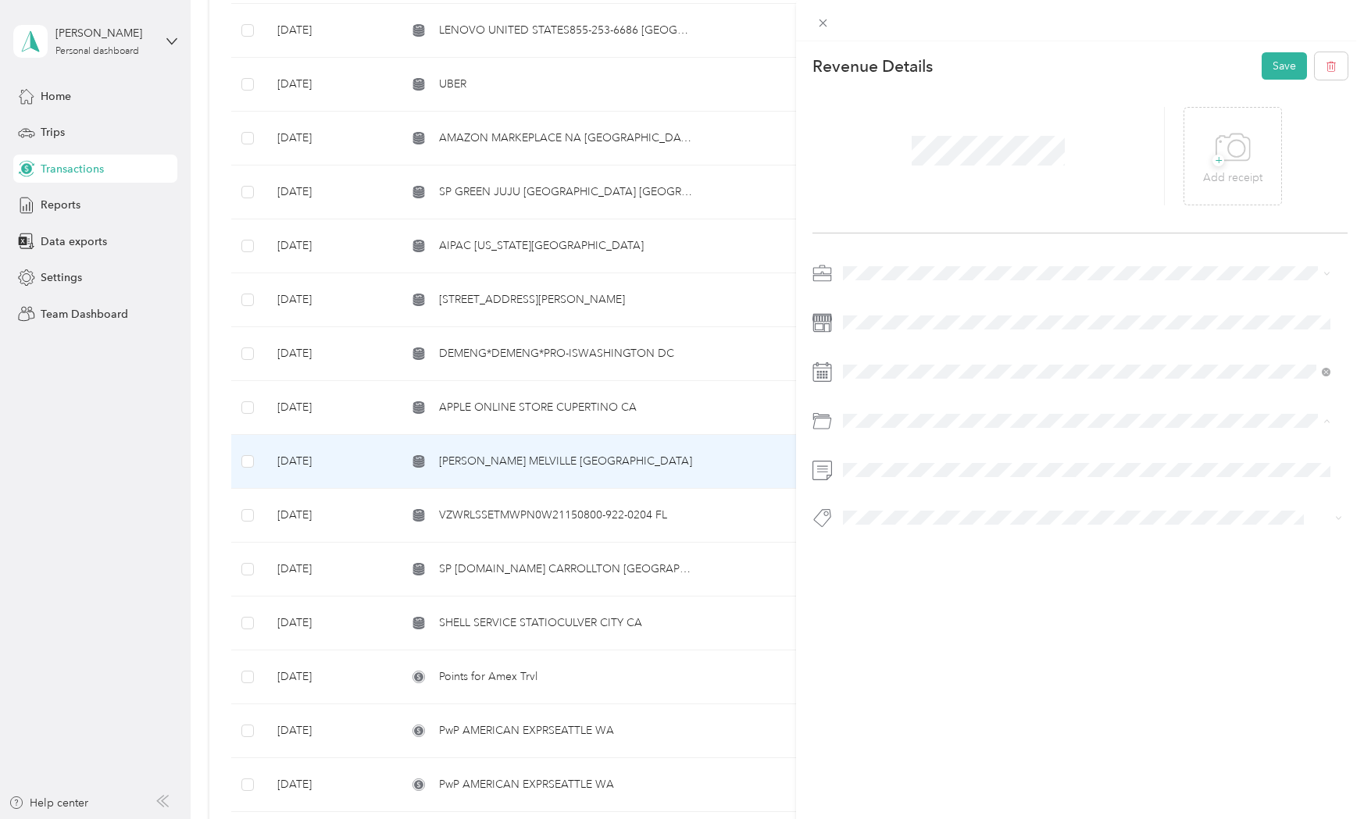
click at [926, 479] on div "Personal" at bounding box center [1104, 484] width 440 height 16
click at [922, 548] on span "Personal - Mdh" at bounding box center [891, 545] width 64 height 14
click at [1271, 60] on button "Save" at bounding box center [1283, 65] width 45 height 27
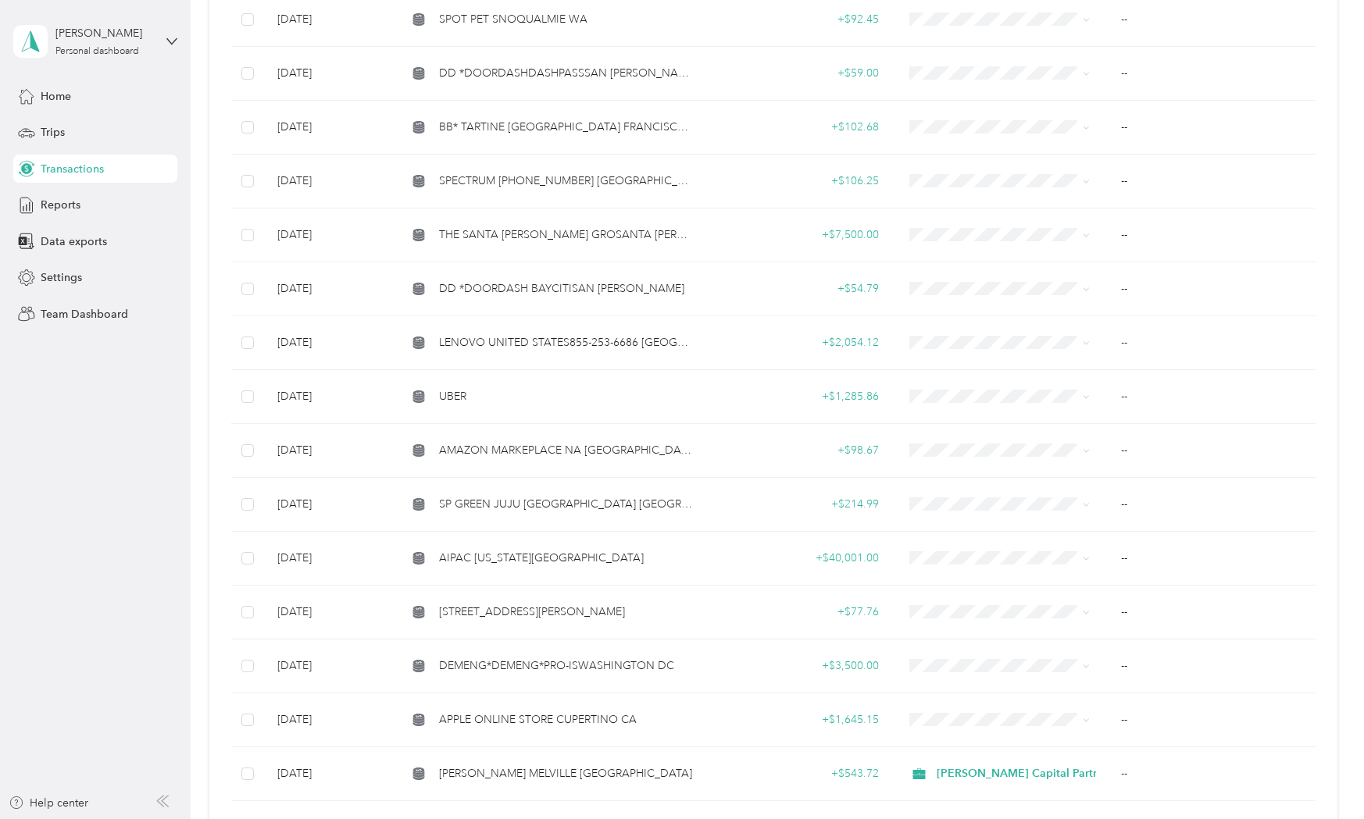
scroll to position [1353, 0]
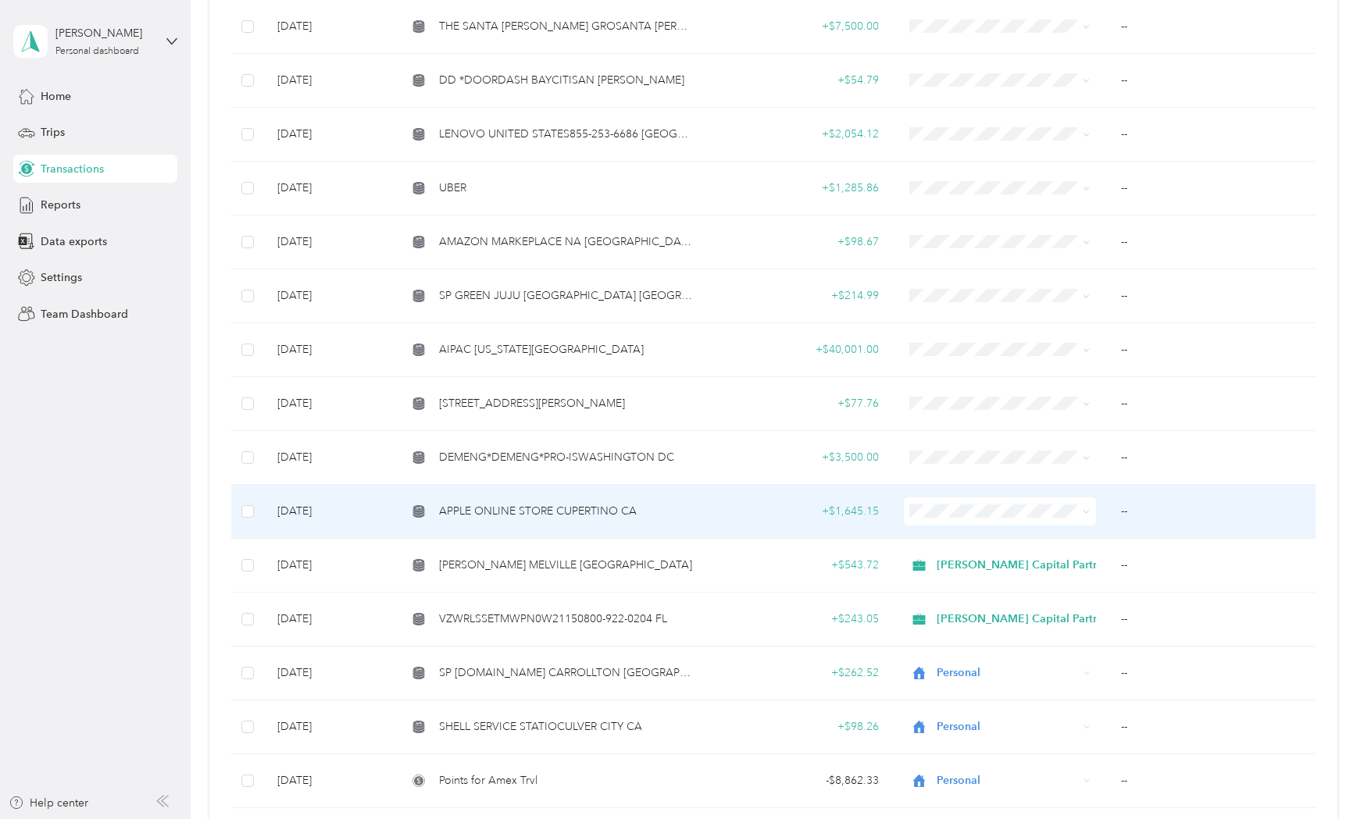
click at [569, 508] on span "APPLE ONLINE STORE CUPERTINO CA" at bounding box center [538, 511] width 198 height 17
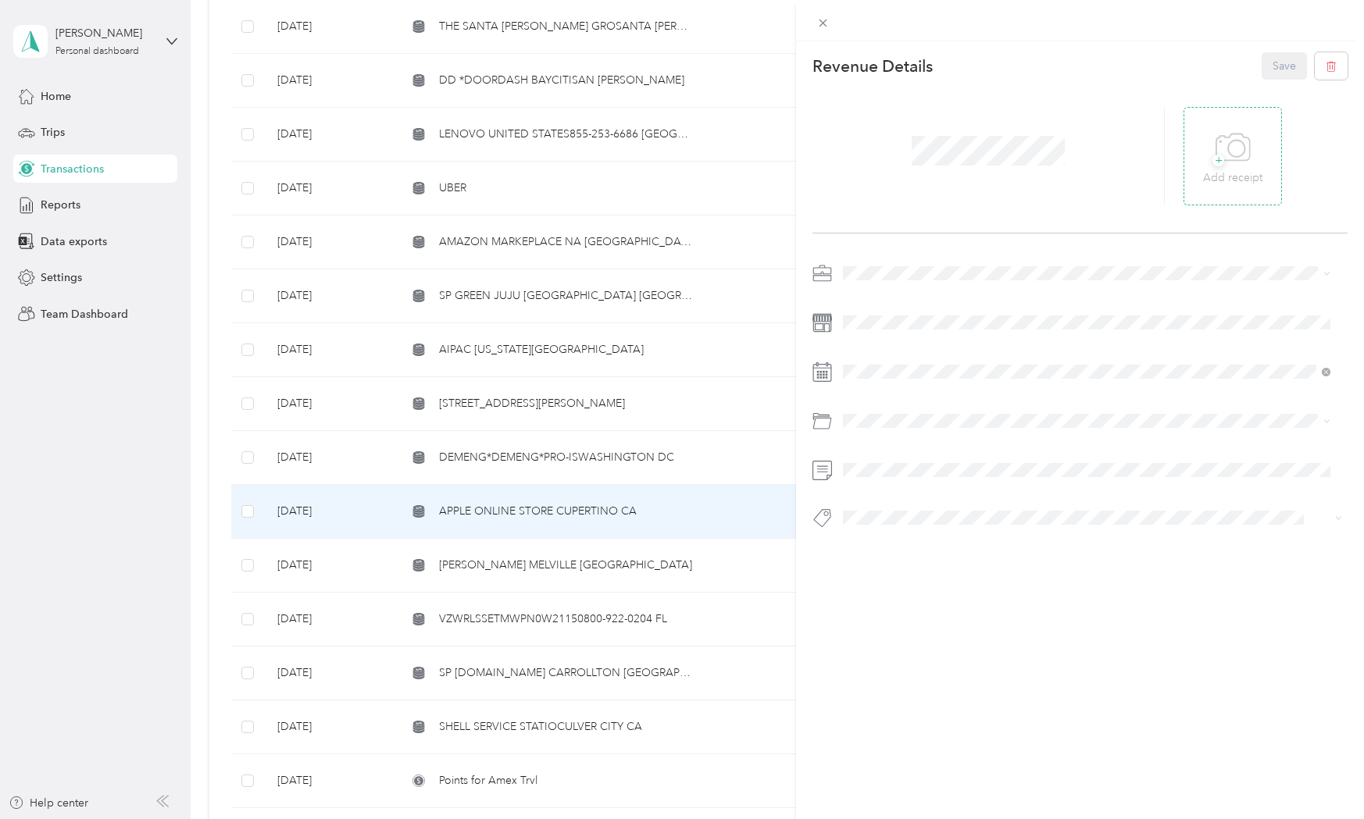
click at [1244, 169] on p "Add receipt" at bounding box center [1232, 177] width 59 height 17
click at [898, 301] on span "[PERSON_NAME] Capital Partners" at bounding box center [931, 299] width 166 height 13
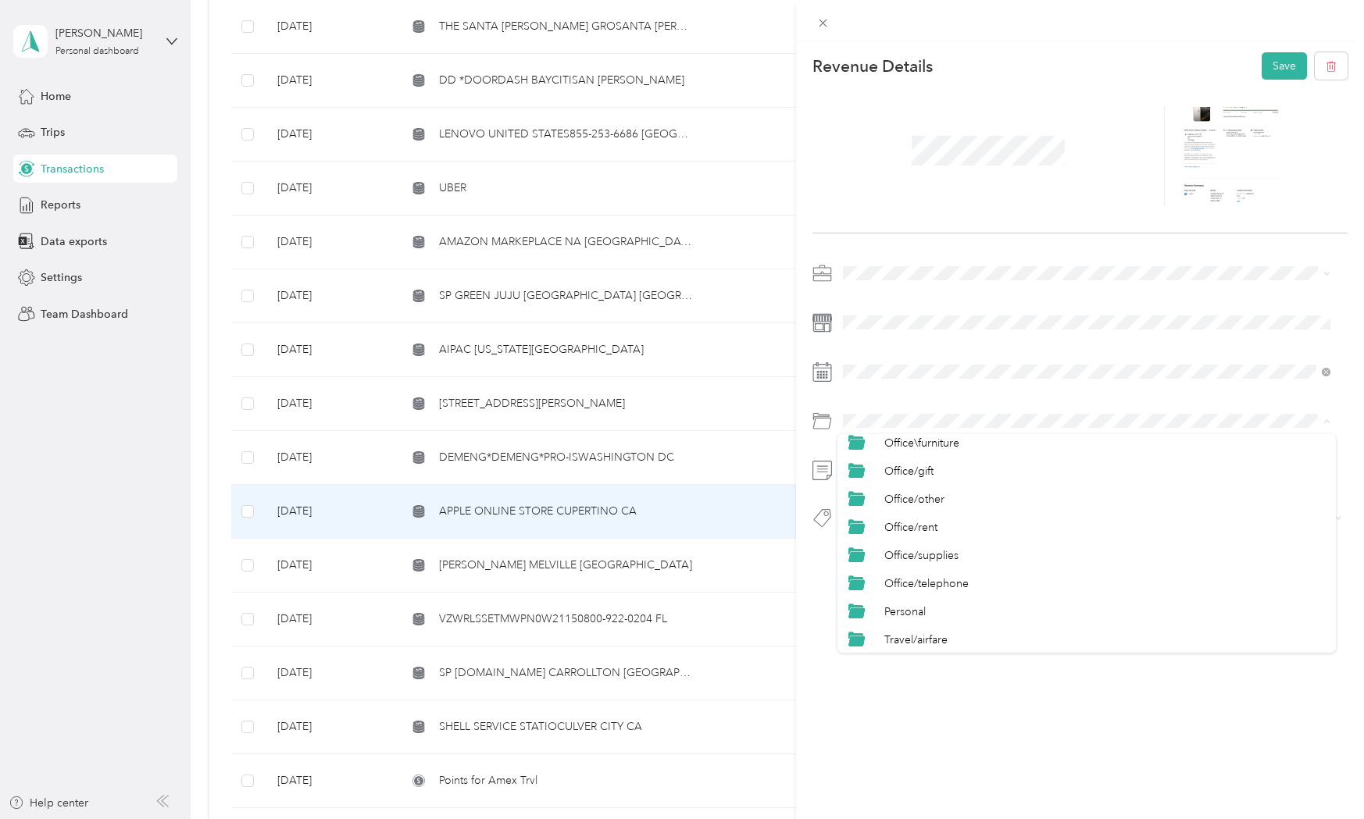
scroll to position [625, 0]
click at [925, 561] on div "Office/telephone" at bounding box center [1104, 555] width 440 height 16
click at [871, 546] on button "Hcp 100" at bounding box center [877, 546] width 59 height 20
click at [1271, 68] on button "Save" at bounding box center [1283, 65] width 45 height 27
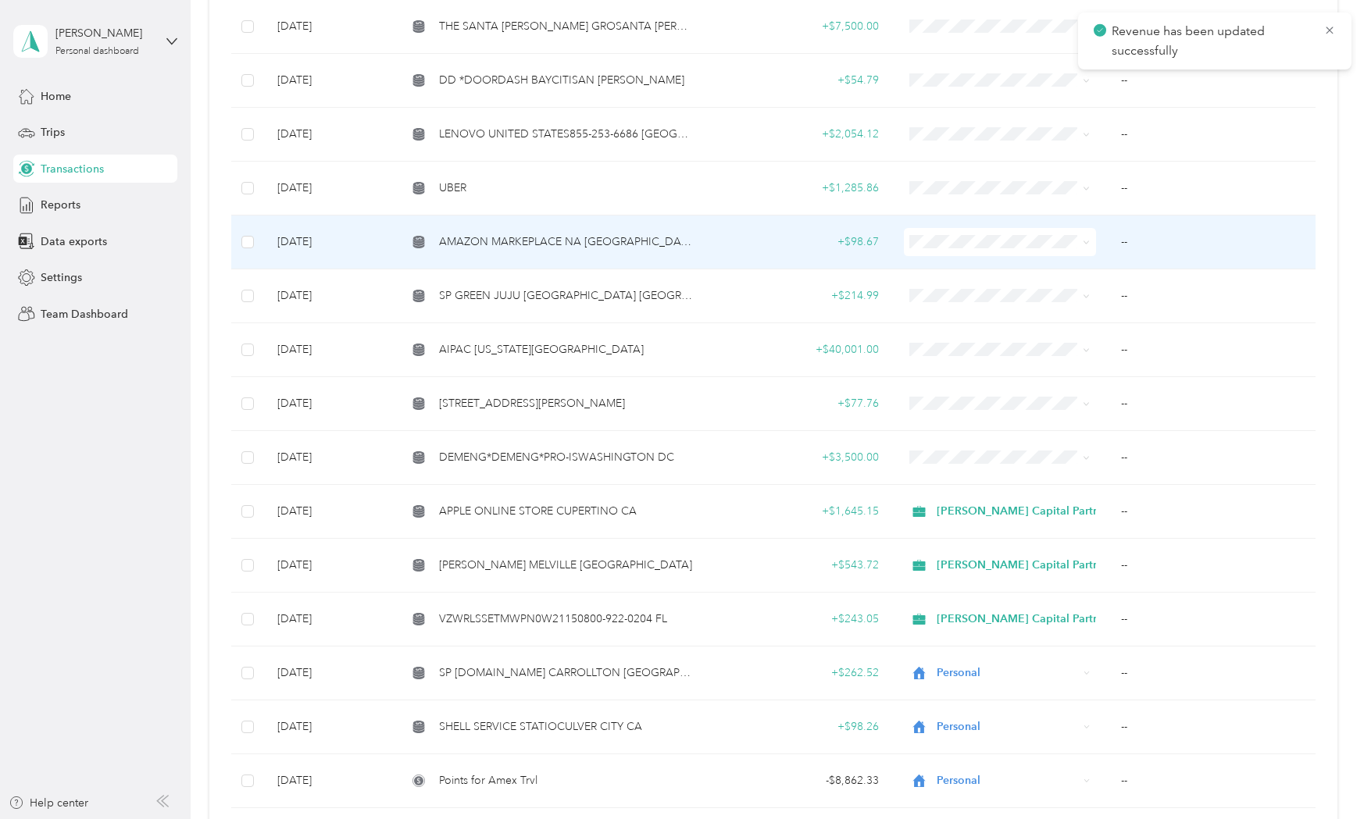
scroll to position [1250, 0]
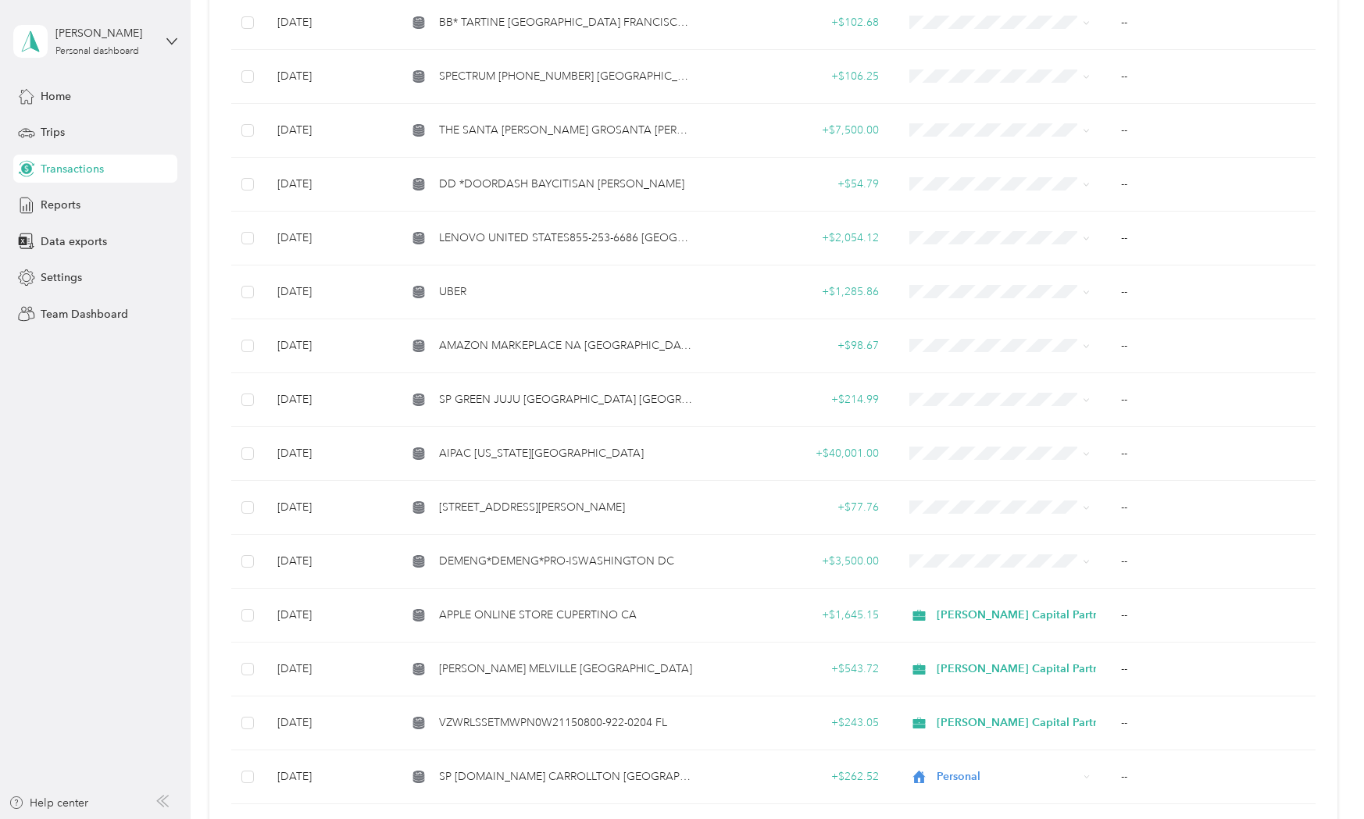
drag, startPoint x: 84, startPoint y: 527, endPoint x: 101, endPoint y: 534, distance: 17.8
click at [84, 527] on aside "[PERSON_NAME] Personal dashboard Home Trips Transactions Reports Data exports S…" at bounding box center [95, 409] width 191 height 819
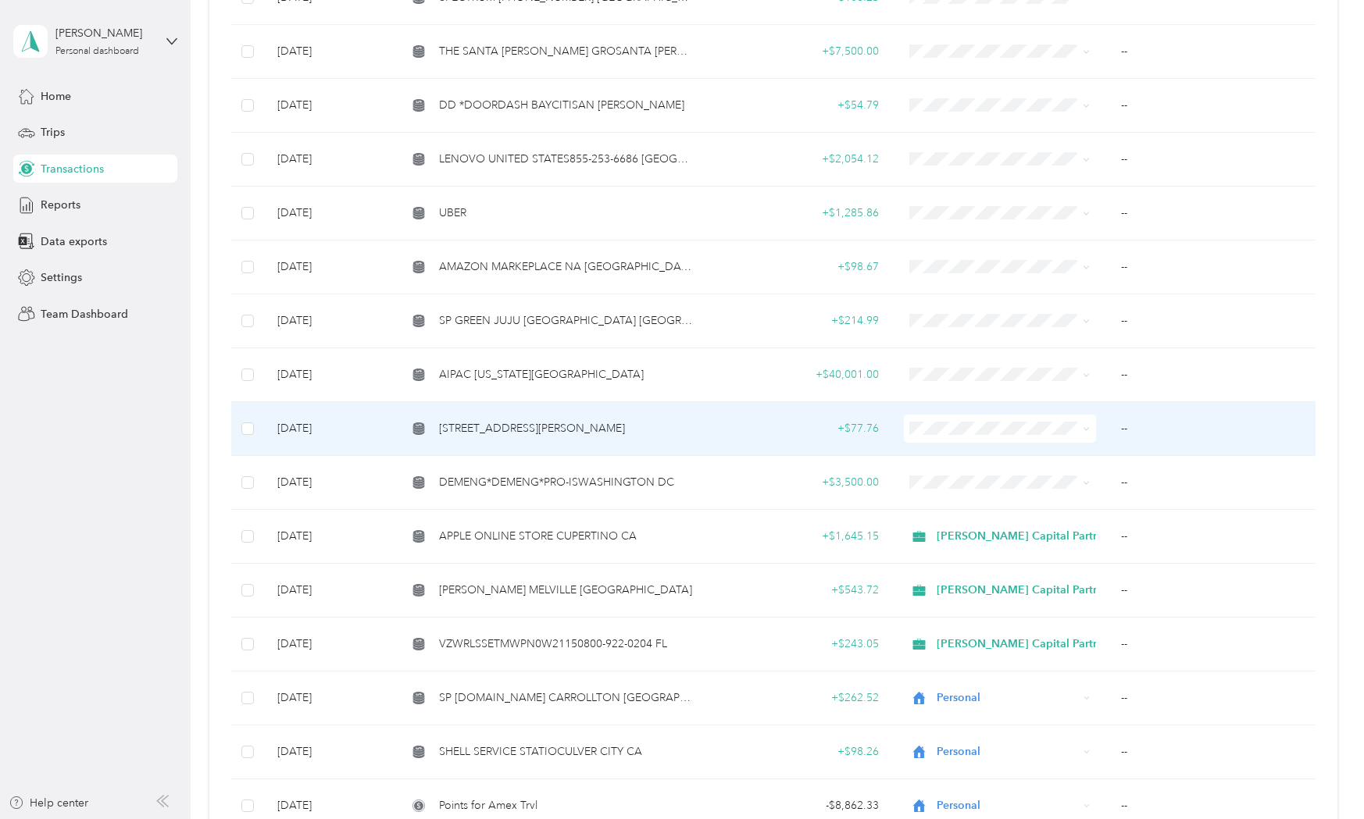
scroll to position [1353, 0]
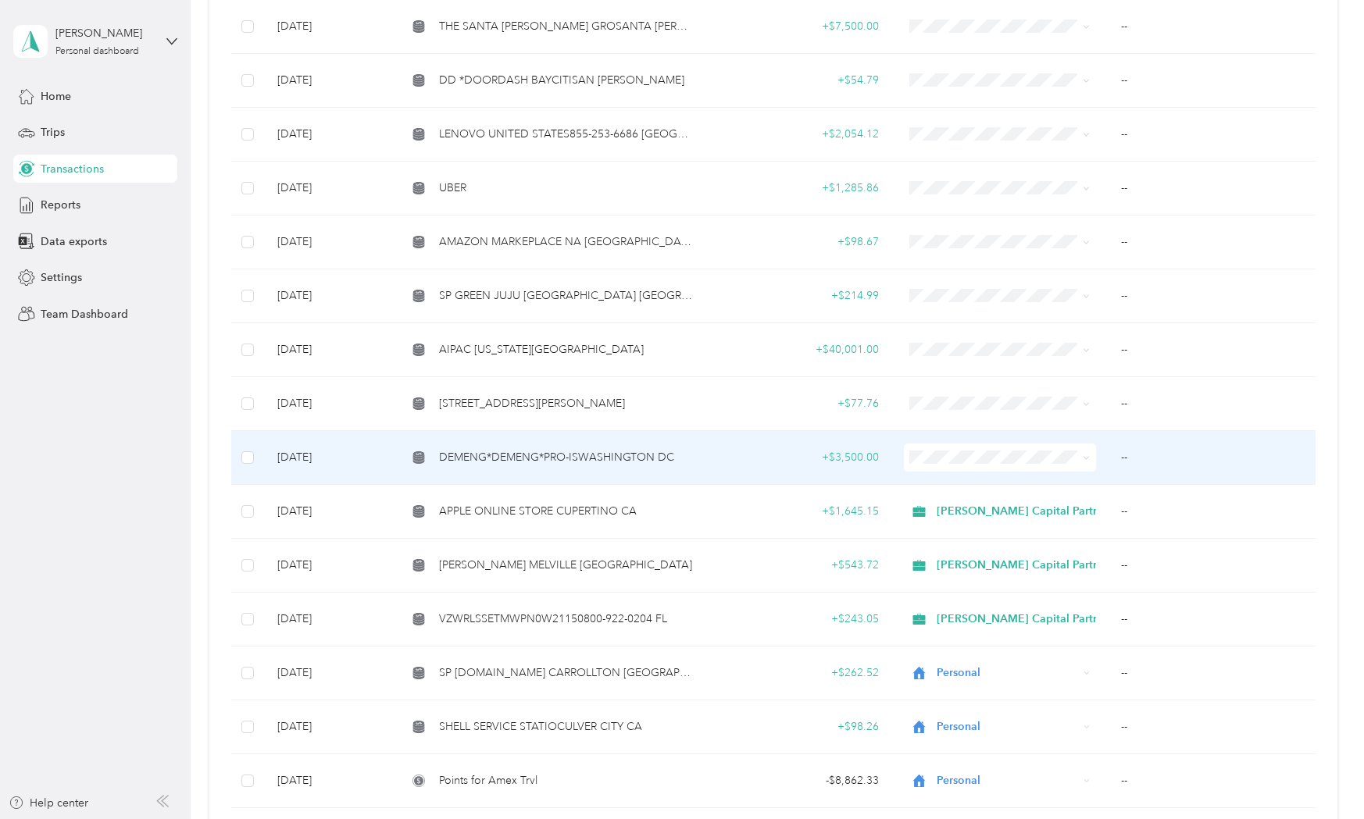
click at [528, 449] on span "DEMENG*DEMENG*PRO-ISWASHINGTON DC" at bounding box center [556, 457] width 235 height 17
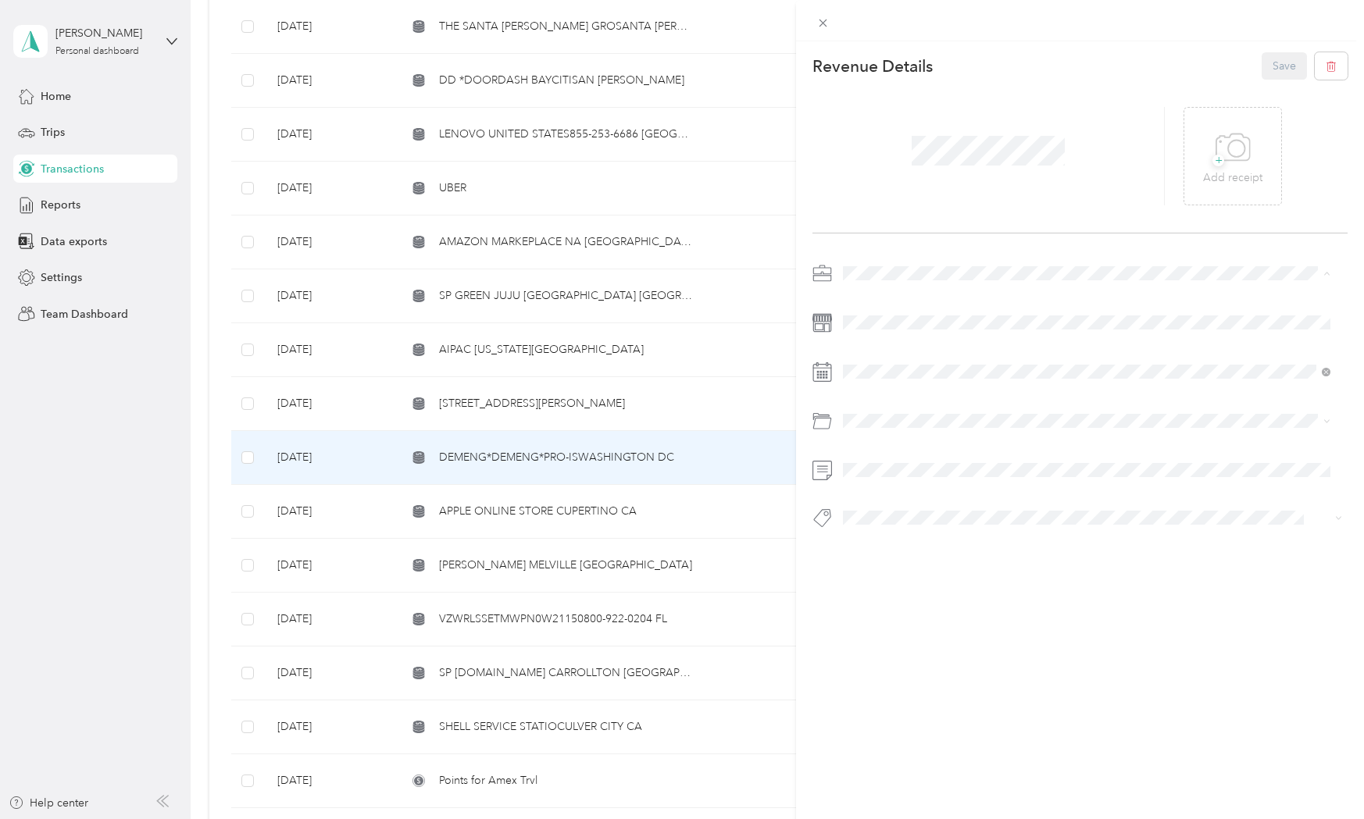
click at [868, 324] on span "Personal" at bounding box center [868, 327] width 41 height 13
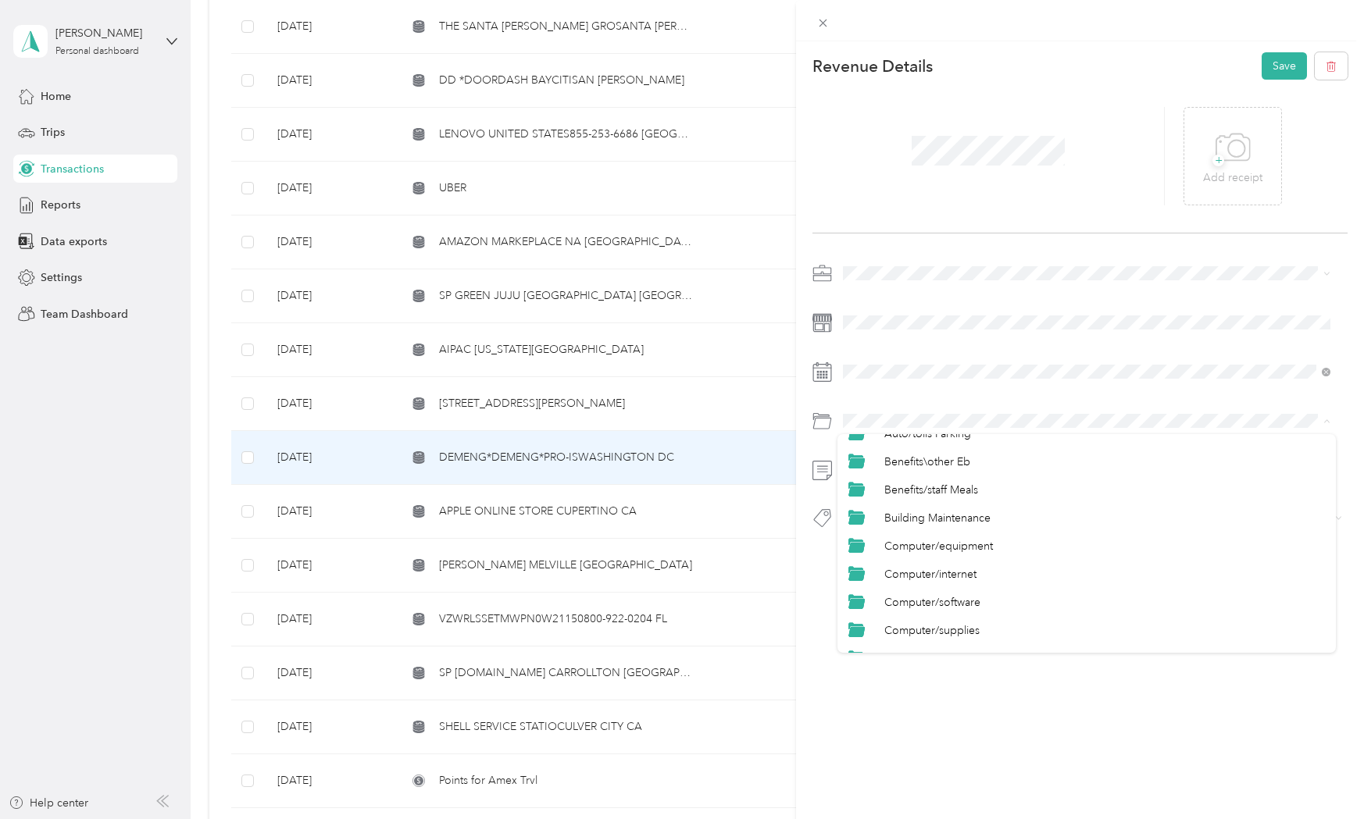
scroll to position [208, 0]
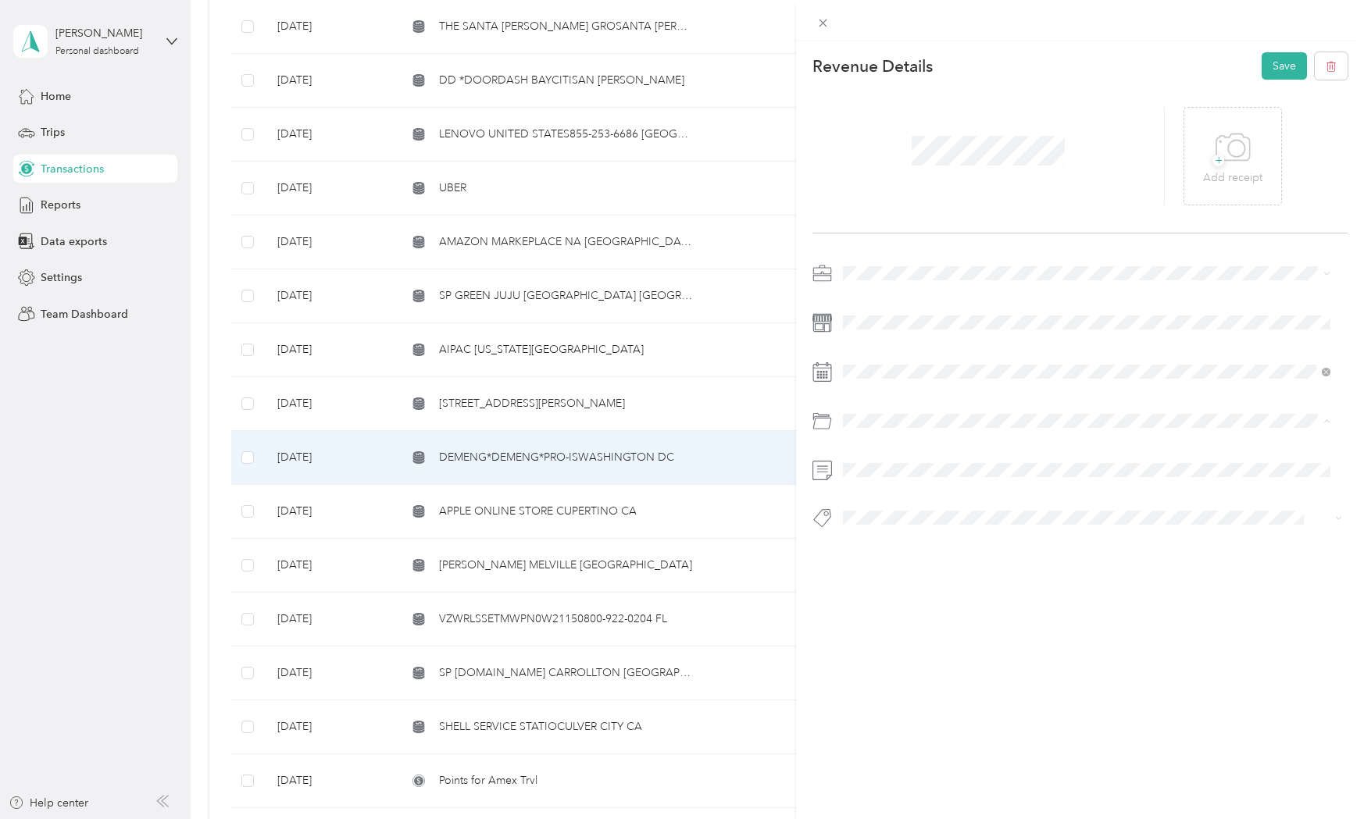
click at [950, 611] on span "Donation/mdh" at bounding box center [920, 610] width 73 height 13
drag, startPoint x: 904, startPoint y: 547, endPoint x: 898, endPoint y: 504, distance: 44.1
click at [903, 546] on button "Personal - Mdh" at bounding box center [891, 546] width 86 height 20
click at [1271, 73] on button "Save" at bounding box center [1283, 65] width 45 height 27
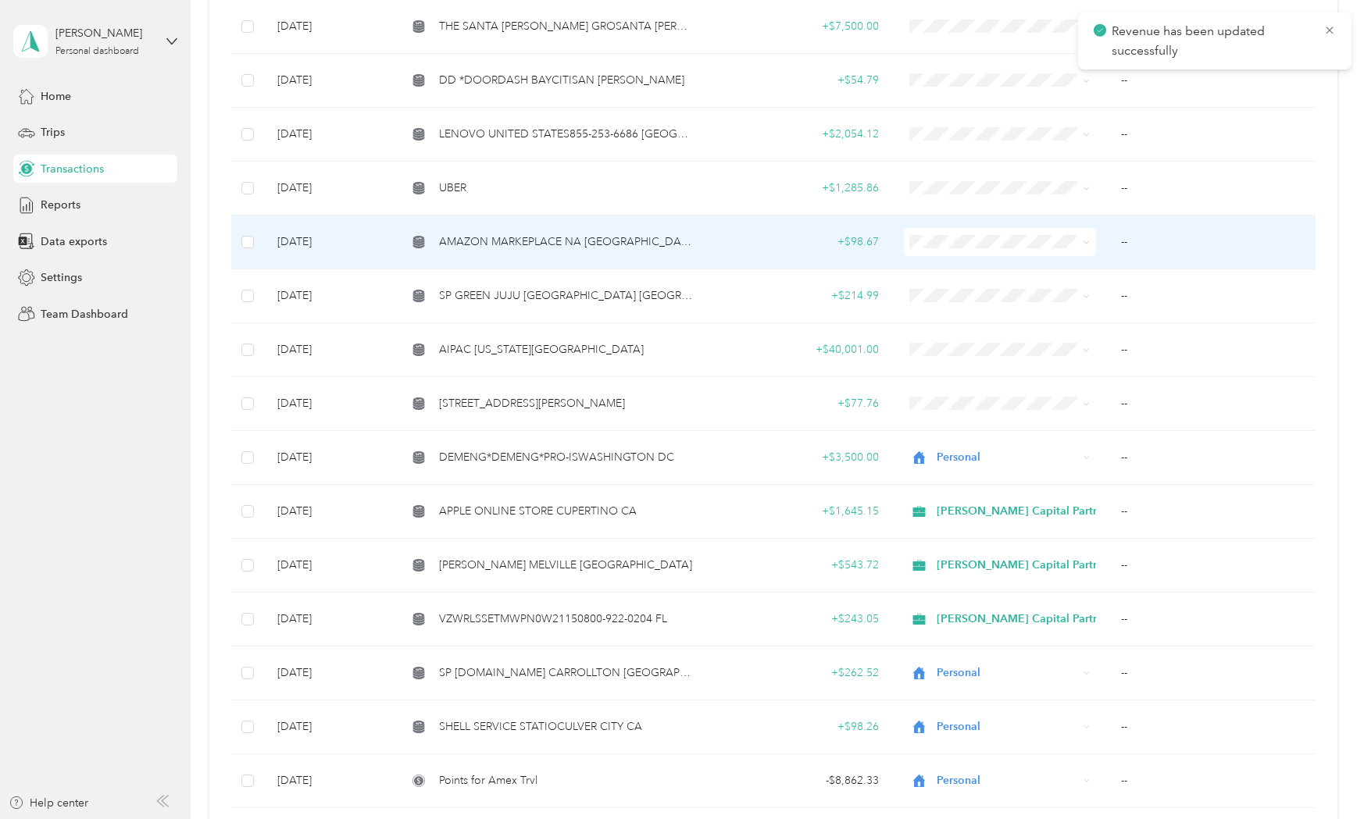
scroll to position [1250, 0]
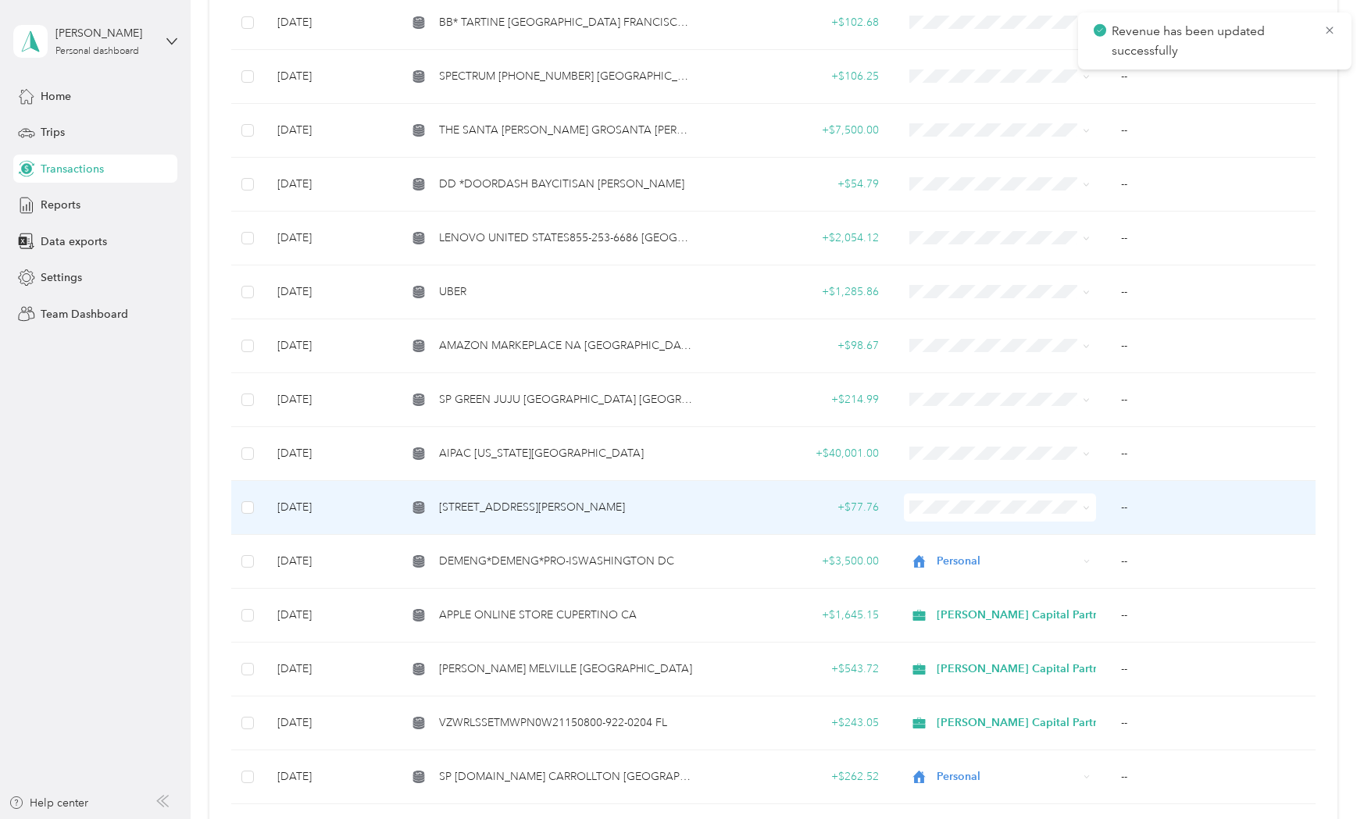
click at [570, 509] on td "[STREET_ADDRESS][PERSON_NAME]" at bounding box center [549, 508] width 310 height 54
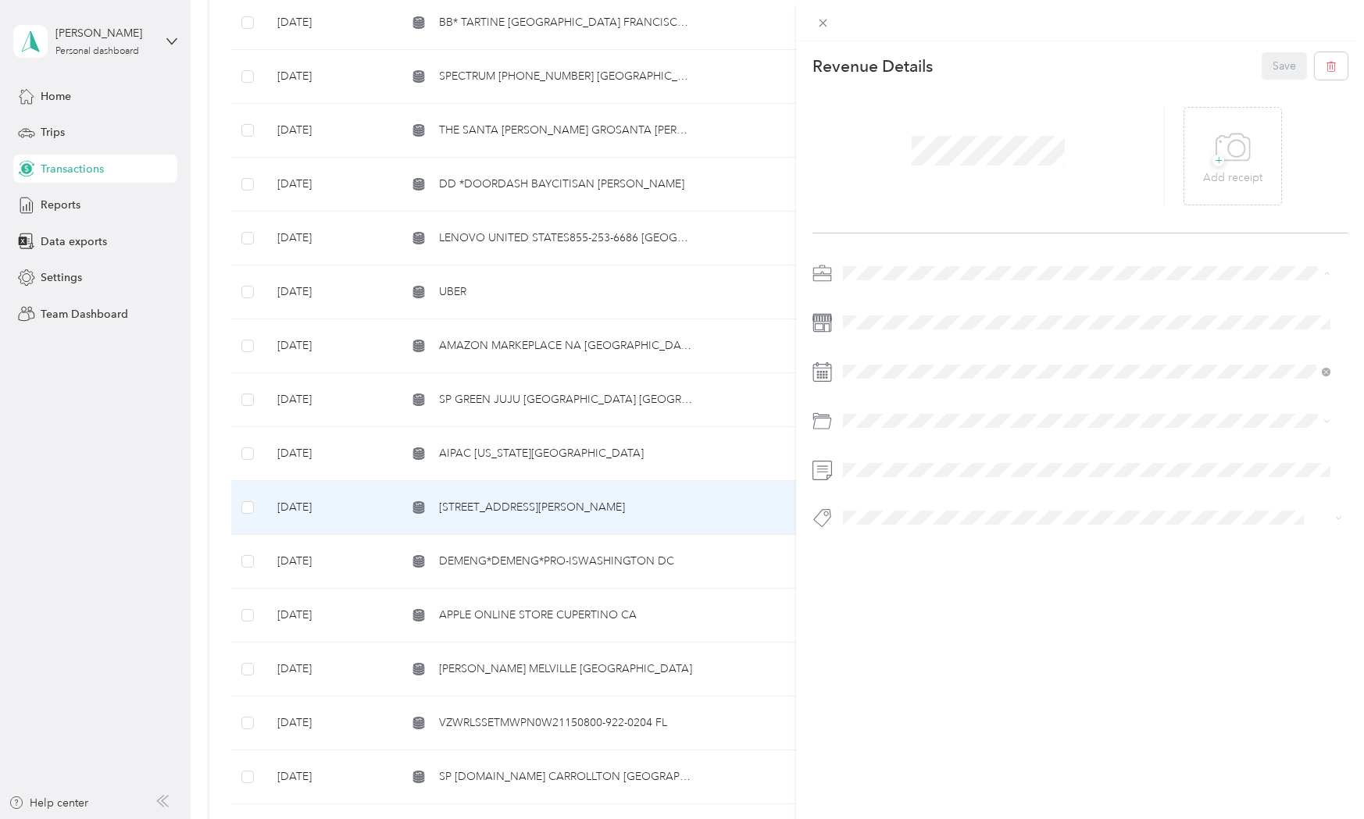
drag, startPoint x: 875, startPoint y: 331, endPoint x: 1056, endPoint y: 296, distance: 183.8
click at [876, 329] on div "Personal" at bounding box center [1086, 327] width 476 height 16
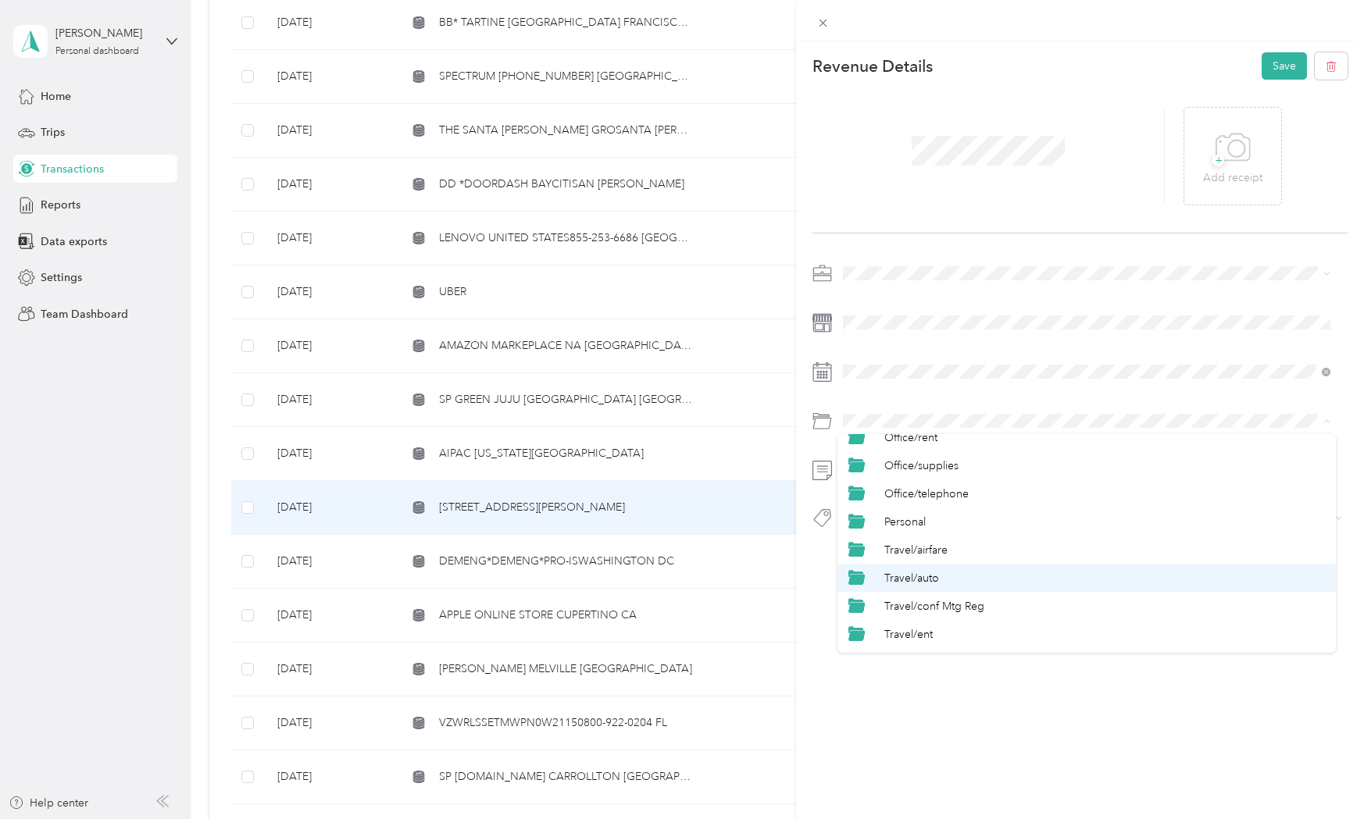
scroll to position [729, 0]
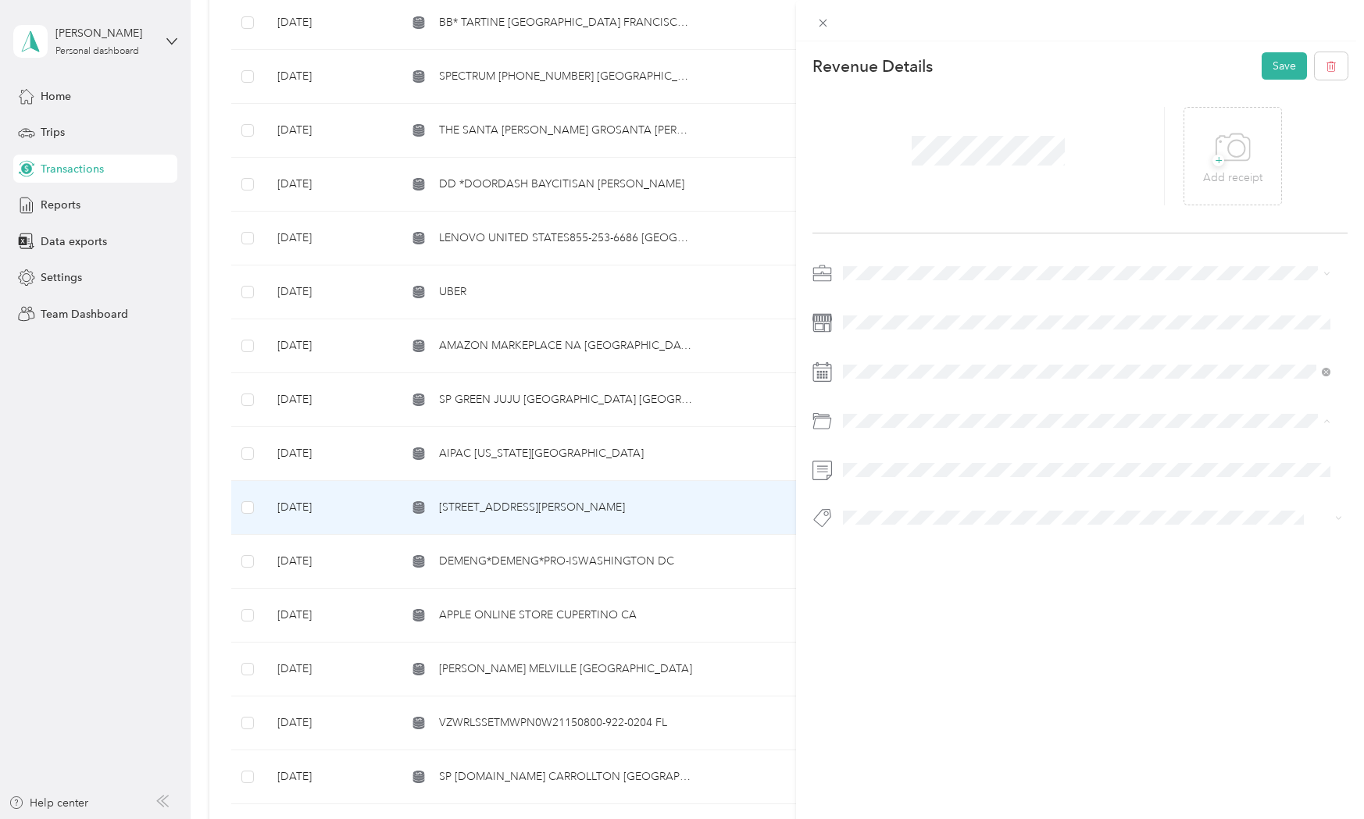
click at [927, 481] on div "Personal" at bounding box center [1104, 484] width 440 height 16
click at [897, 542] on span "Personal - Mdh" at bounding box center [891, 545] width 64 height 14
click at [1275, 71] on button "Save" at bounding box center [1283, 65] width 45 height 27
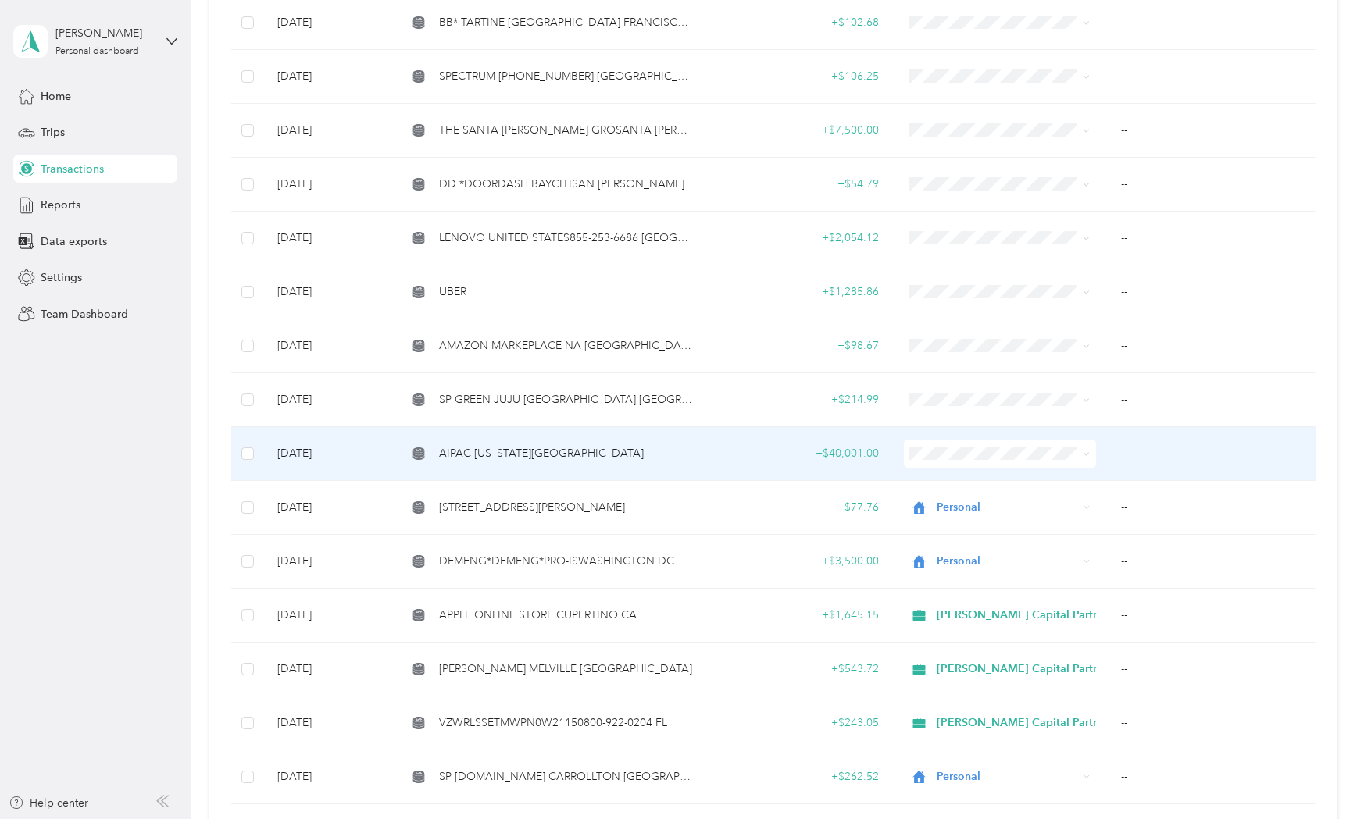
click at [527, 445] on span "AIPAC [US_STATE][GEOGRAPHIC_DATA]" at bounding box center [541, 453] width 205 height 17
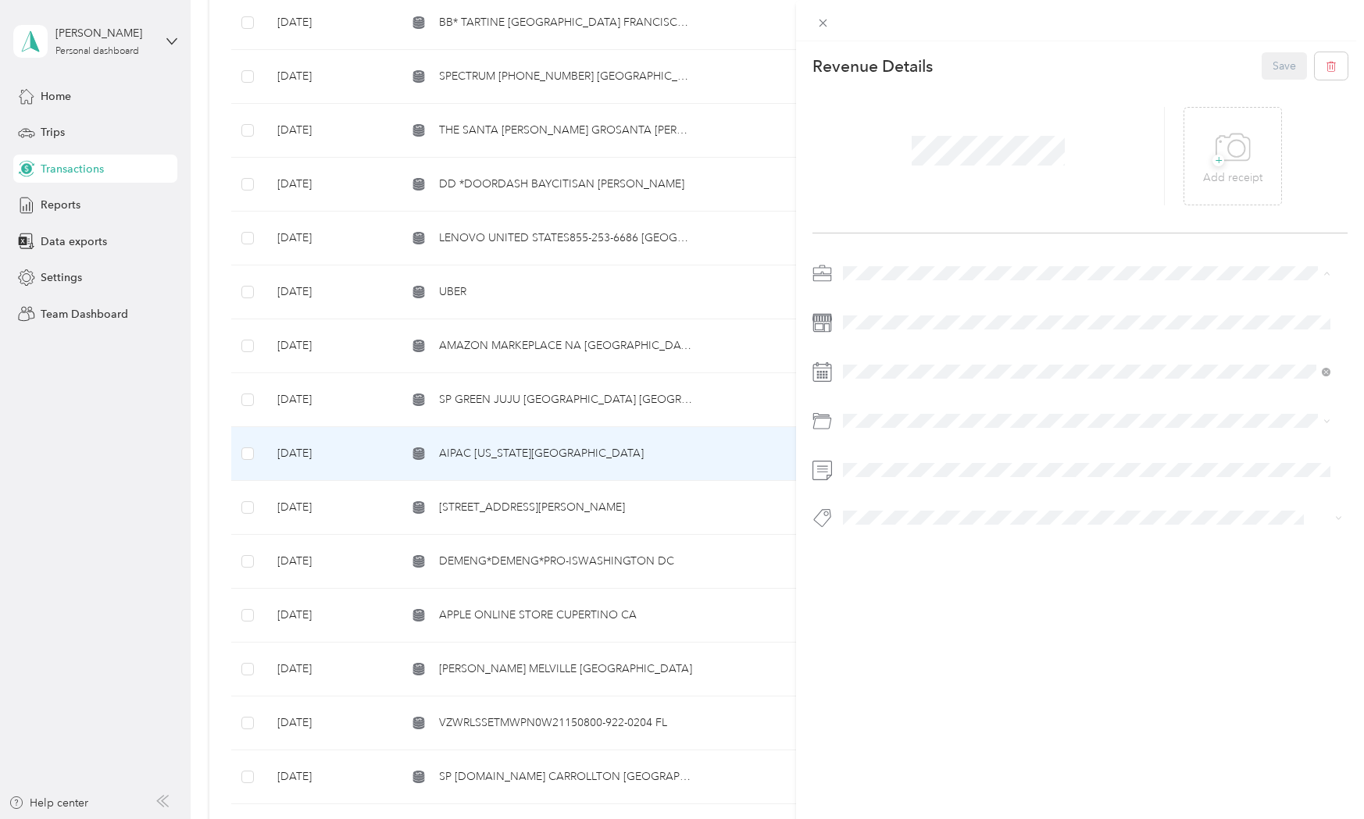
click at [853, 327] on span "Personal" at bounding box center [868, 327] width 41 height 13
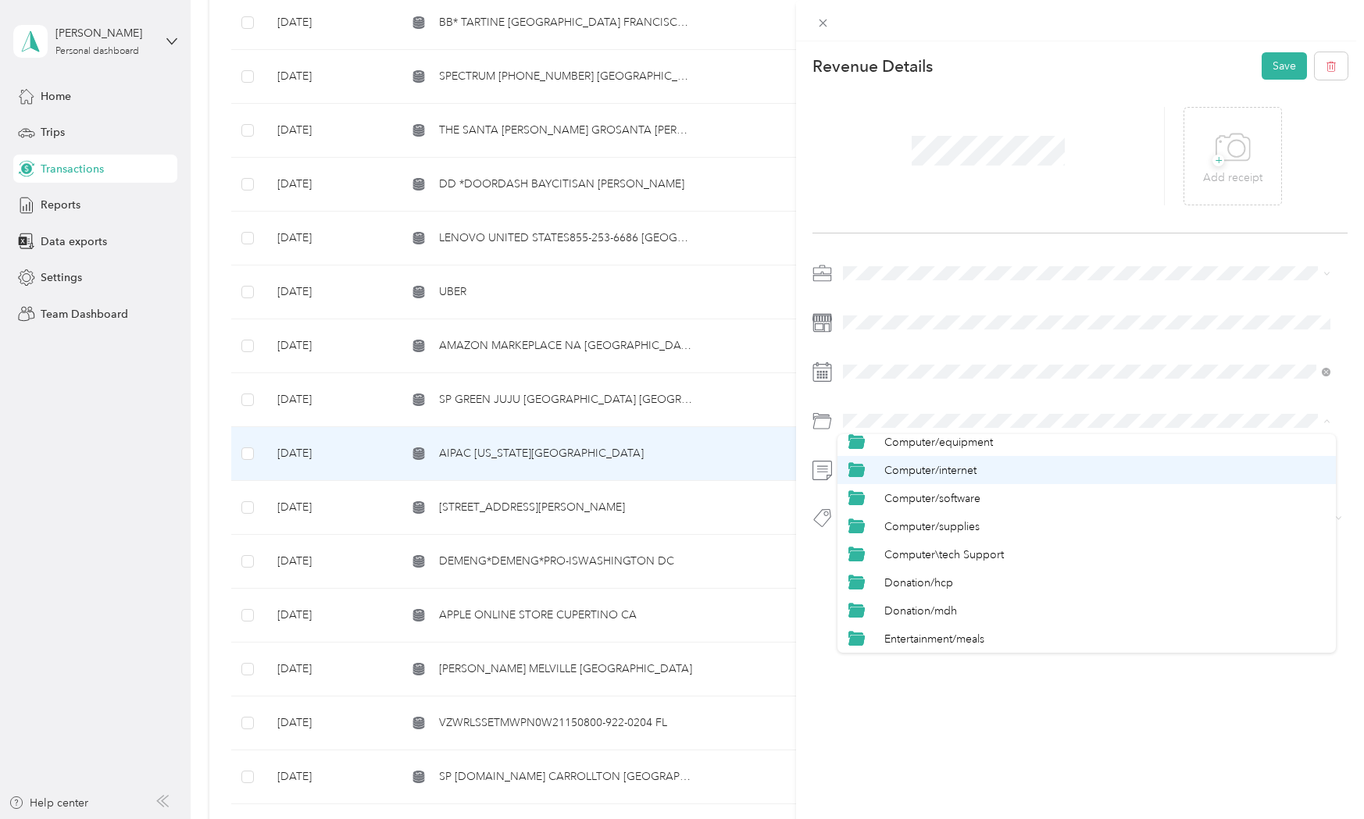
scroll to position [312, 0]
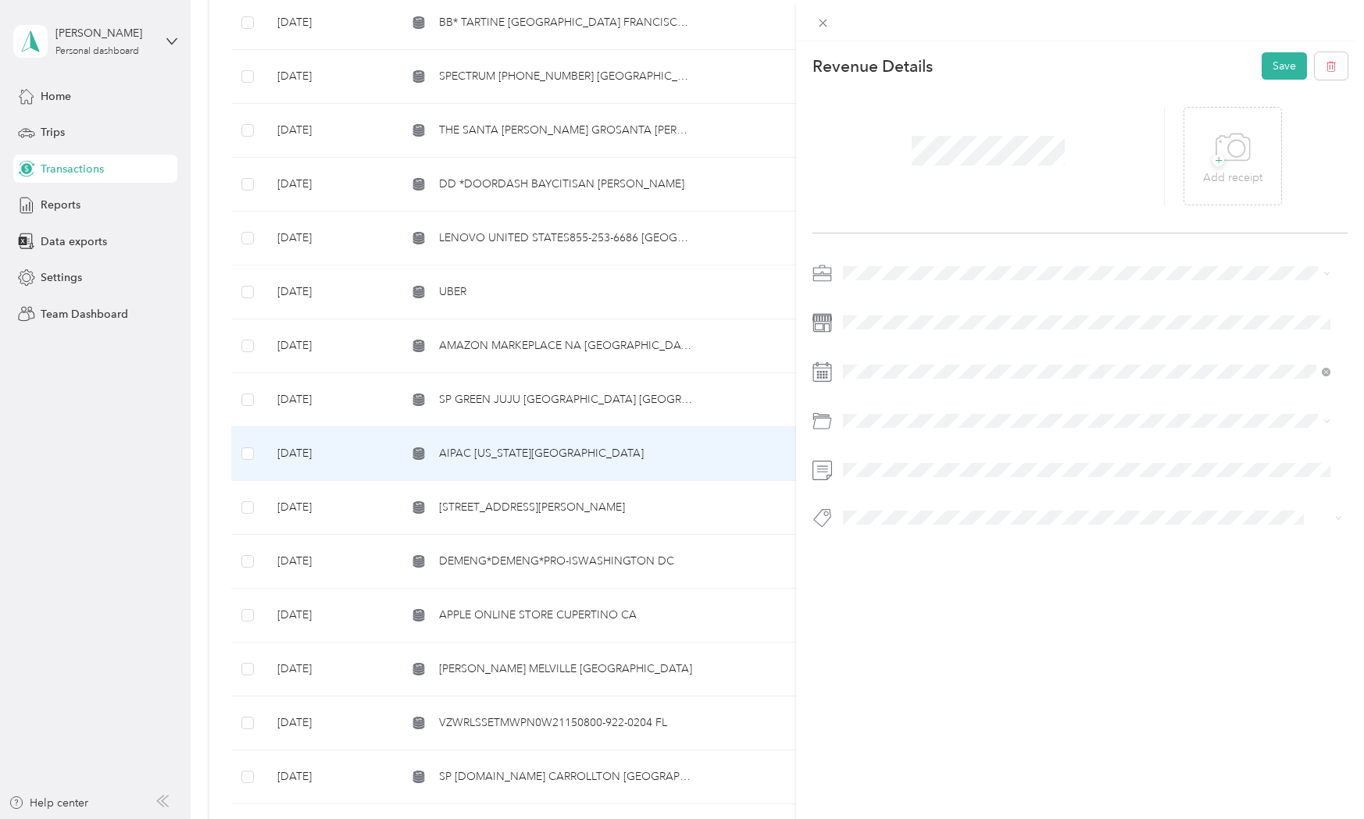
click at [917, 505] on span "Donation/mdh" at bounding box center [920, 506] width 73 height 13
click at [929, 538] on button "Personal - Mdh" at bounding box center [891, 542] width 86 height 20
click at [1276, 73] on button "Save" at bounding box center [1283, 65] width 45 height 27
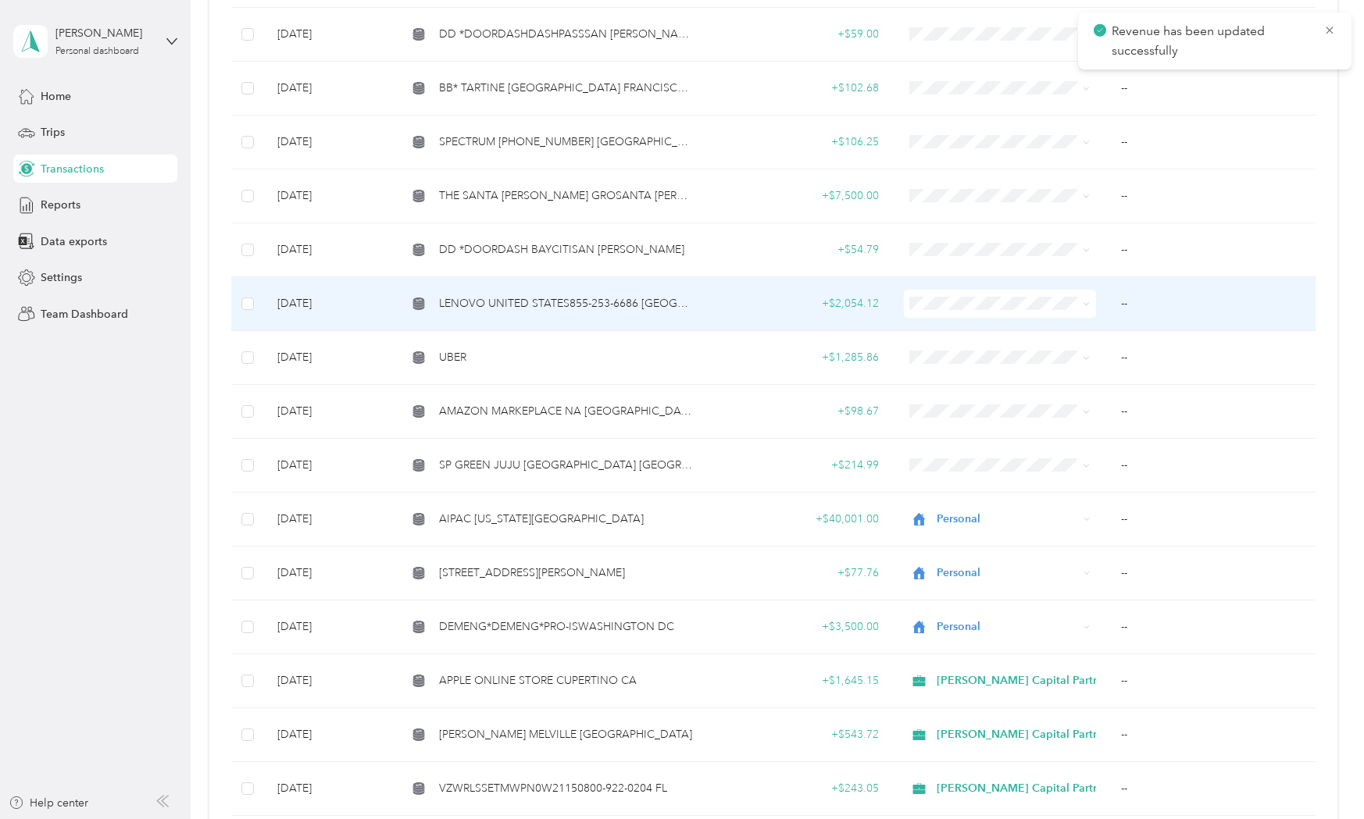
scroll to position [1145, 0]
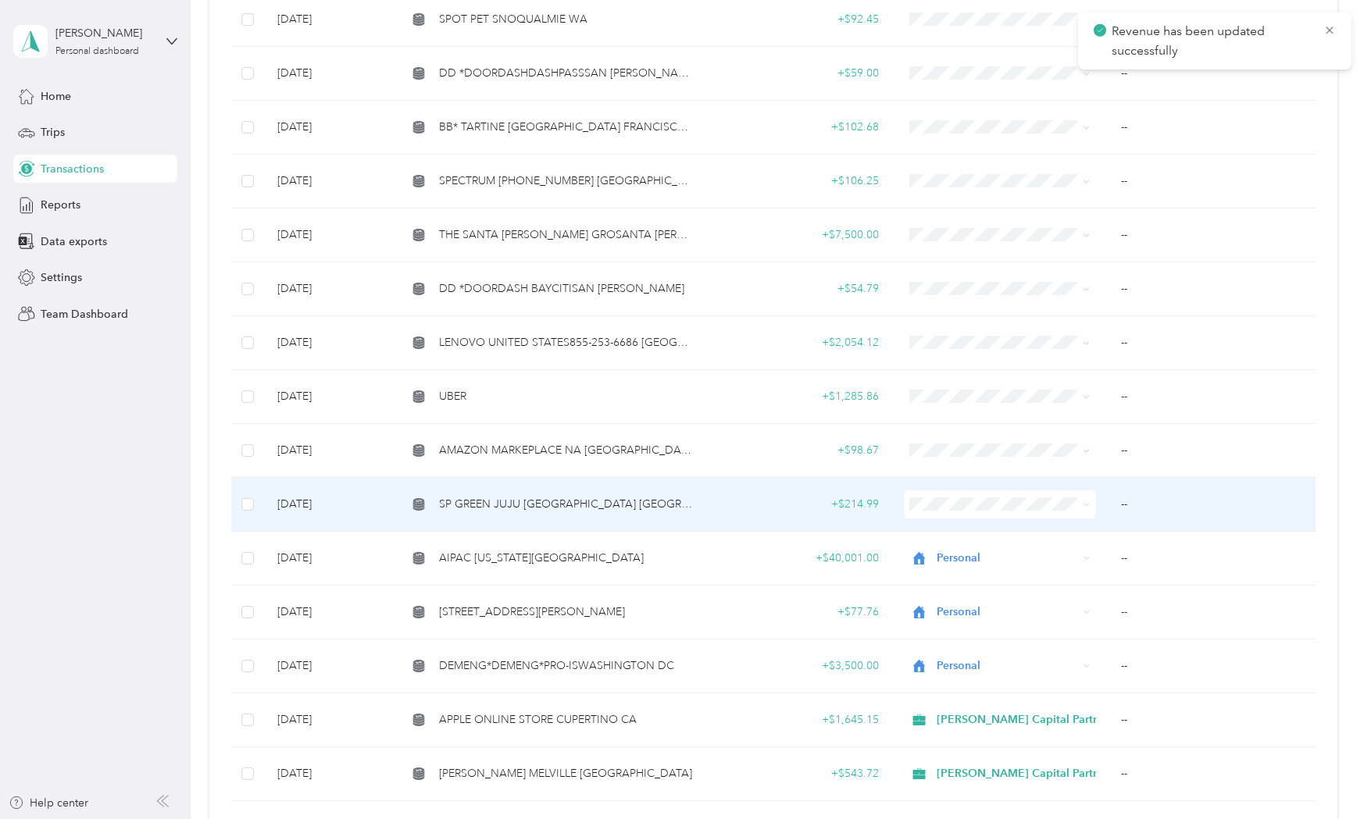
click at [521, 501] on span "SP GREEN JUJU [GEOGRAPHIC_DATA] [GEOGRAPHIC_DATA]" at bounding box center [566, 504] width 254 height 17
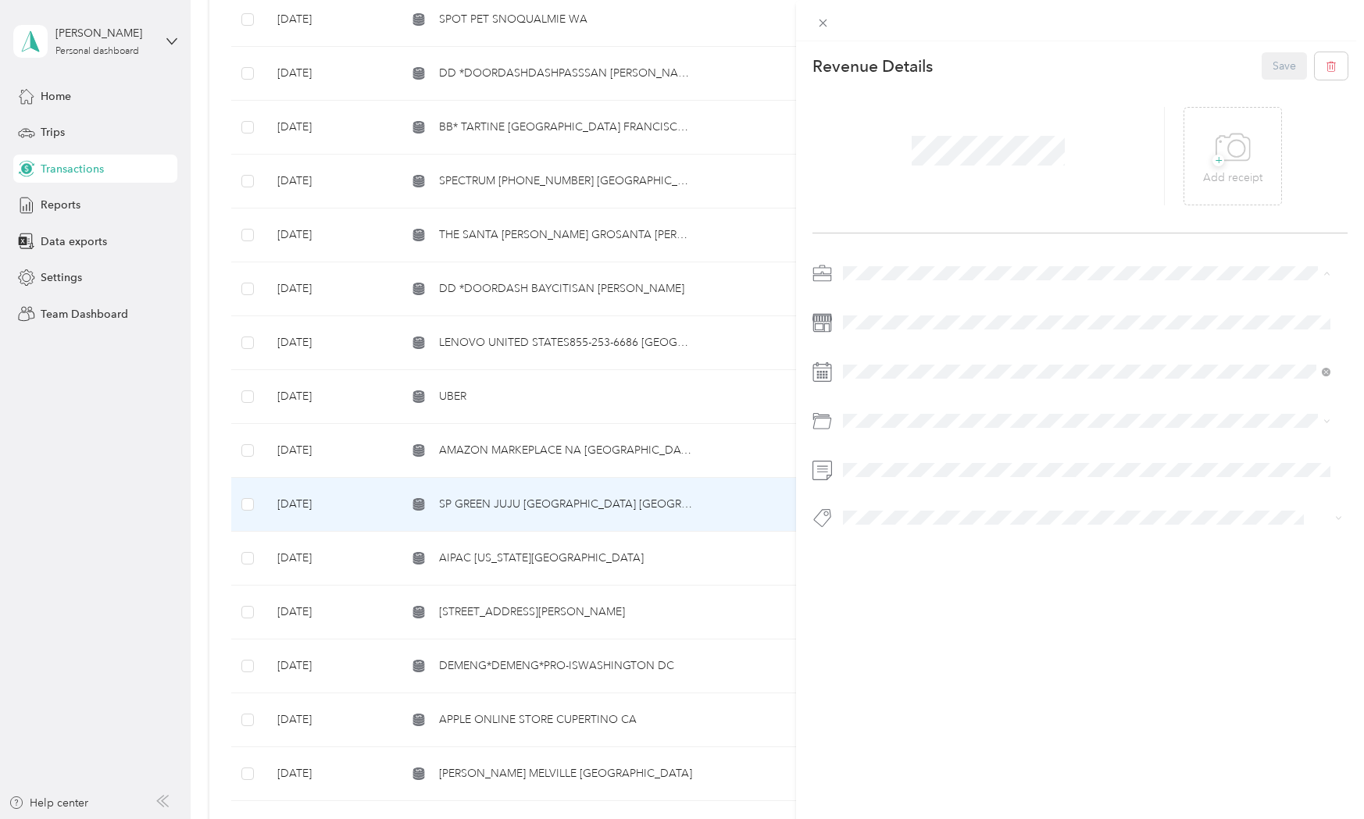
click at [846, 319] on li "Personal" at bounding box center [1086, 327] width 498 height 27
drag, startPoint x: 923, startPoint y: 590, endPoint x: 925, endPoint y: 581, distance: 8.9
click at [923, 590] on div "Personal" at bounding box center [1104, 587] width 440 height 16
click at [883, 538] on span "Personal - Mdh" at bounding box center [891, 539] width 64 height 14
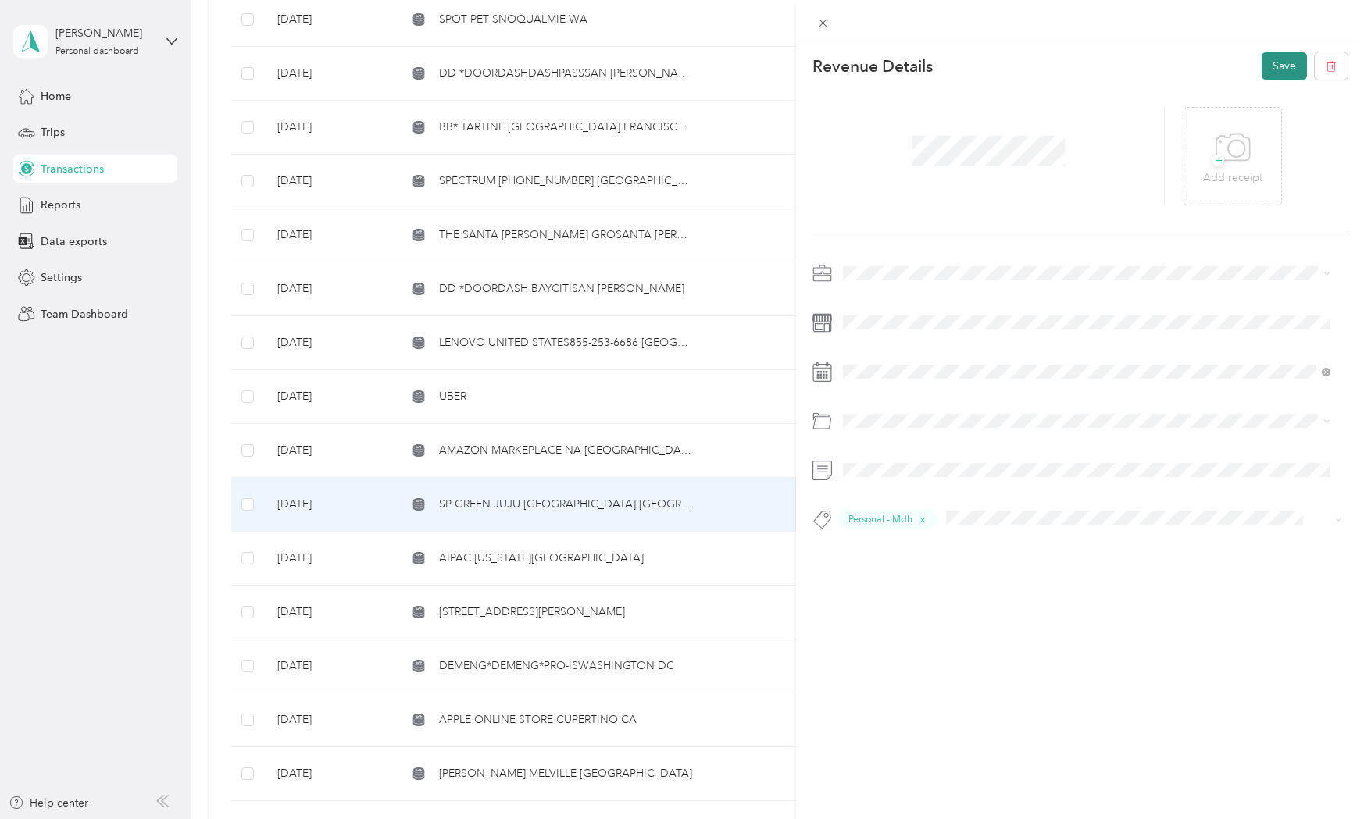
click at [1276, 69] on button "Save" at bounding box center [1283, 65] width 45 height 27
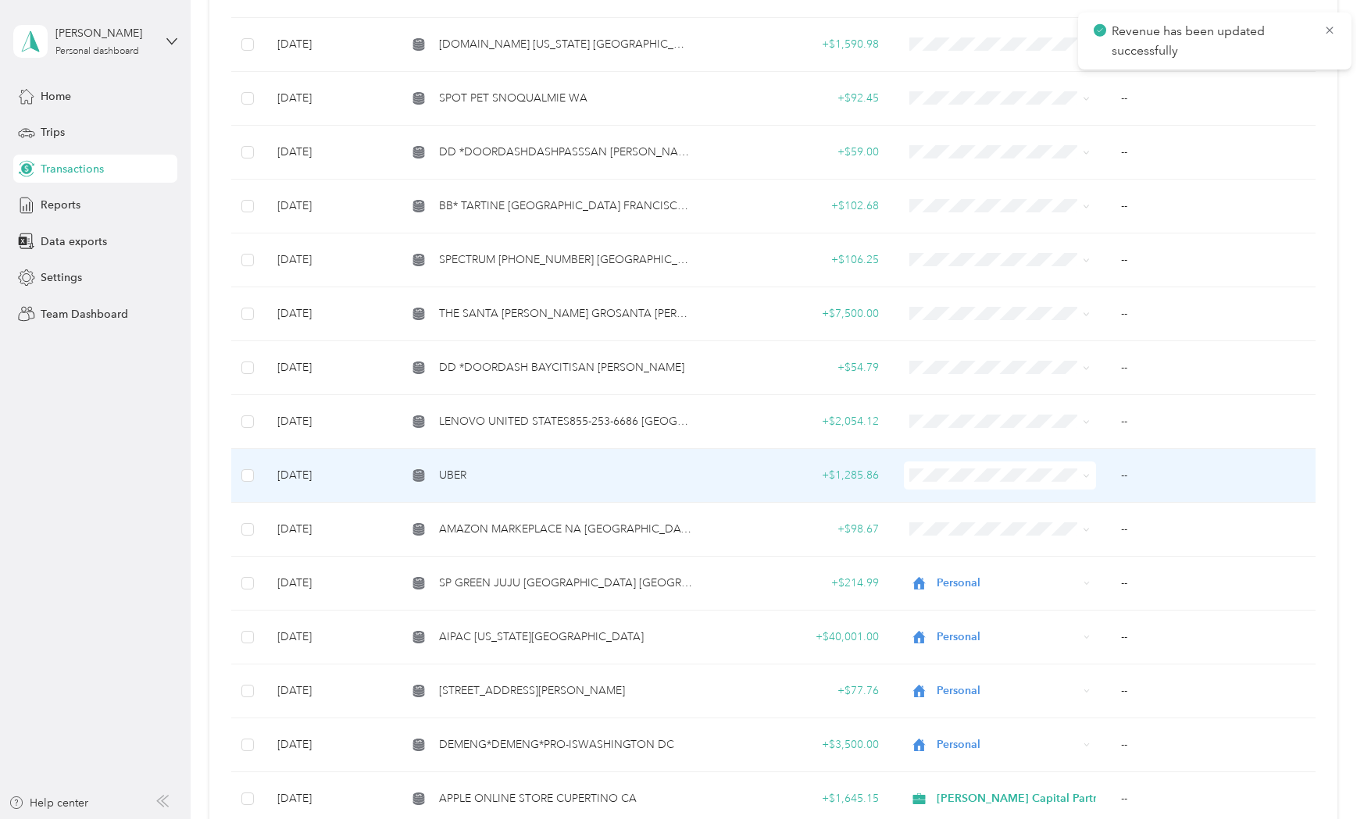
scroll to position [1041, 0]
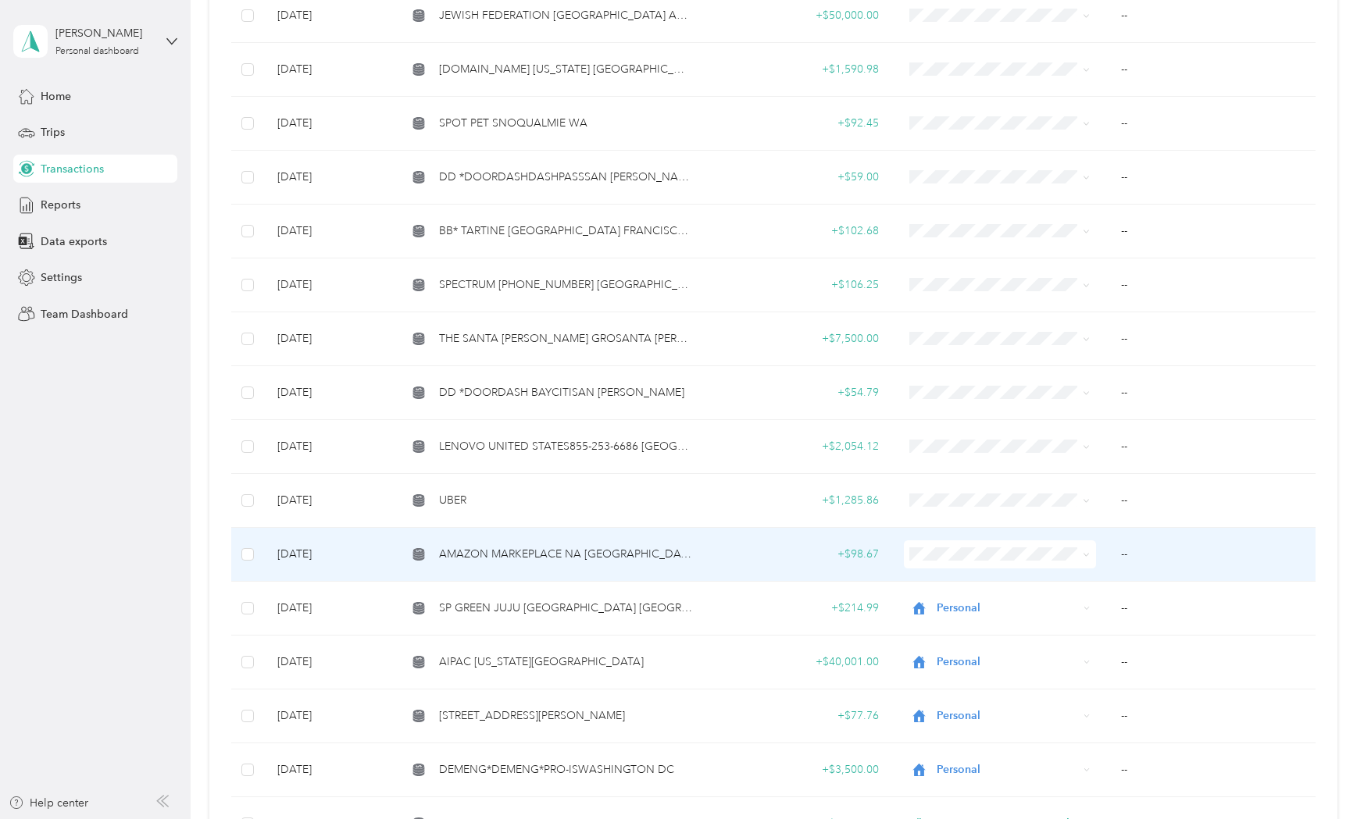
click at [526, 546] on span "AMAZON MARKEPLACE NA [GEOGRAPHIC_DATA]" at bounding box center [566, 554] width 254 height 17
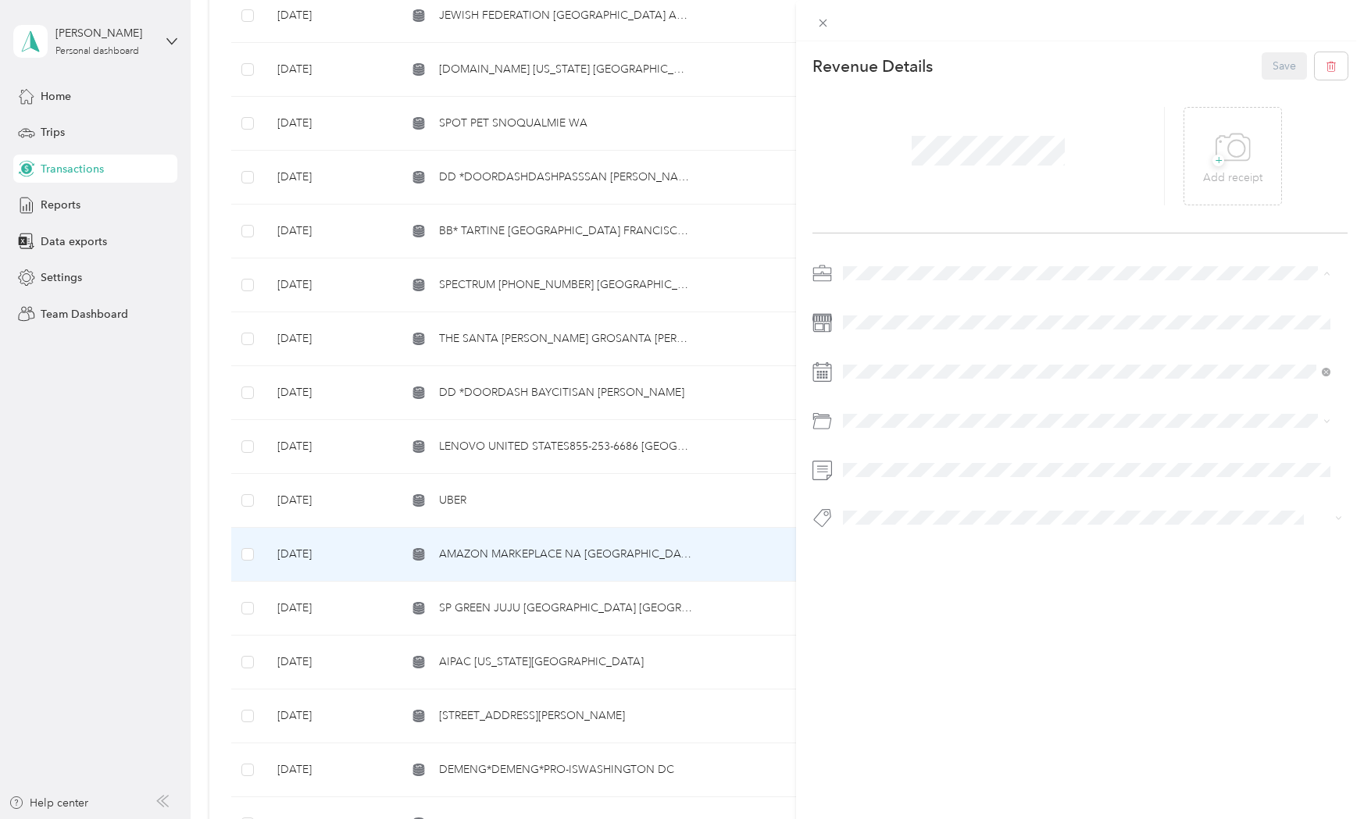
click at [875, 319] on div "Personal" at bounding box center [1086, 327] width 476 height 16
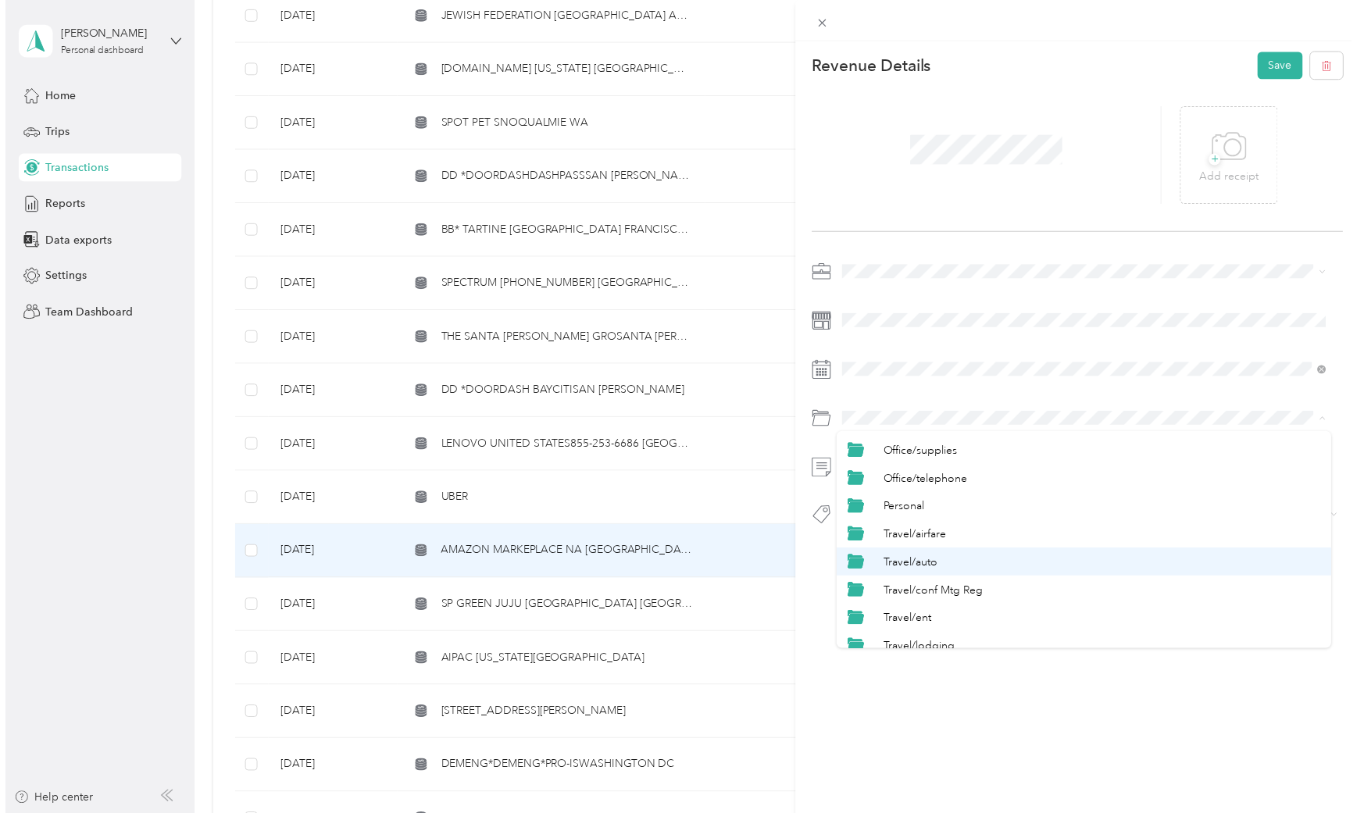
scroll to position [729, 0]
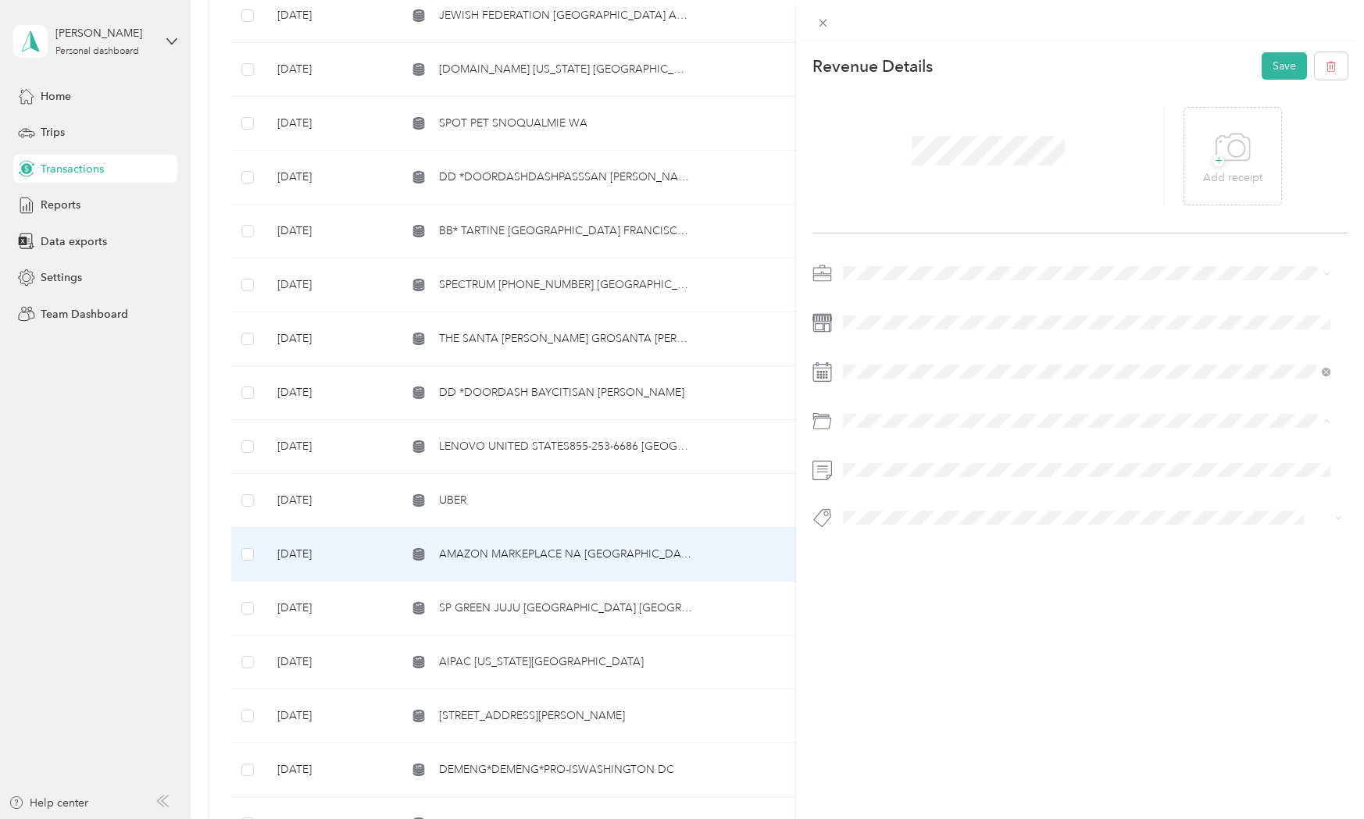
click at [907, 476] on div "Personal" at bounding box center [1104, 484] width 440 height 16
click at [869, 548] on button "Personal - Mdh" at bounding box center [891, 544] width 86 height 20
click at [1275, 70] on button "Save" at bounding box center [1283, 65] width 45 height 27
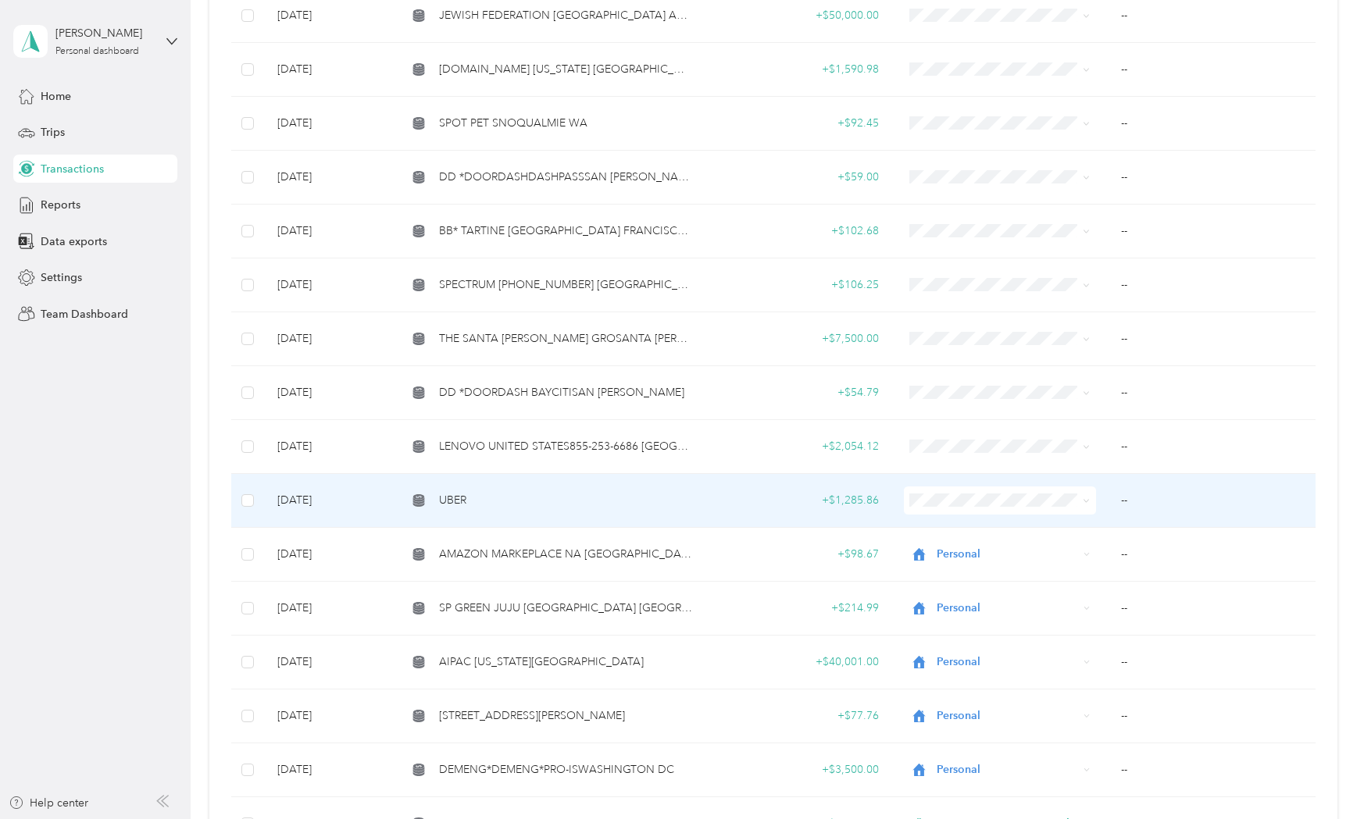
click at [589, 498] on div "UBER" at bounding box center [549, 500] width 285 height 17
